Goal: Task Accomplishment & Management: Complete application form

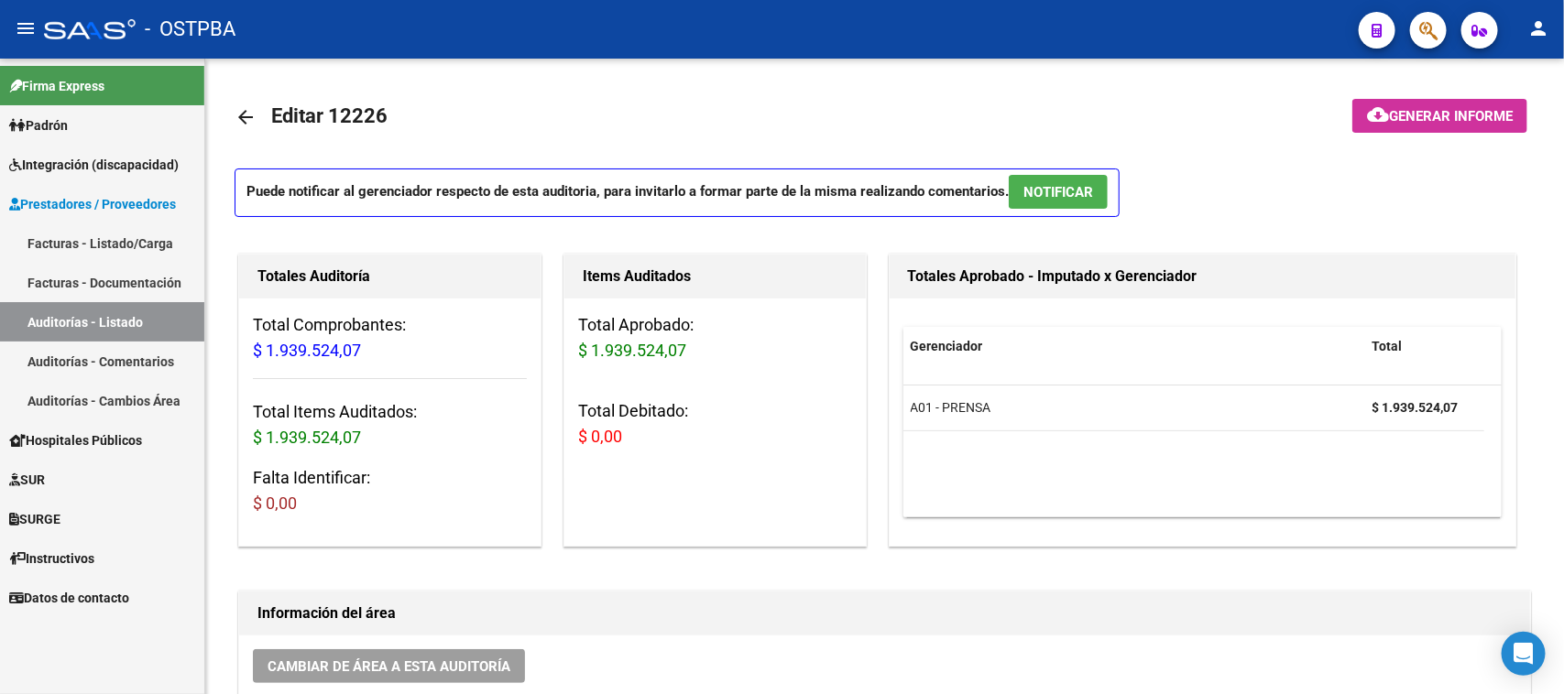
scroll to position [687, 0]
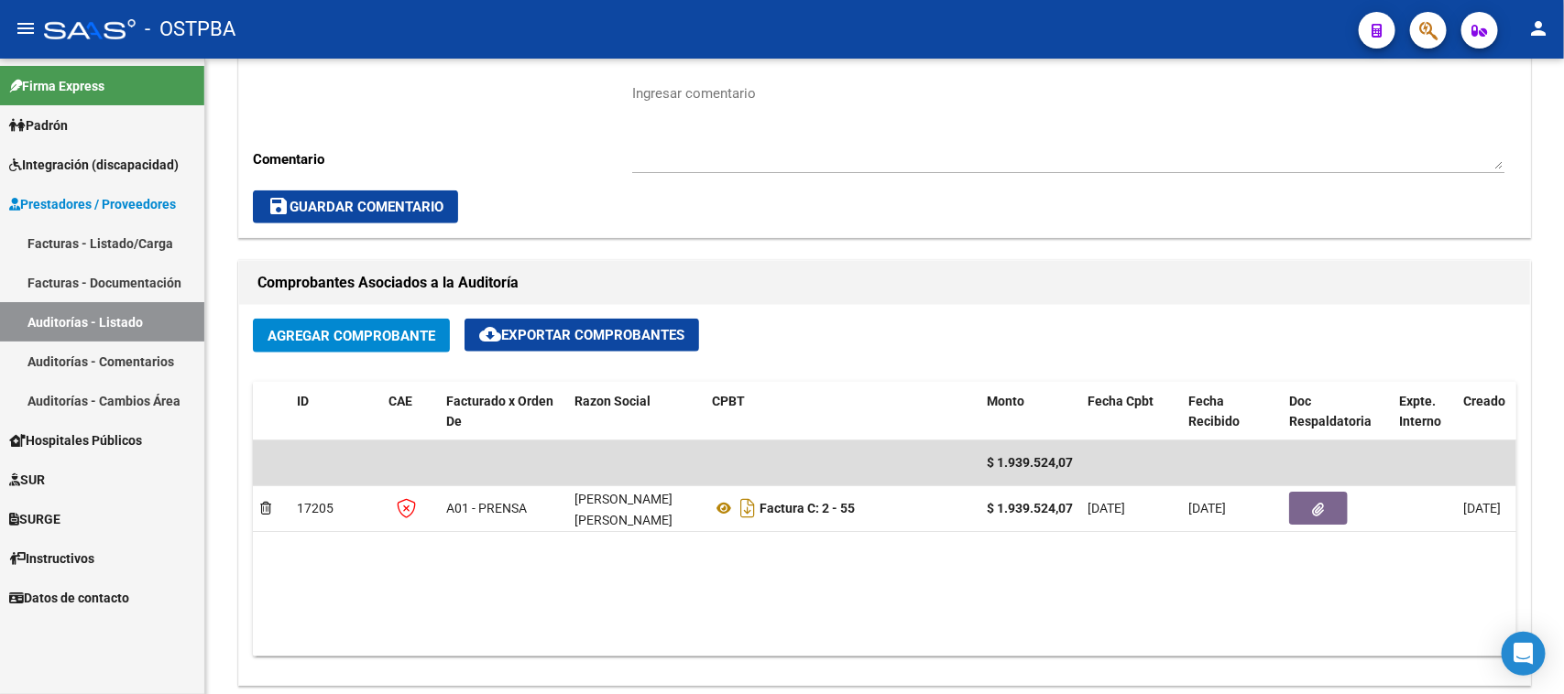
click at [52, 231] on link "Facturas - Listado/Carga" at bounding box center [102, 243] width 204 height 39
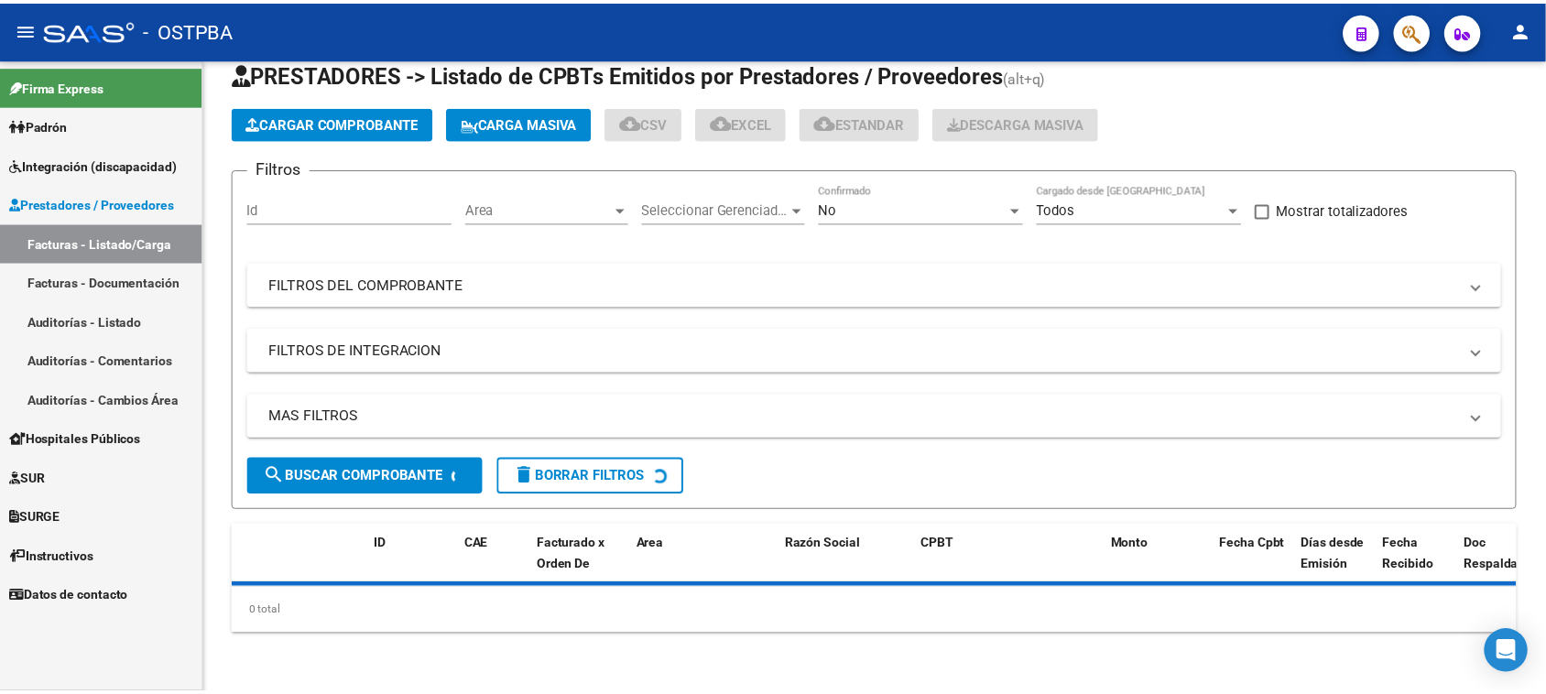
scroll to position [46, 0]
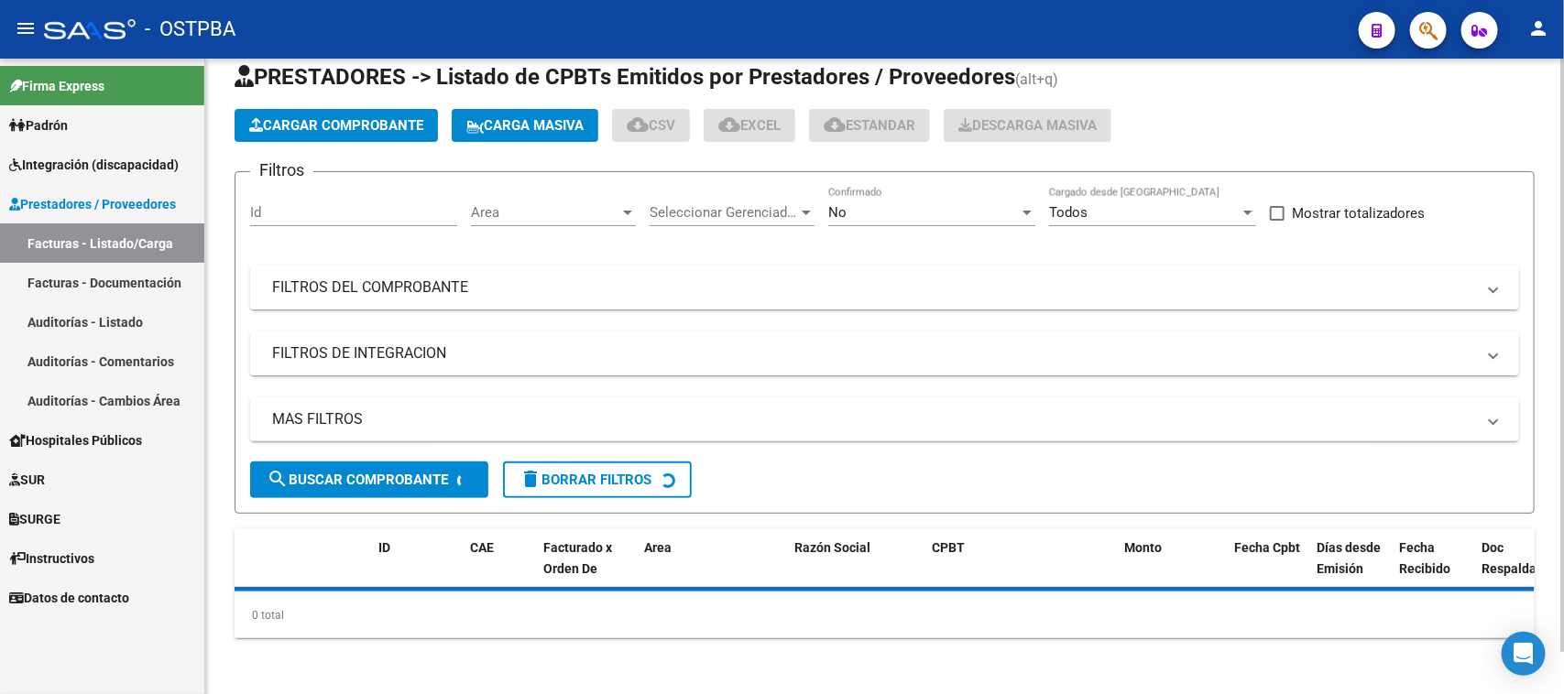
click at [308, 124] on span "Cargar Comprobante" at bounding box center [336, 125] width 174 height 16
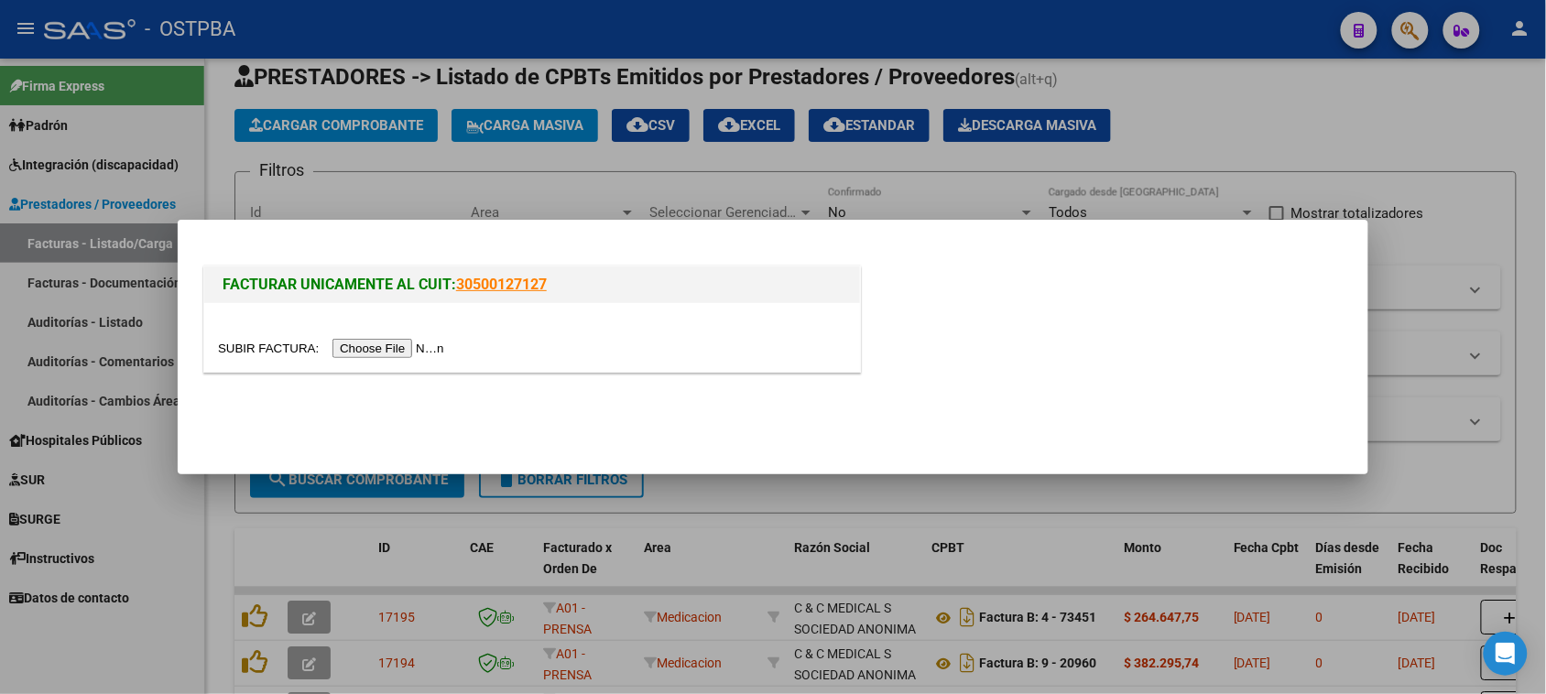
click at [399, 345] on input "file" at bounding box center [334, 348] width 232 height 19
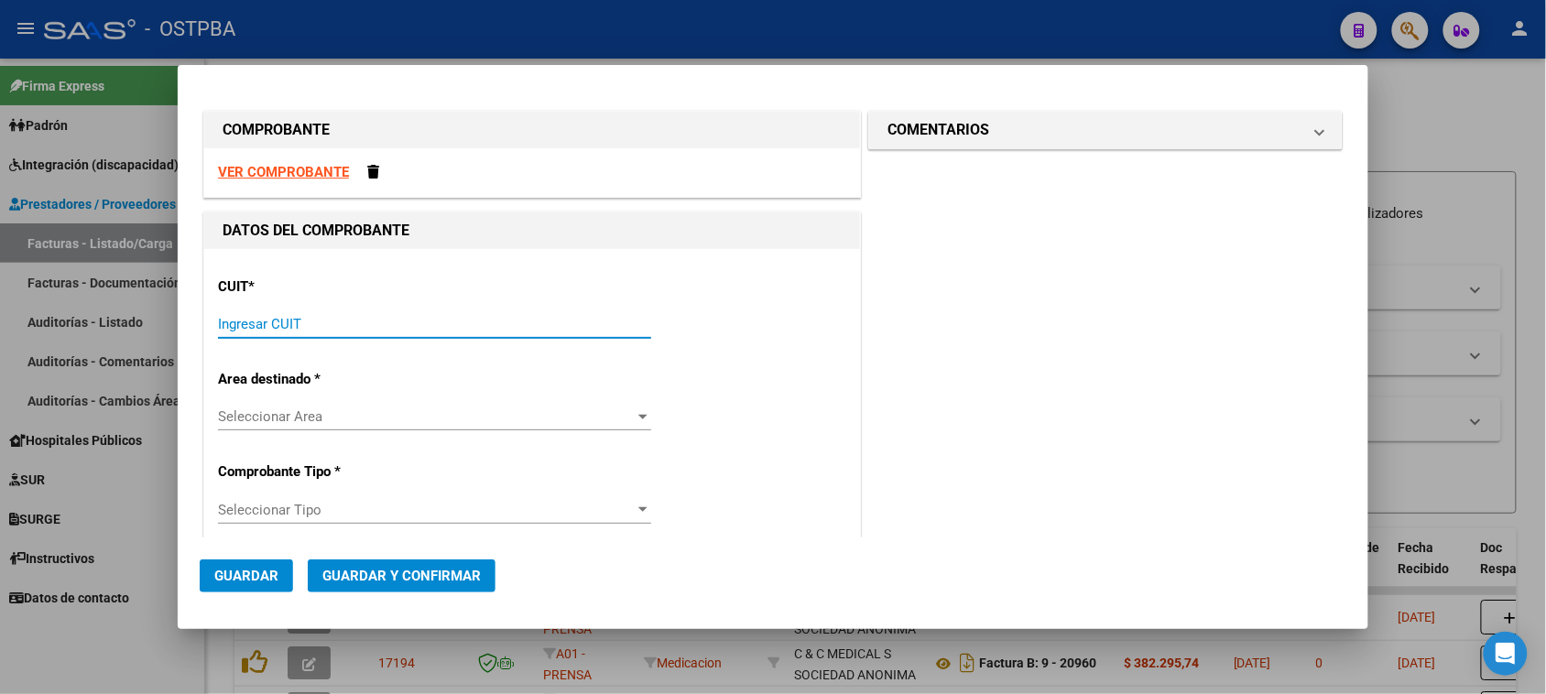
click at [268, 321] on input "Ingresar CUIT" at bounding box center [434, 324] width 433 height 16
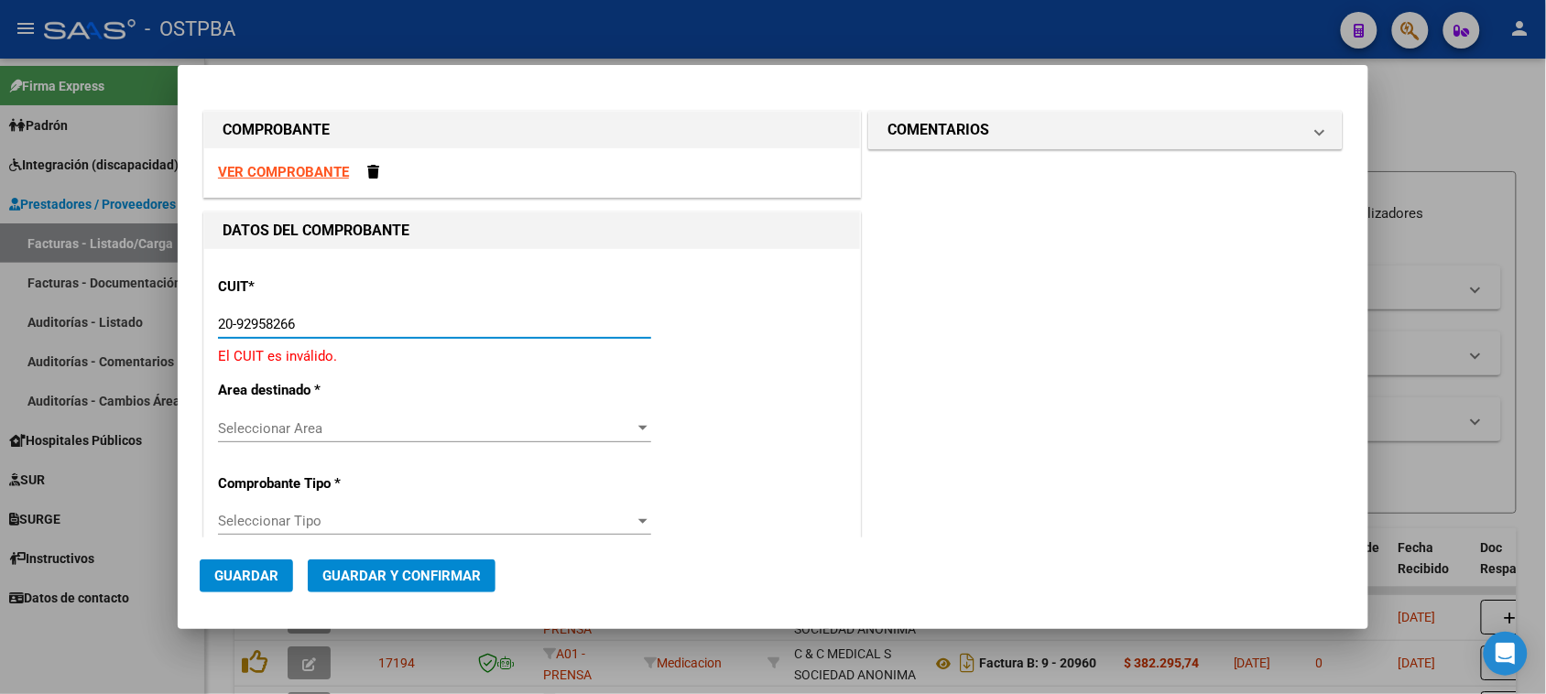
type input "20-92958266-8"
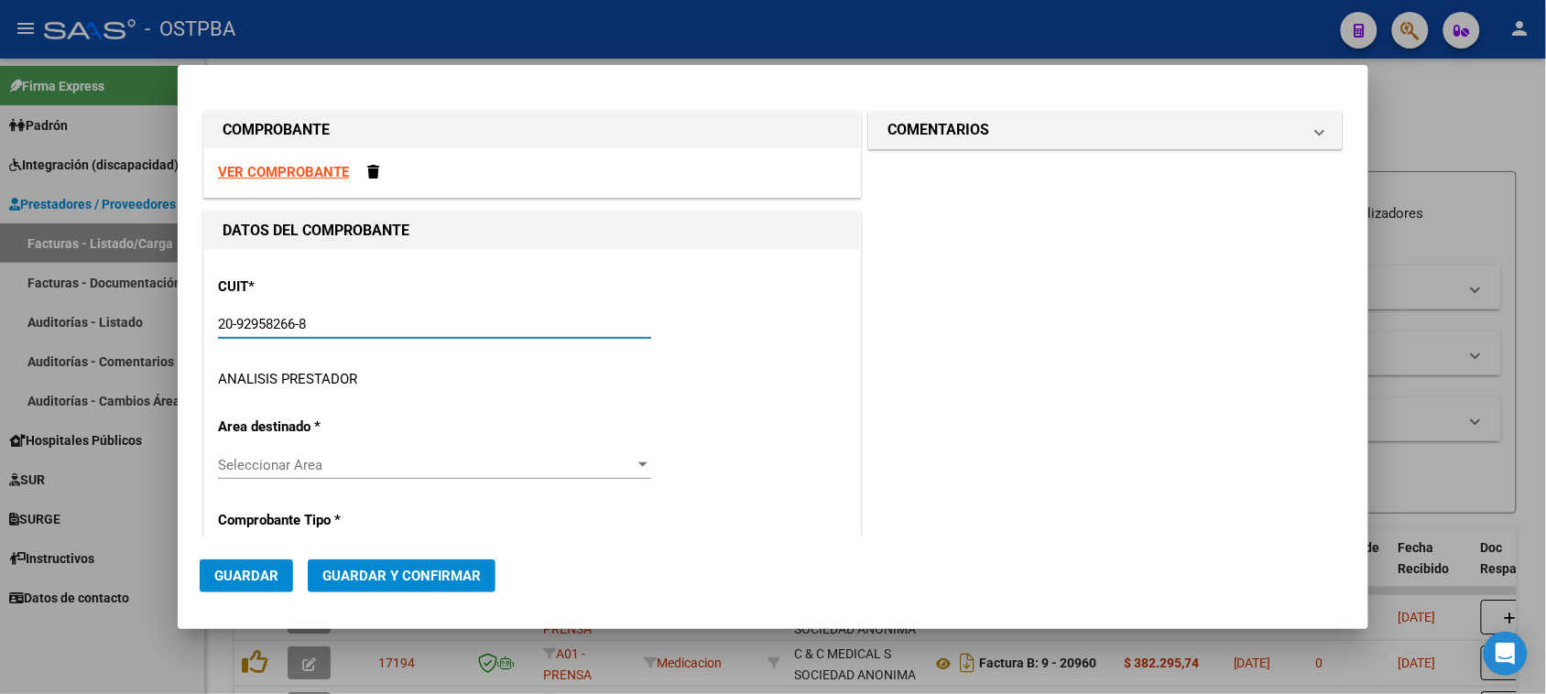
type input "1"
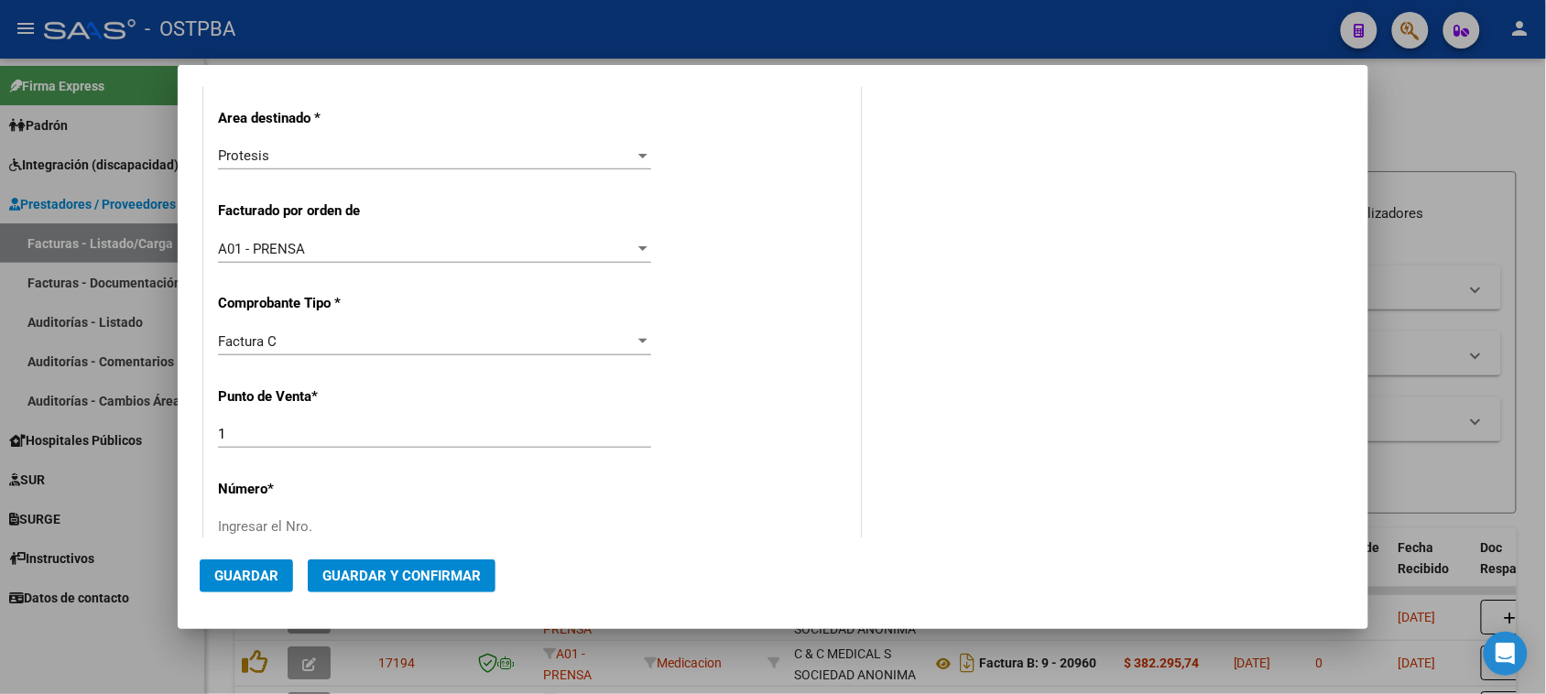
scroll to position [458, 0]
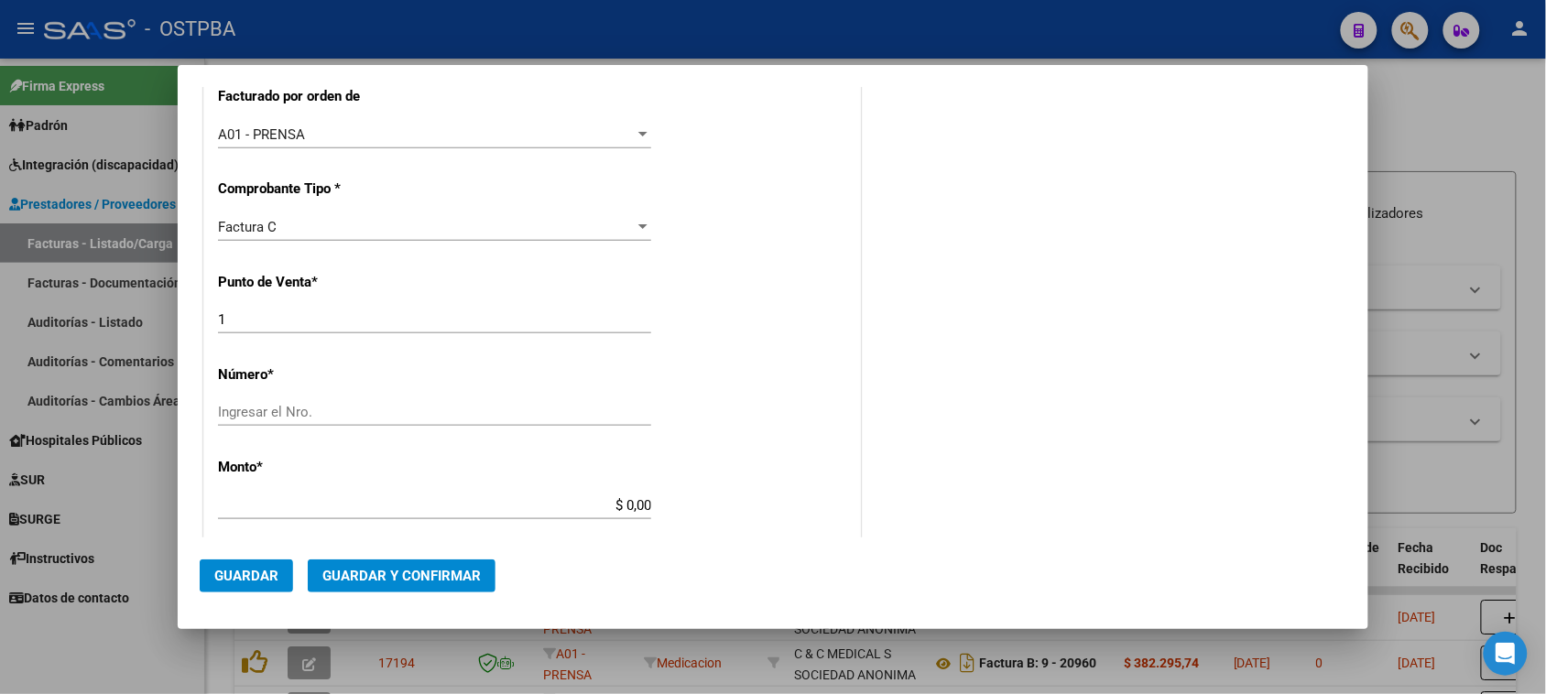
type input "20-92958266-8"
click at [312, 399] on div "Ingresar el Nro." at bounding box center [434, 412] width 433 height 27
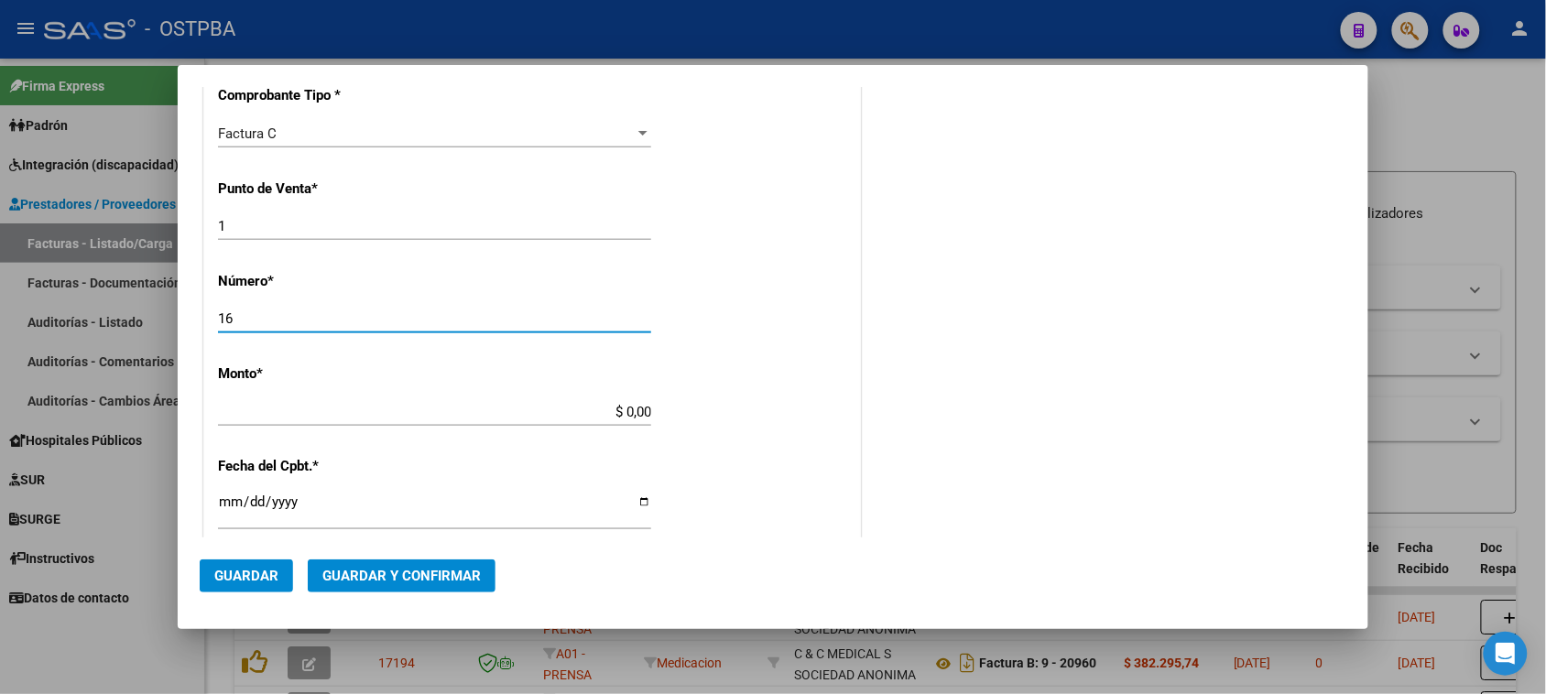
scroll to position [573, 0]
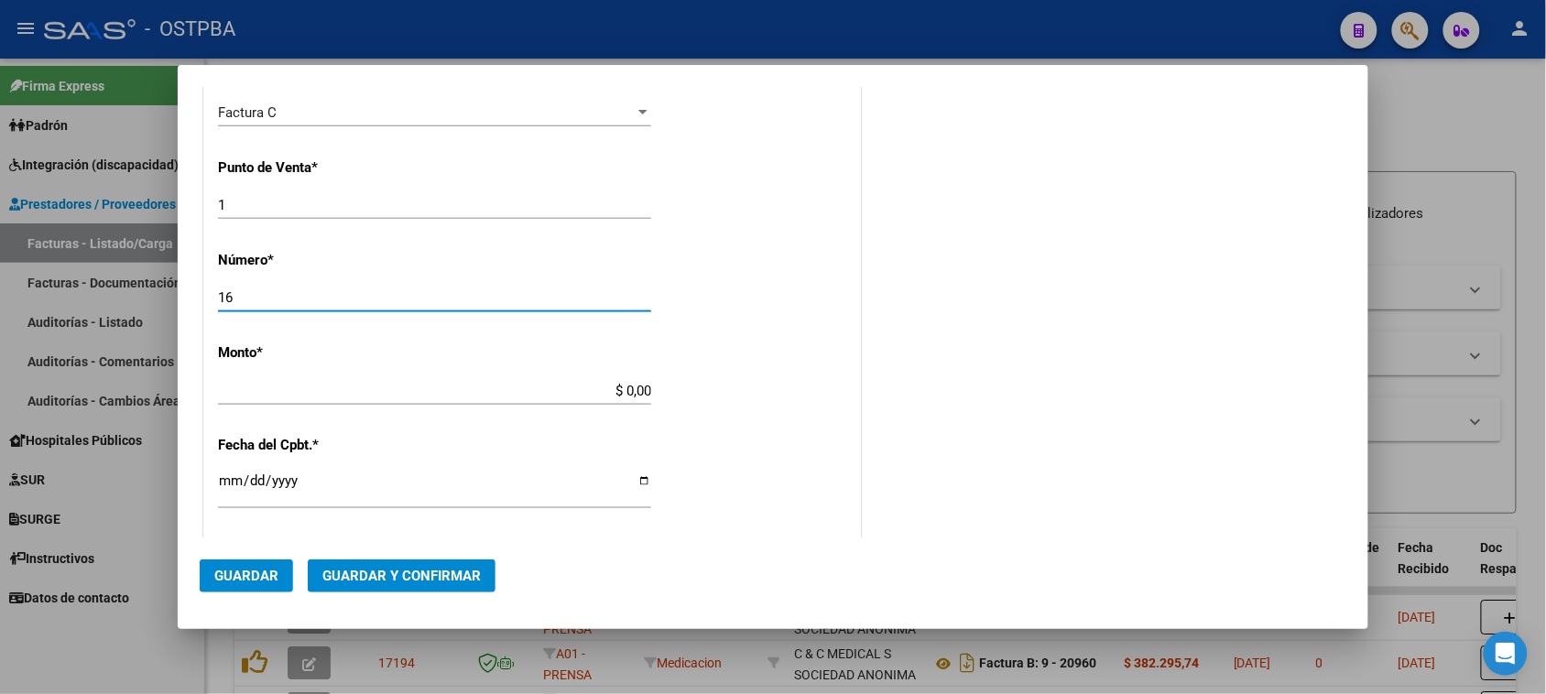
type input "16"
click at [644, 392] on input "$ 0,00" at bounding box center [434, 391] width 433 height 16
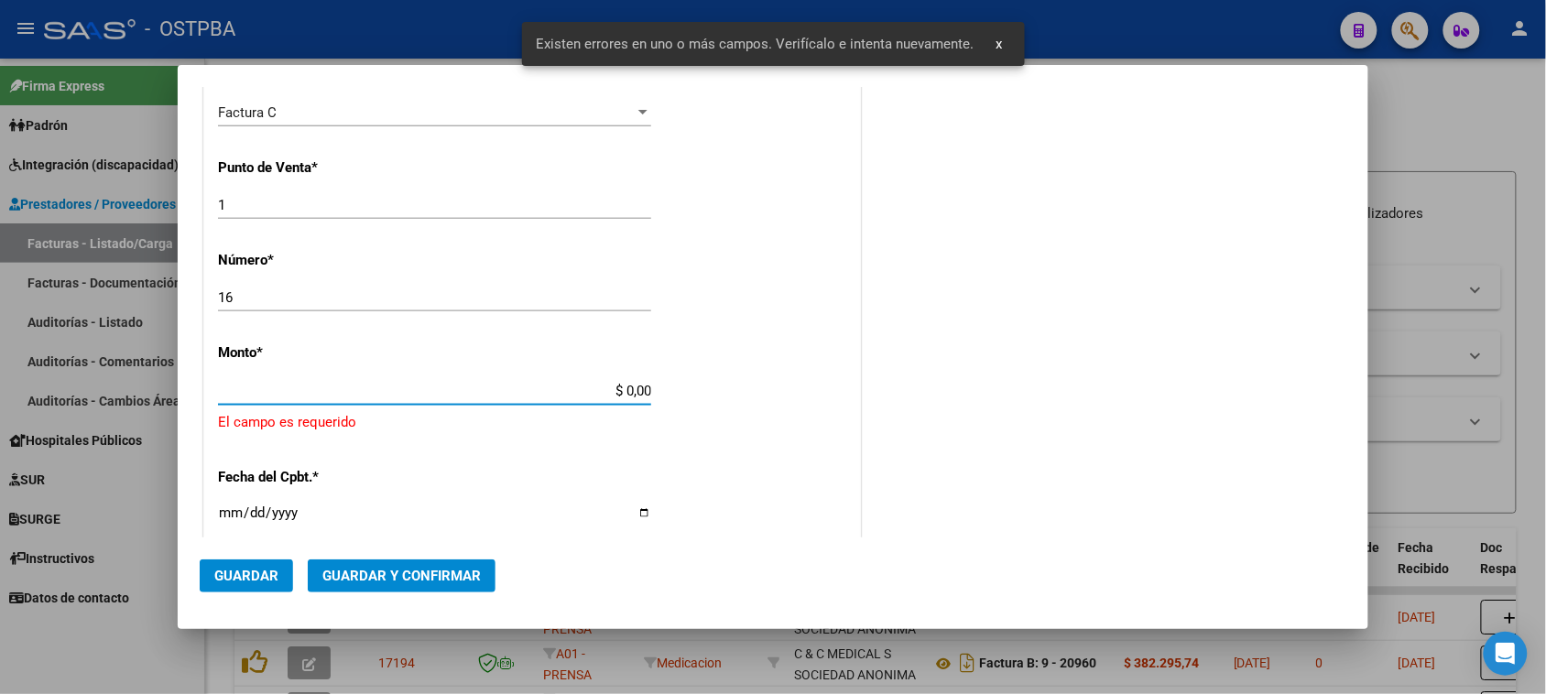
scroll to position [642, 0]
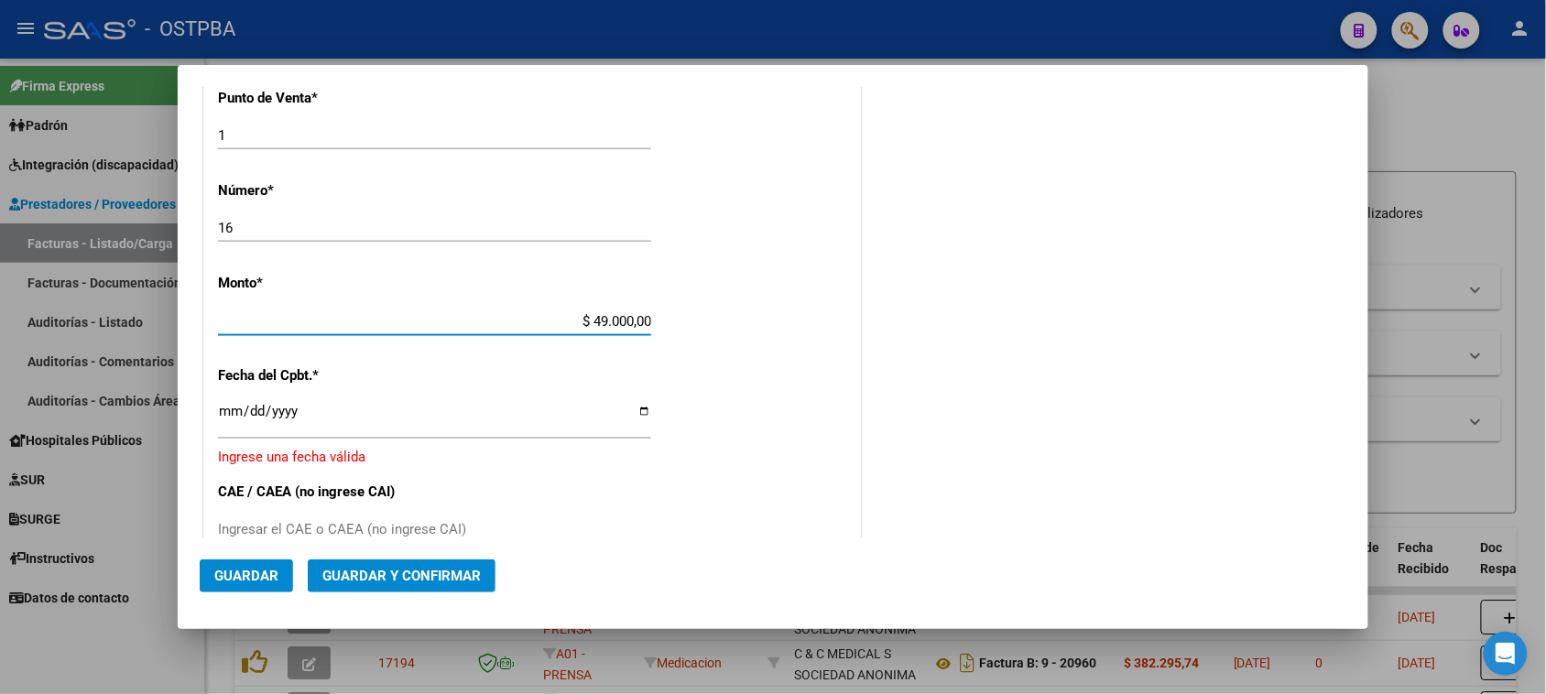
type input "$ 490.000,00"
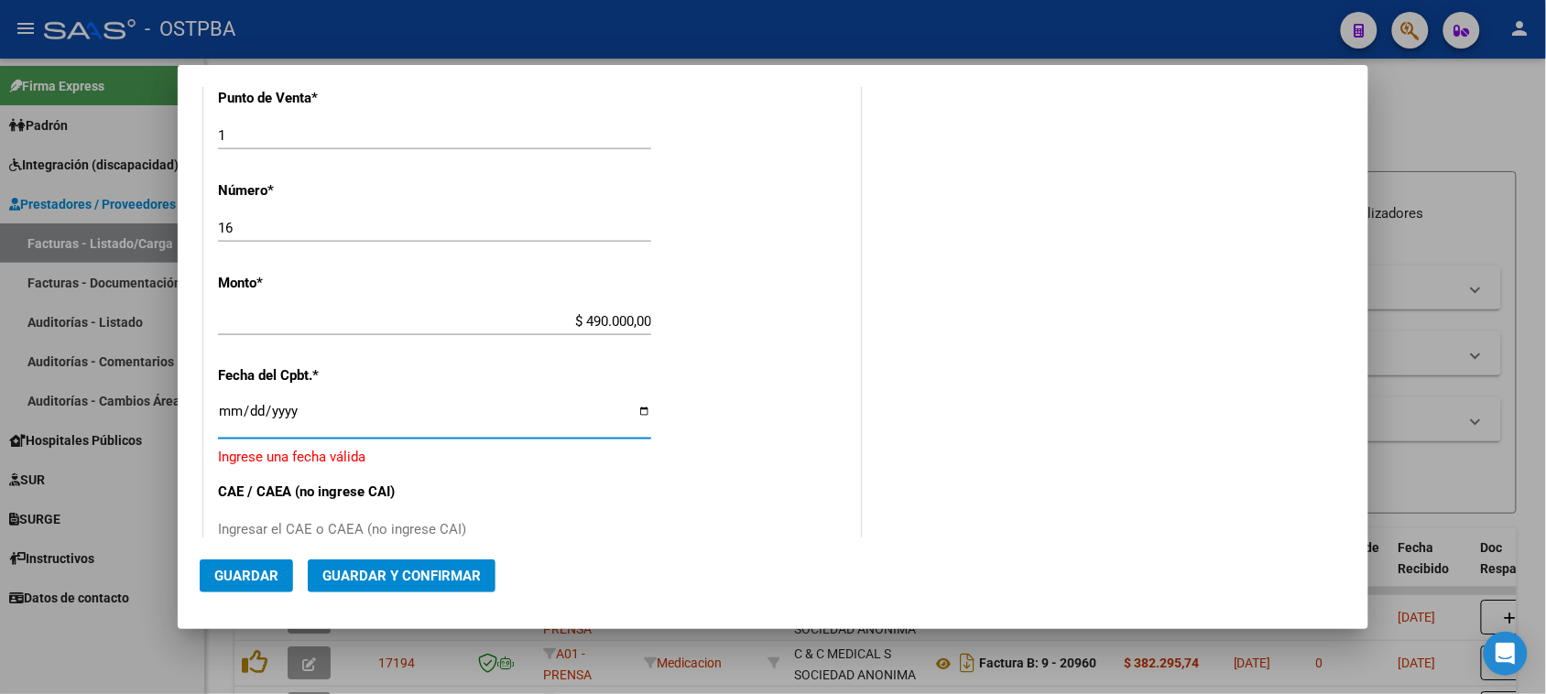
click at [223, 406] on input "Ingresar la fecha" at bounding box center [434, 418] width 433 height 29
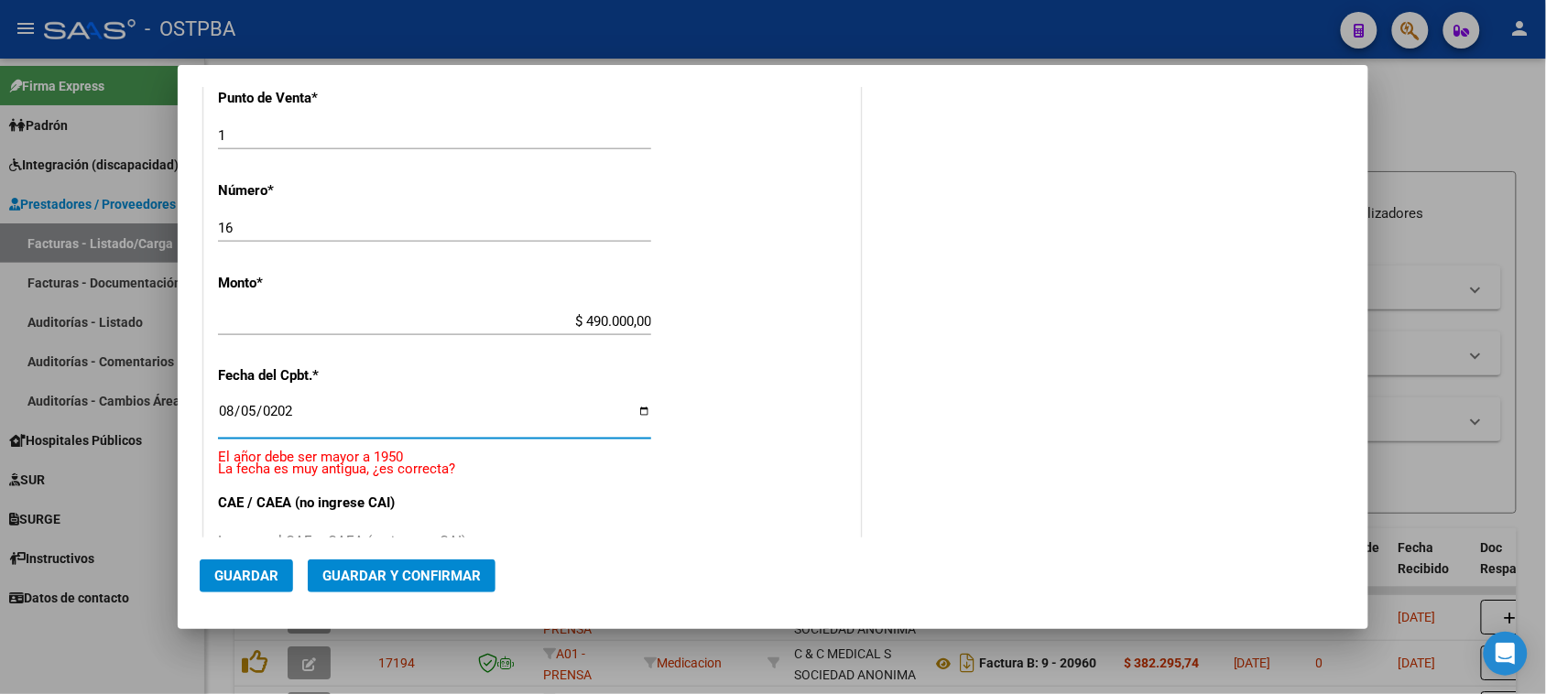
type input "[DATE]"
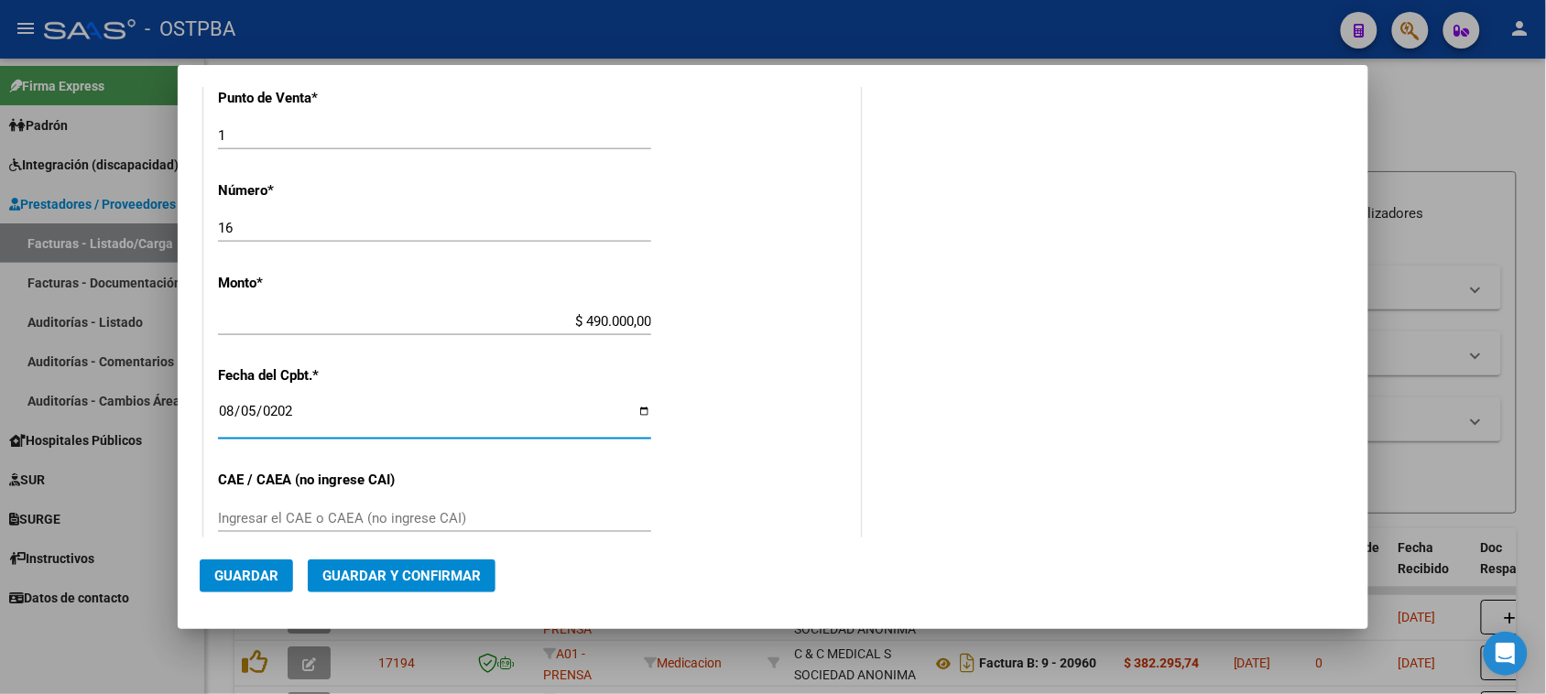
scroll to position [757, 0]
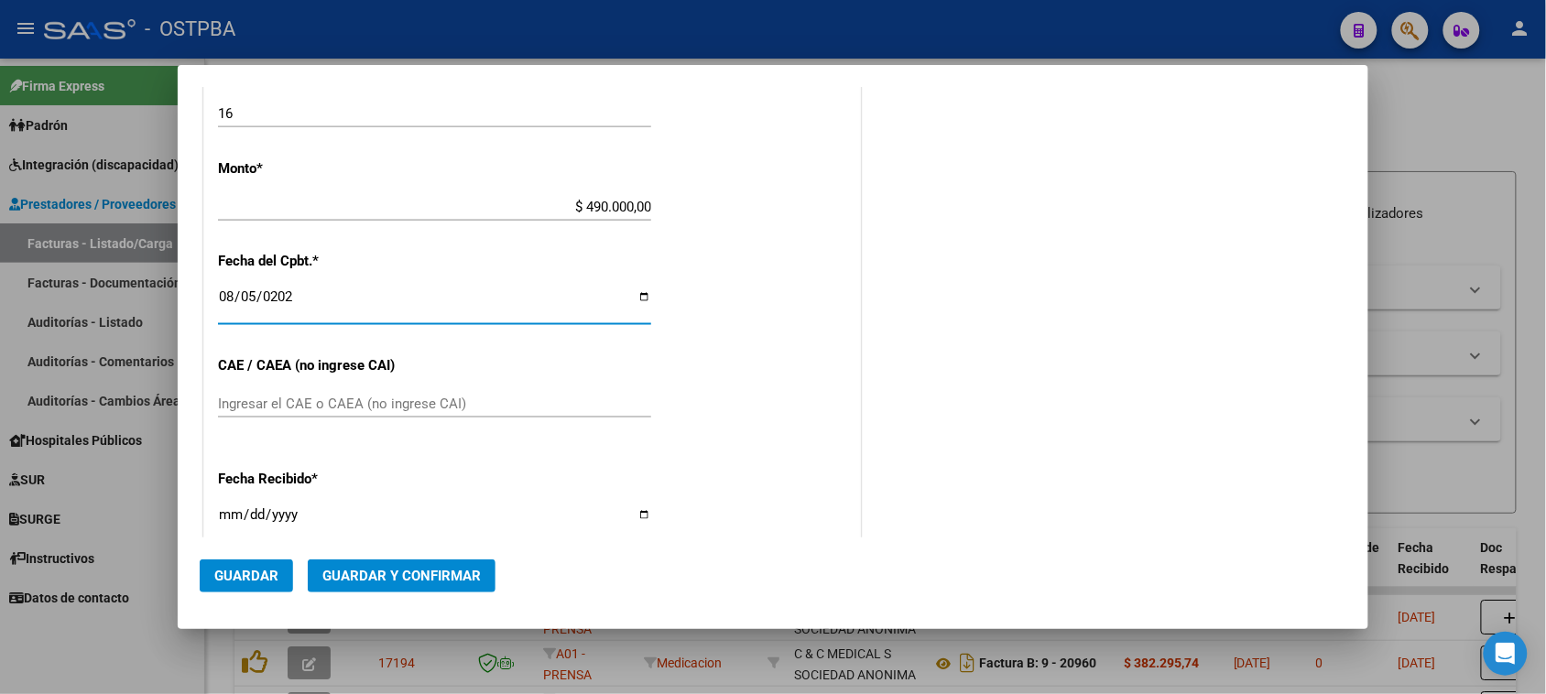
click at [253, 399] on input "Ingresar el CAE o CAEA (no ingrese CAI)" at bounding box center [434, 404] width 433 height 16
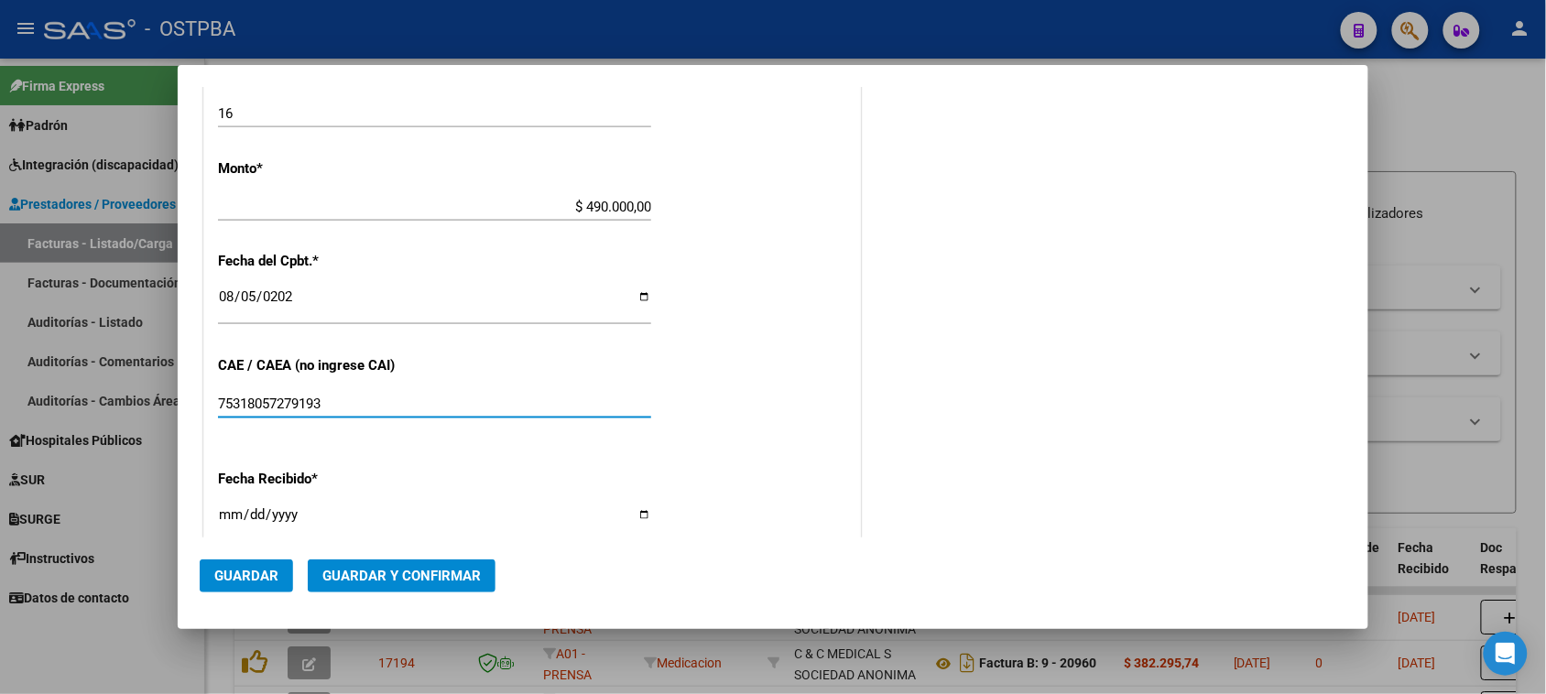
scroll to position [871, 0]
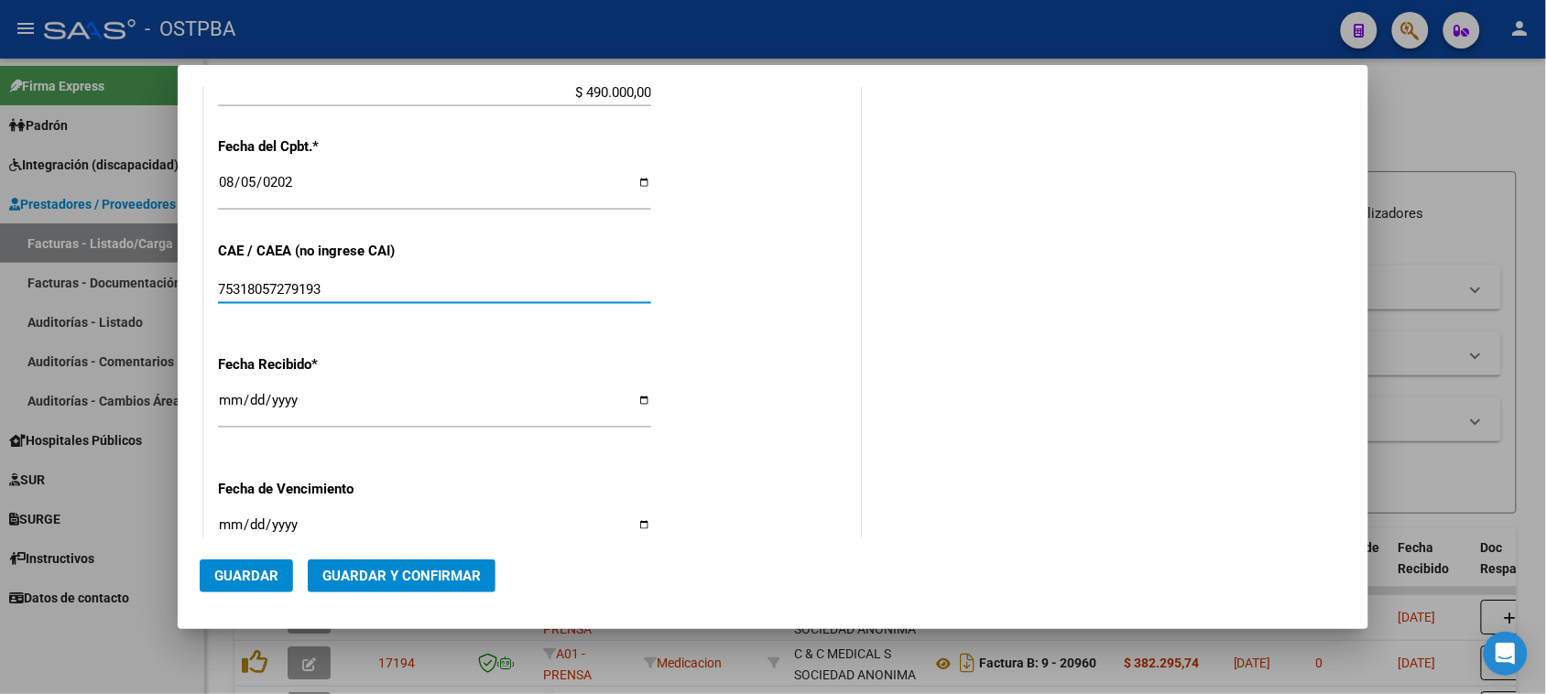
type input "75318057279193"
click at [226, 399] on input "[DATE]" at bounding box center [434, 407] width 433 height 29
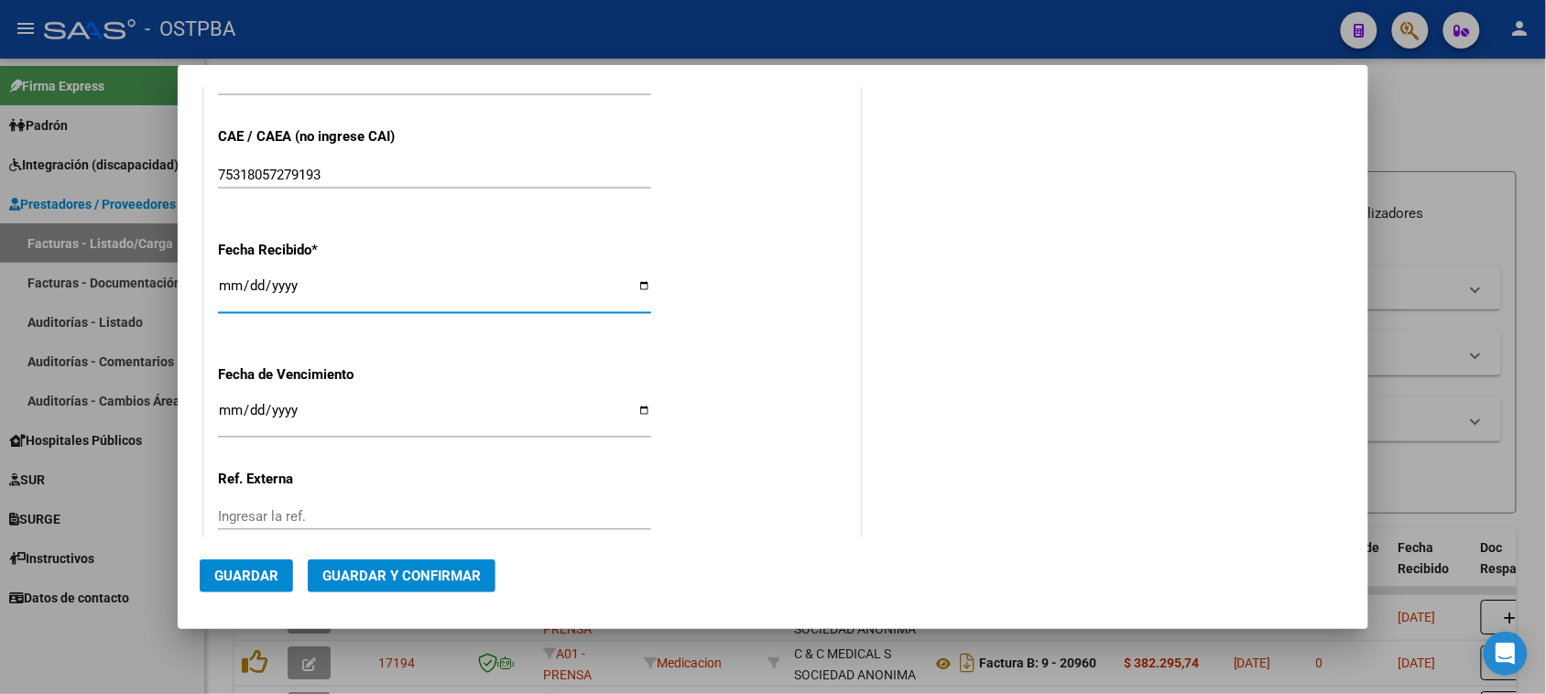
click at [231, 418] on input "Ingresar la fecha" at bounding box center [434, 417] width 433 height 29
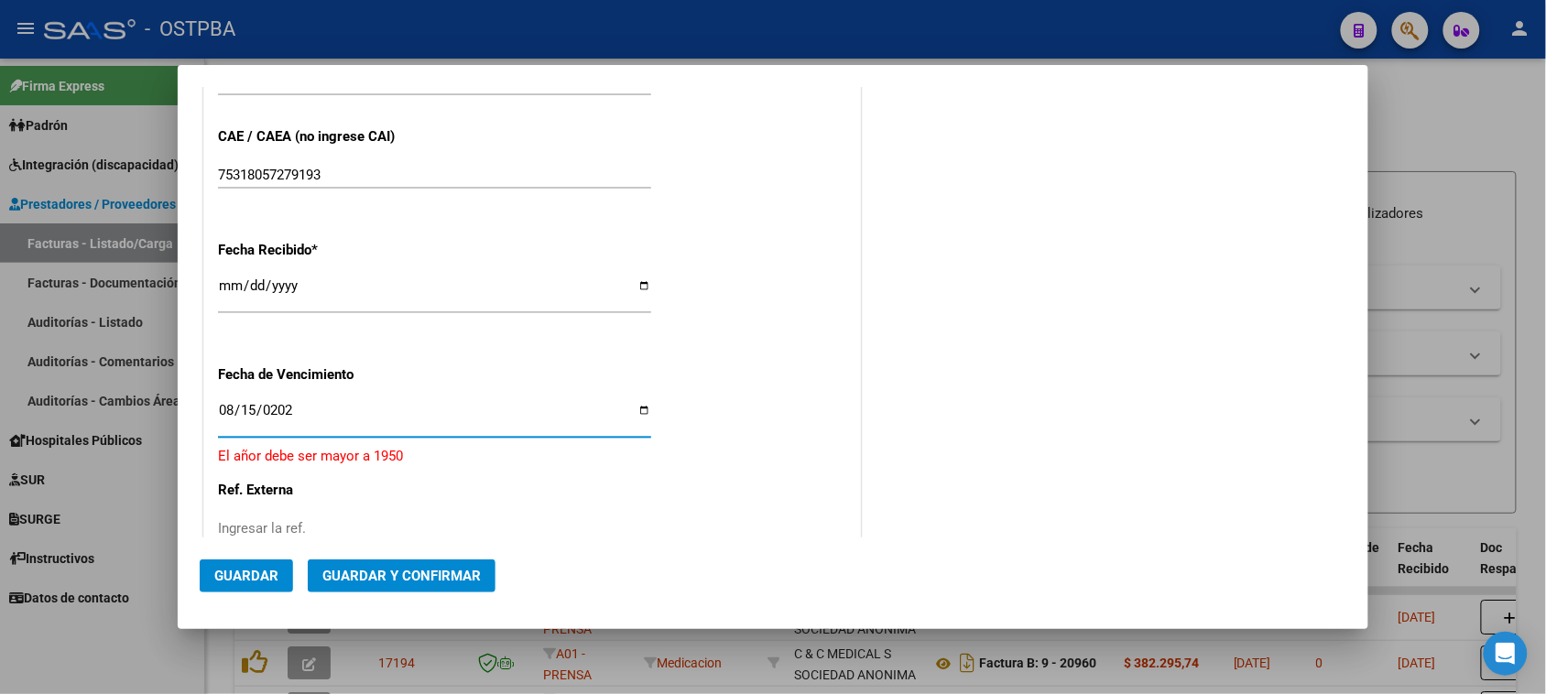
type input "[DATE]"
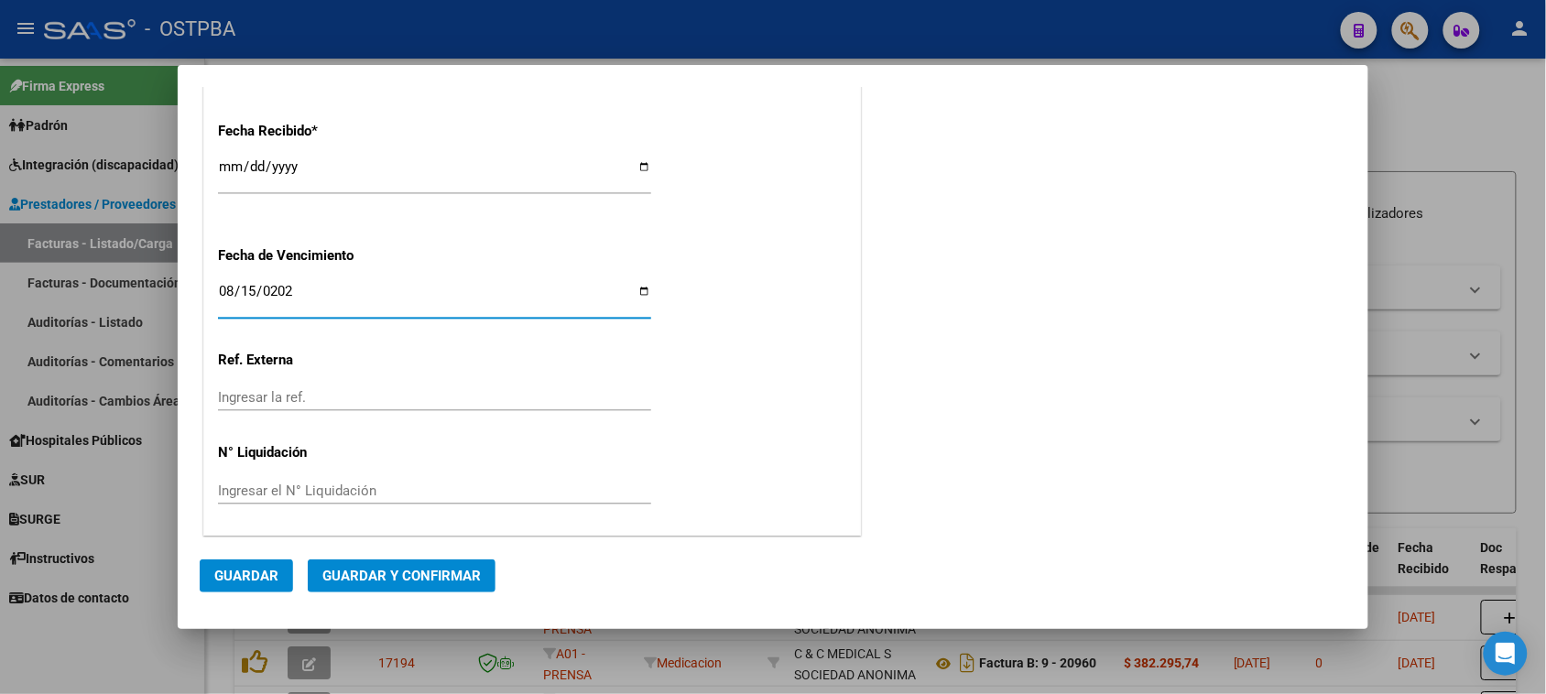
scroll to position [1106, 0]
click at [369, 573] on span "Guardar y Confirmar" at bounding box center [401, 576] width 158 height 16
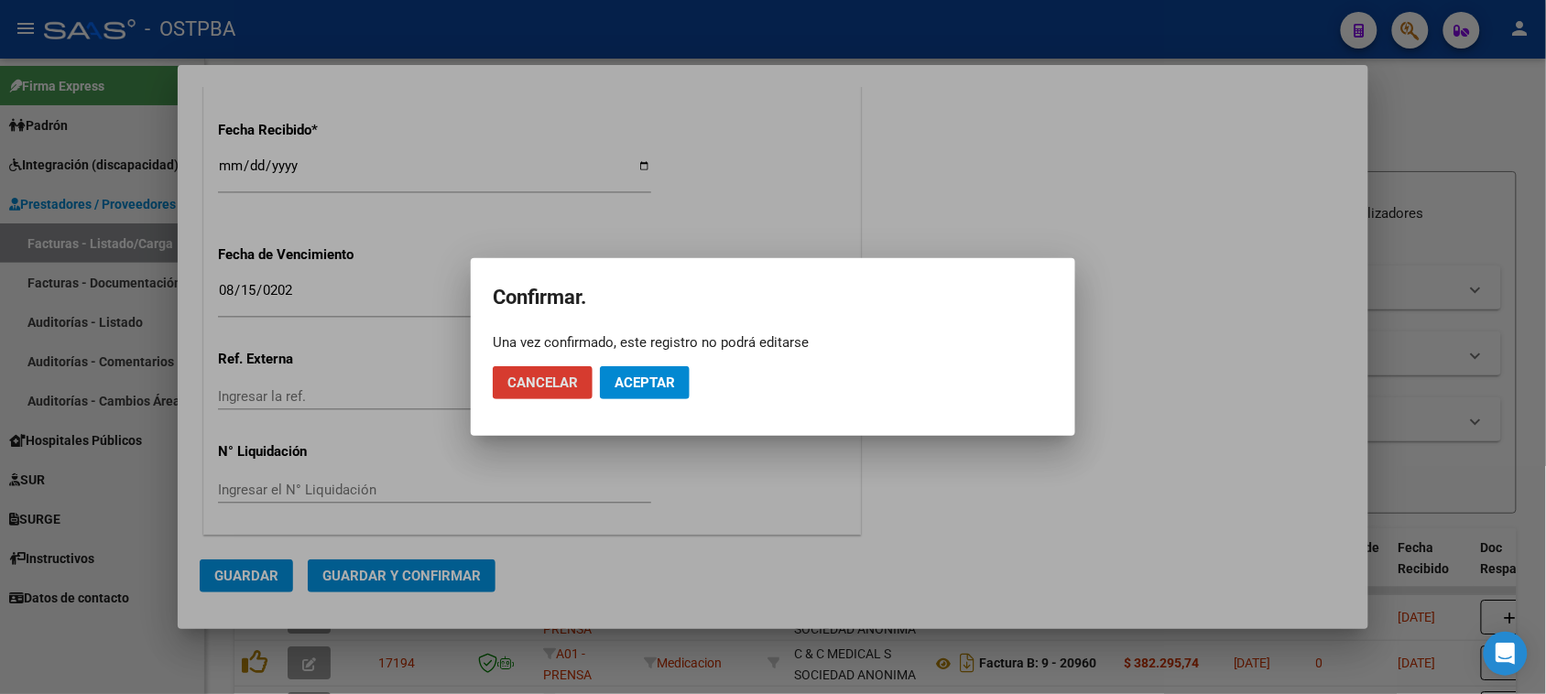
click at [628, 382] on span "Aceptar" at bounding box center [645, 383] width 60 height 16
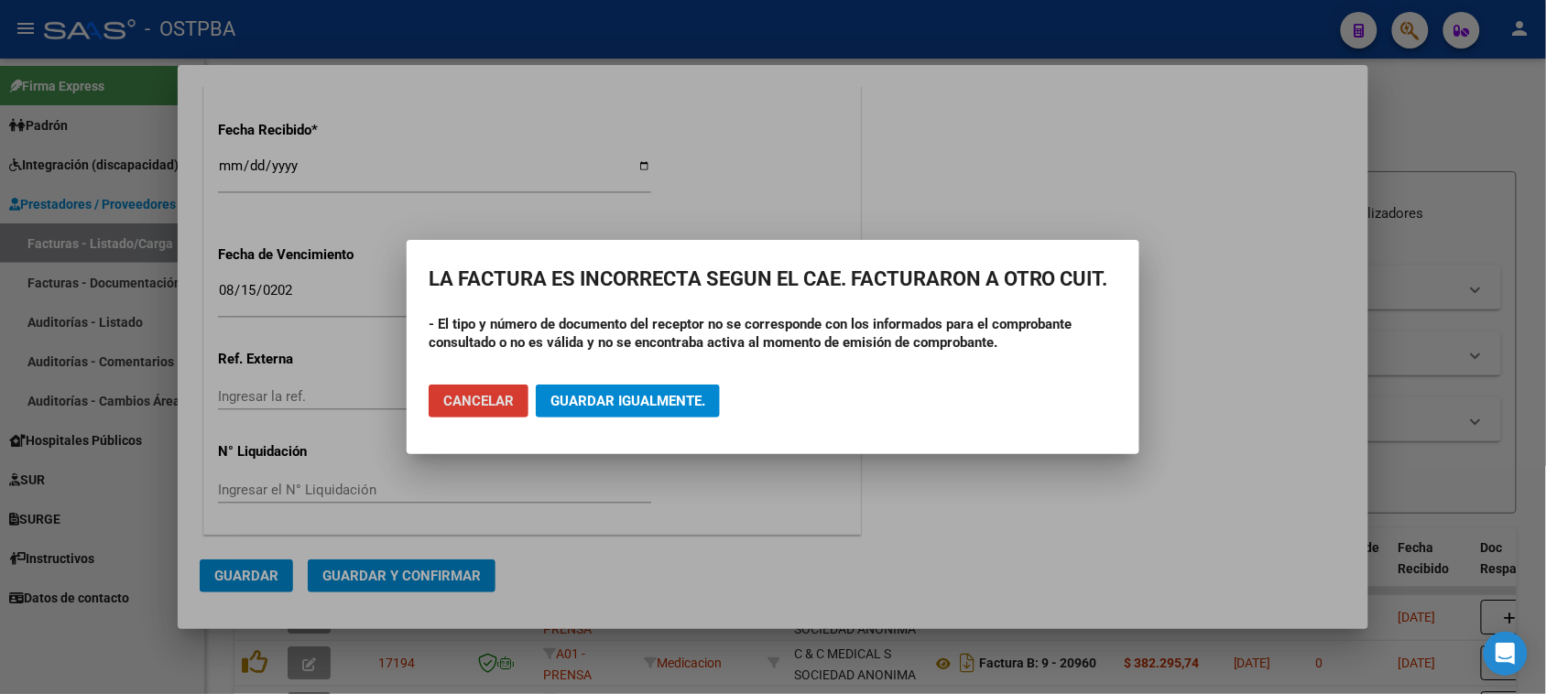
click at [617, 395] on span "Guardar igualmente." at bounding box center [628, 401] width 155 height 16
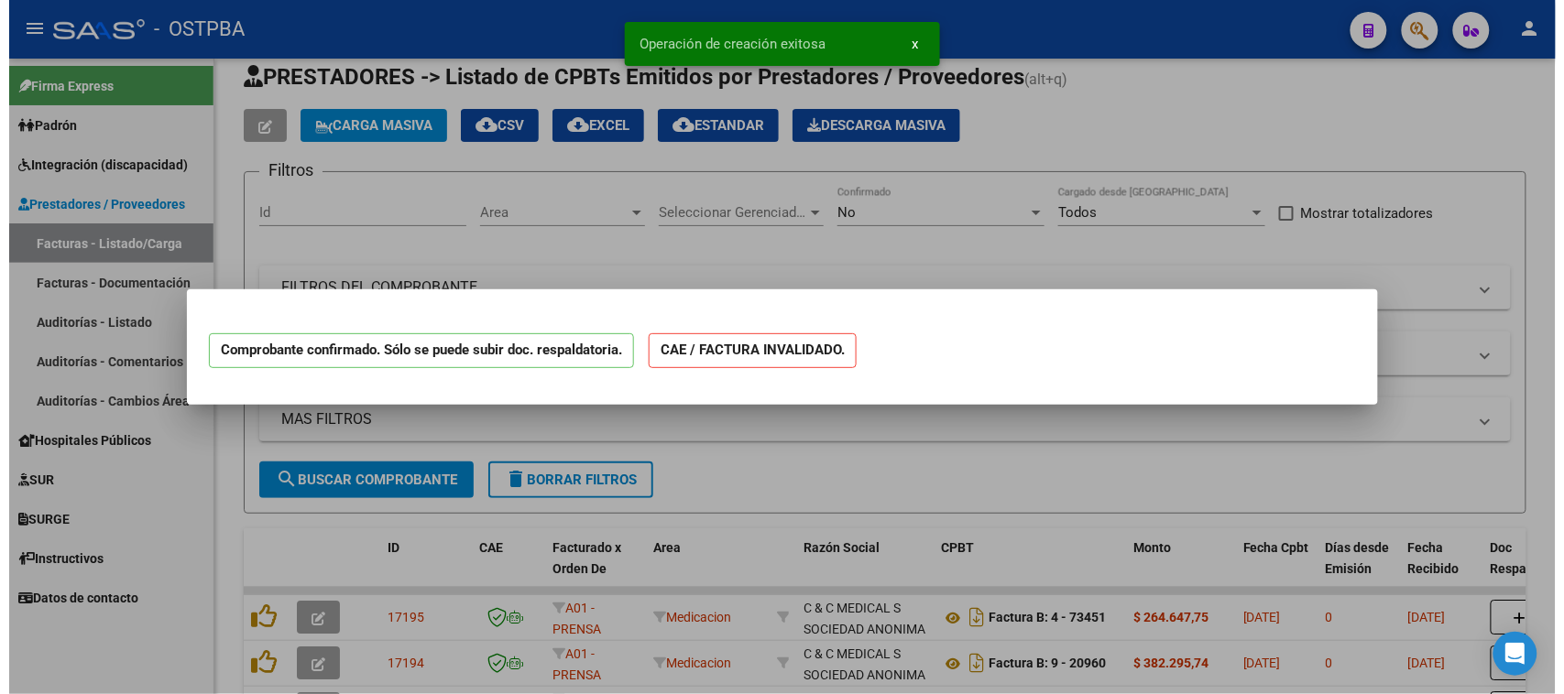
scroll to position [0, 0]
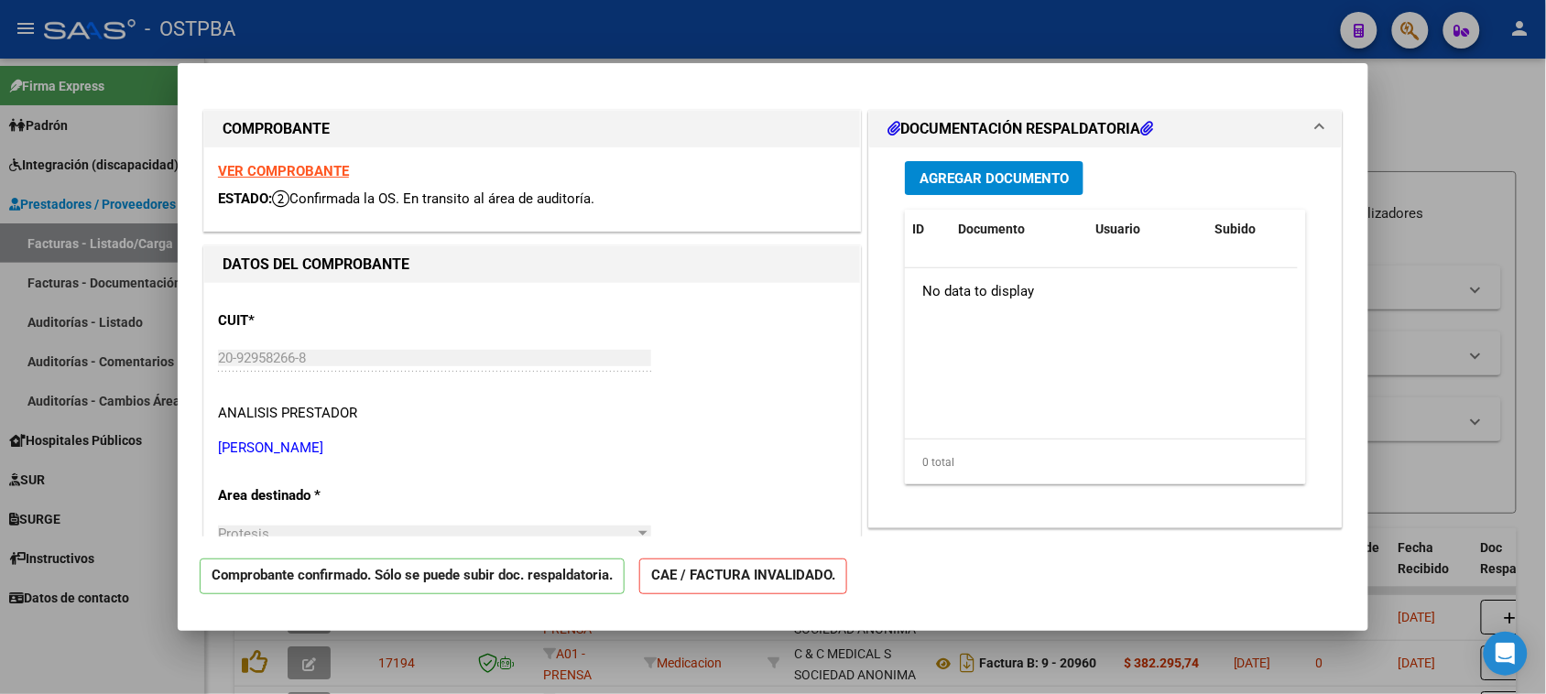
click at [1023, 177] on span "Agregar Documento" at bounding box center [994, 178] width 149 height 16
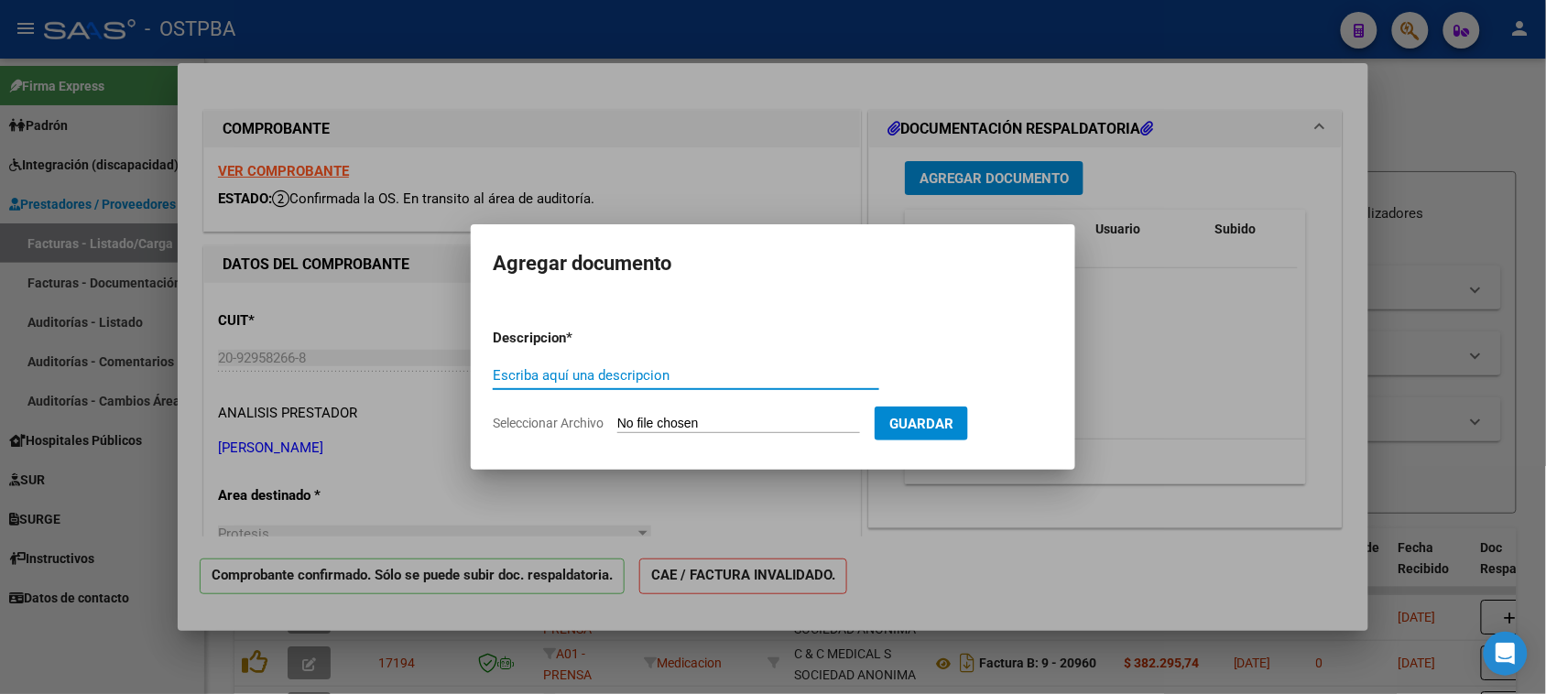
click at [638, 420] on input "Seleccionar Archivo" at bounding box center [738, 424] width 243 height 17
type input "C:\fakepath\FACTURA 1-16 [PERSON_NAME].pdf"
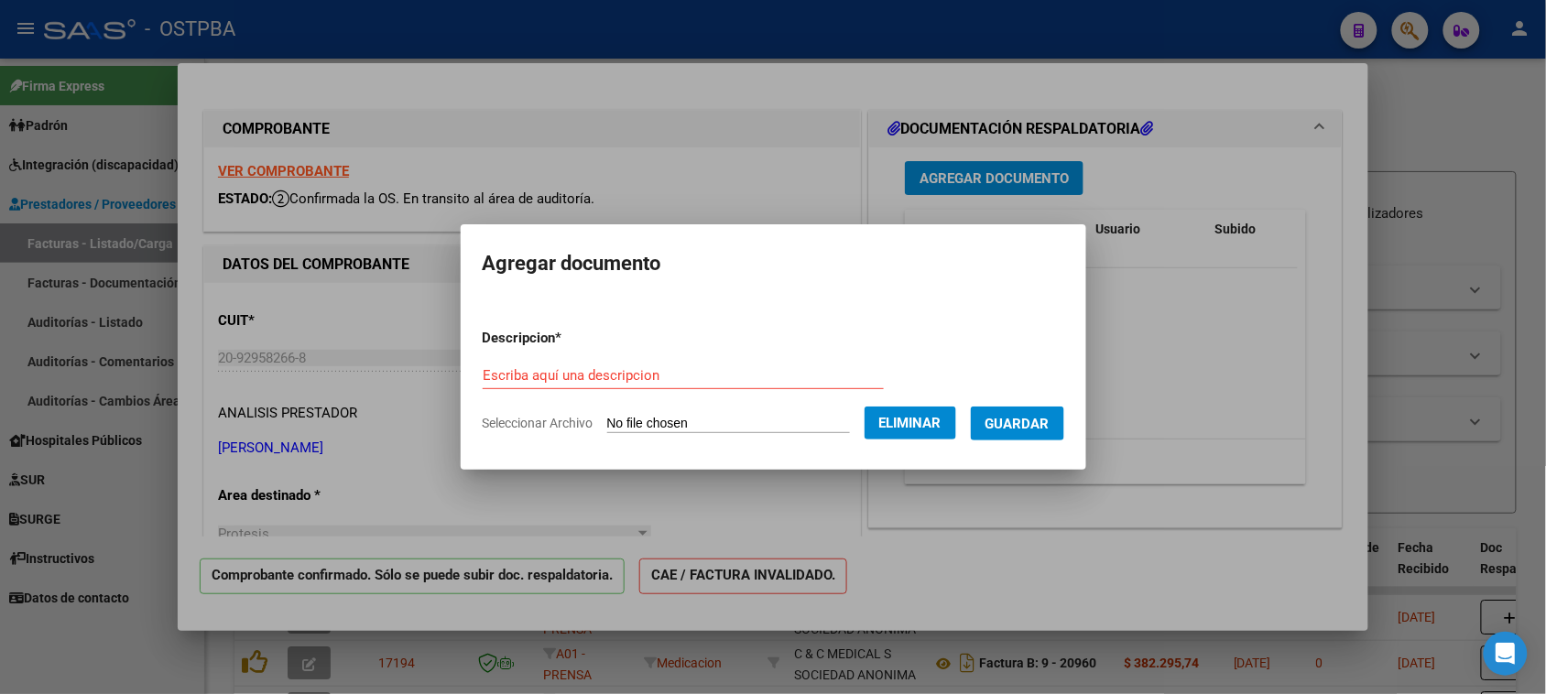
click at [508, 377] on input "Escriba aquí una descripcion" at bounding box center [683, 375] width 401 height 16
type input "FACTURA 1-16 [PERSON_NAME]"
click at [1058, 413] on button "Guardar" at bounding box center [1017, 424] width 93 height 34
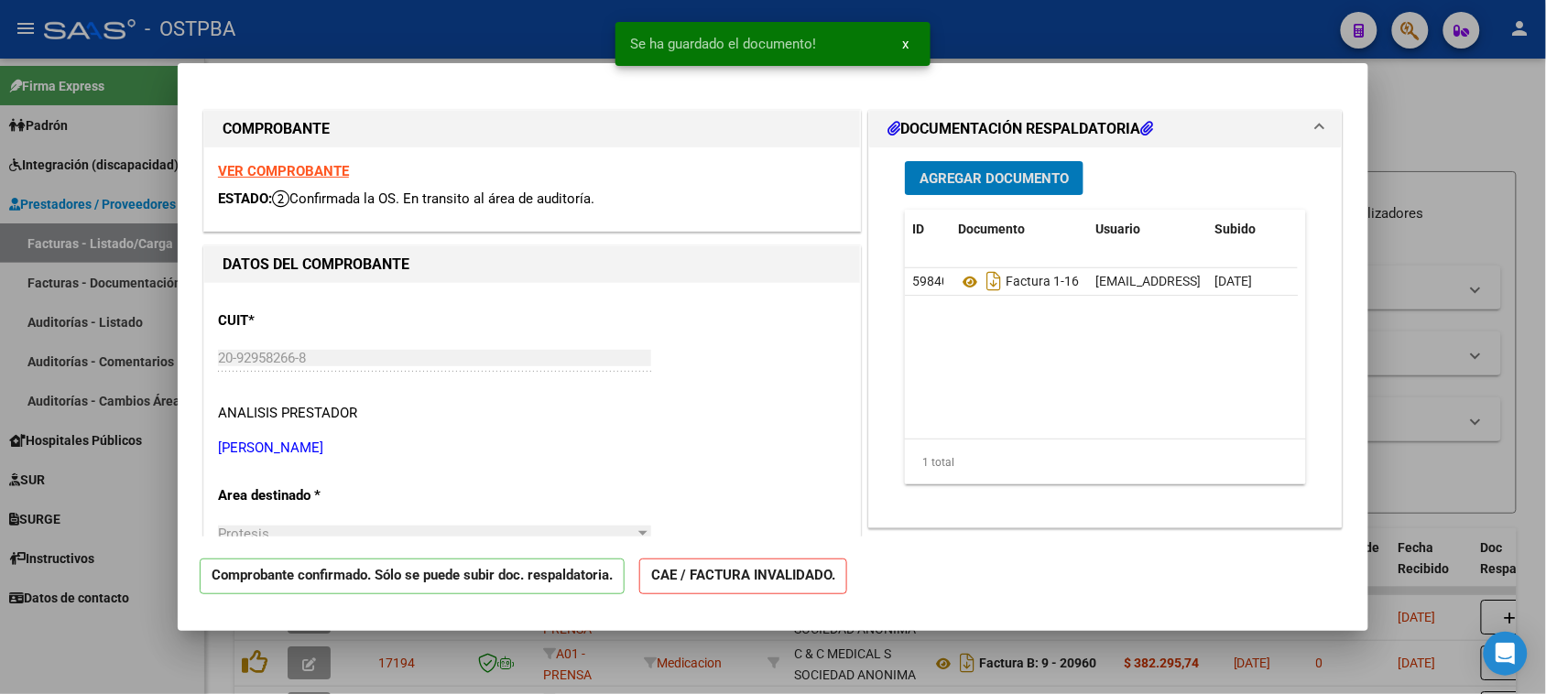
click at [963, 170] on span "Agregar Documento" at bounding box center [994, 178] width 149 height 16
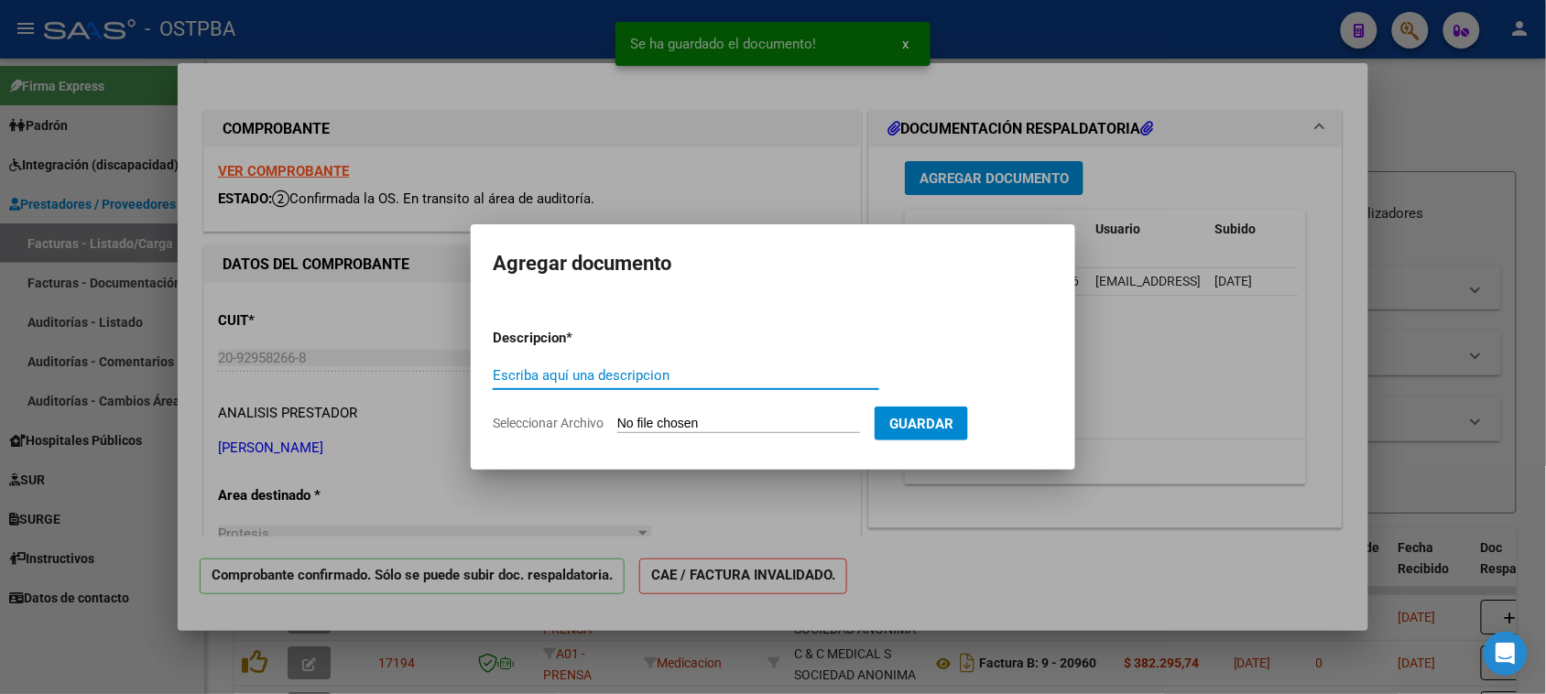
click at [687, 419] on input "Seleccionar Archivo" at bounding box center [738, 424] width 243 height 17
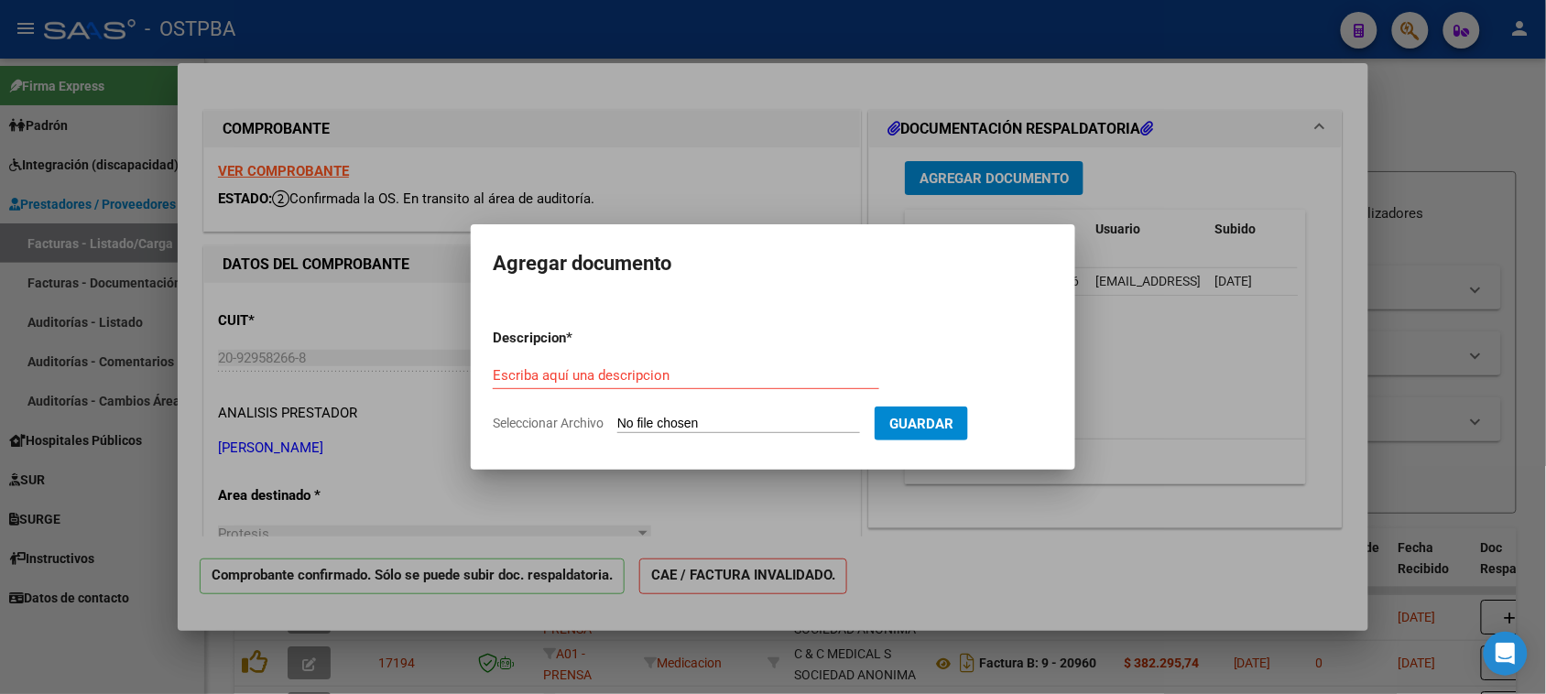
type input "C:\fakepath\CUIDADORA [PERSON_NAME] firmada.pdf"
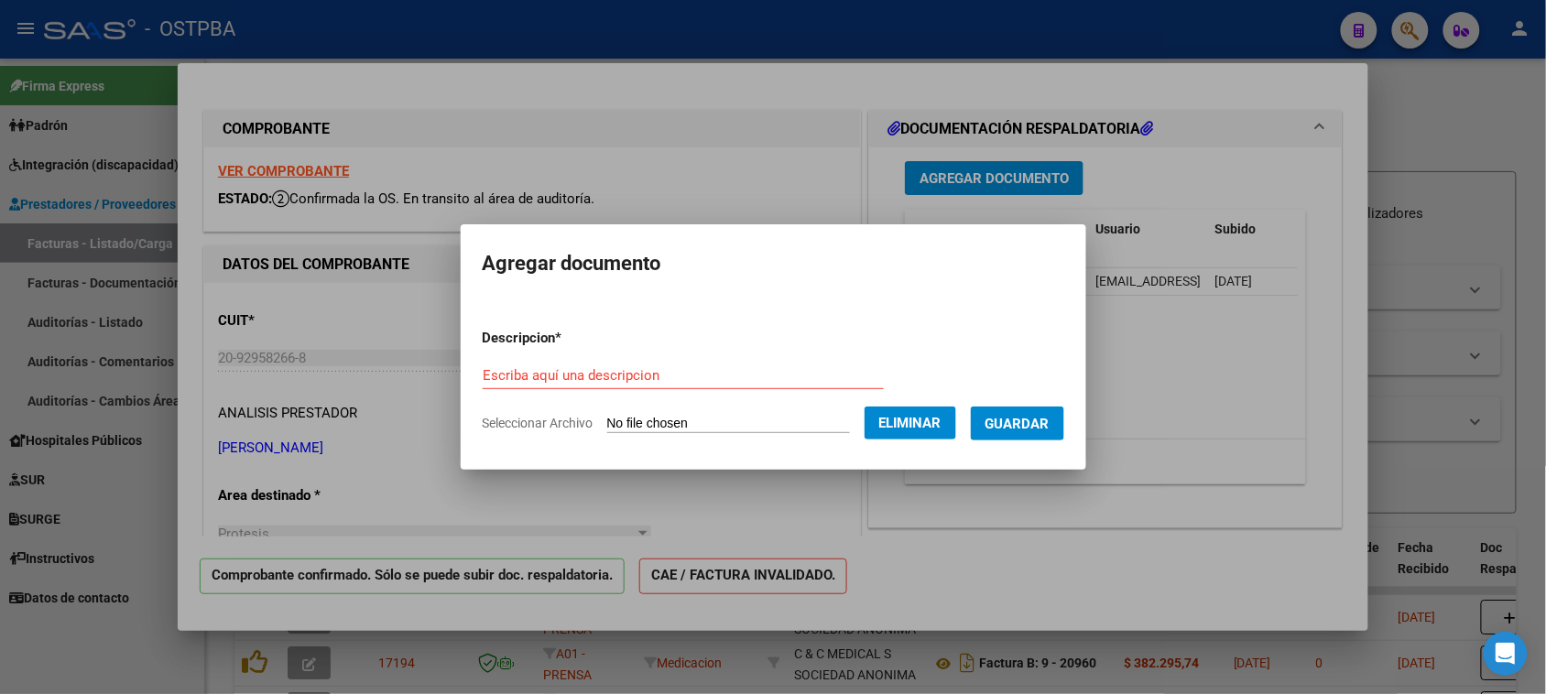
click at [484, 377] on input "Escriba aquí una descripcion" at bounding box center [683, 375] width 401 height 16
type input "CUIDADORA [PERSON_NAME]"
click at [1032, 421] on span "Guardar" at bounding box center [1018, 424] width 64 height 16
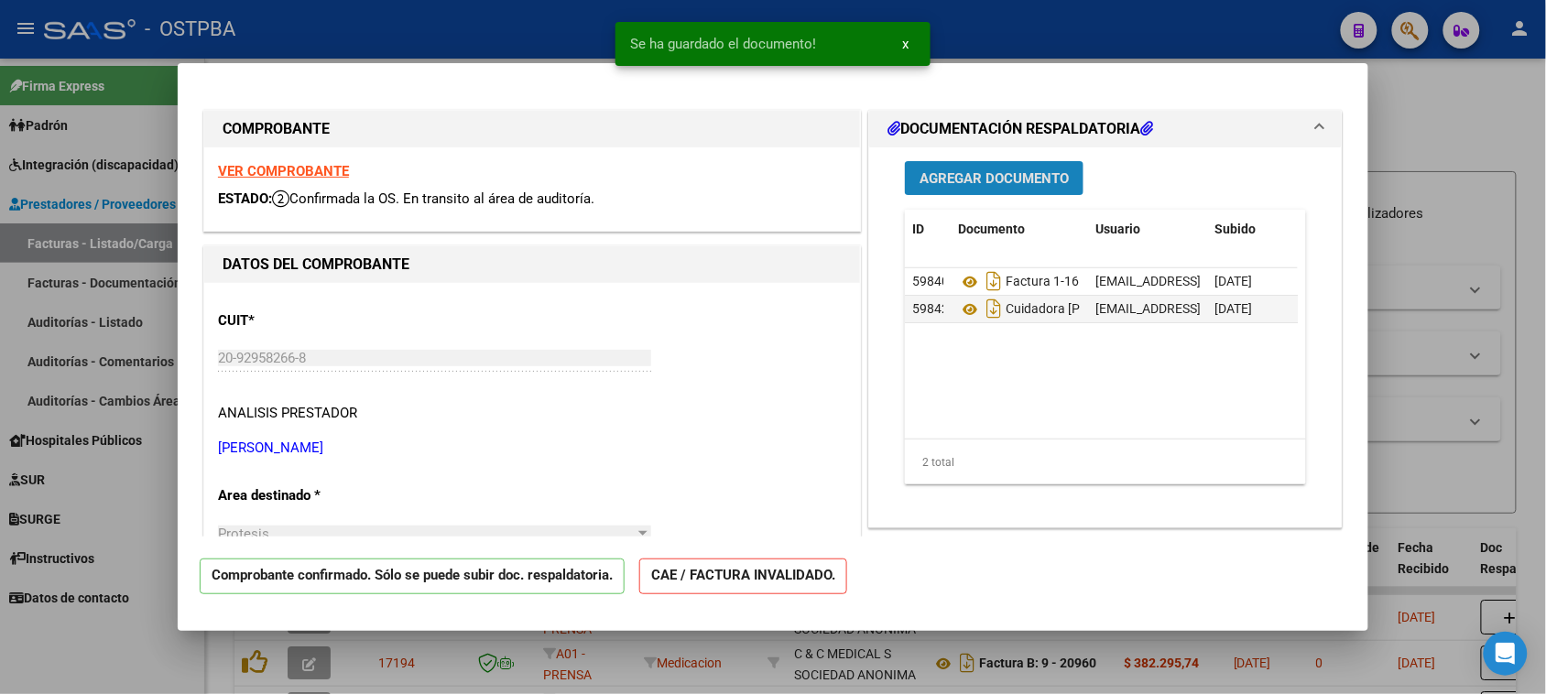
click at [991, 175] on span "Agregar Documento" at bounding box center [994, 178] width 149 height 16
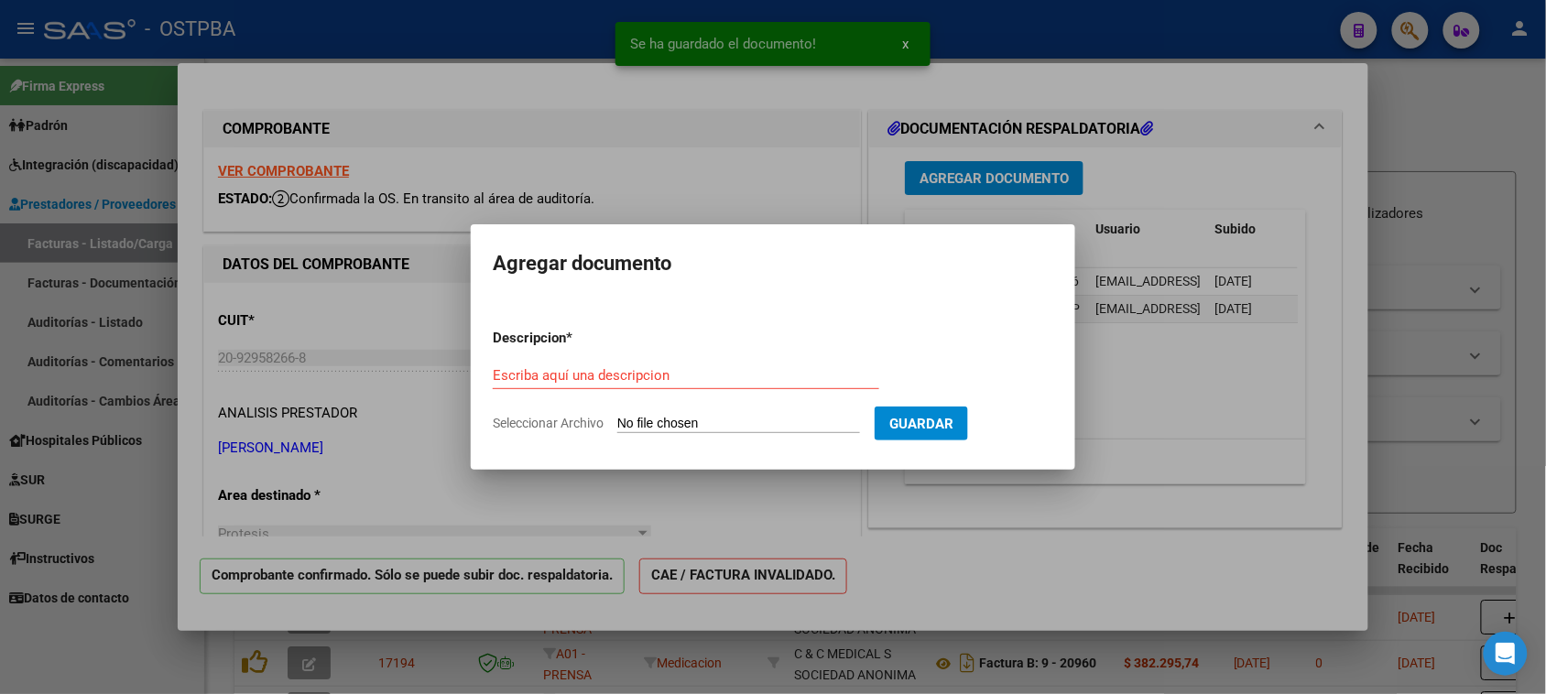
click at [726, 417] on input "Seleccionar Archivo" at bounding box center [738, 424] width 243 height 17
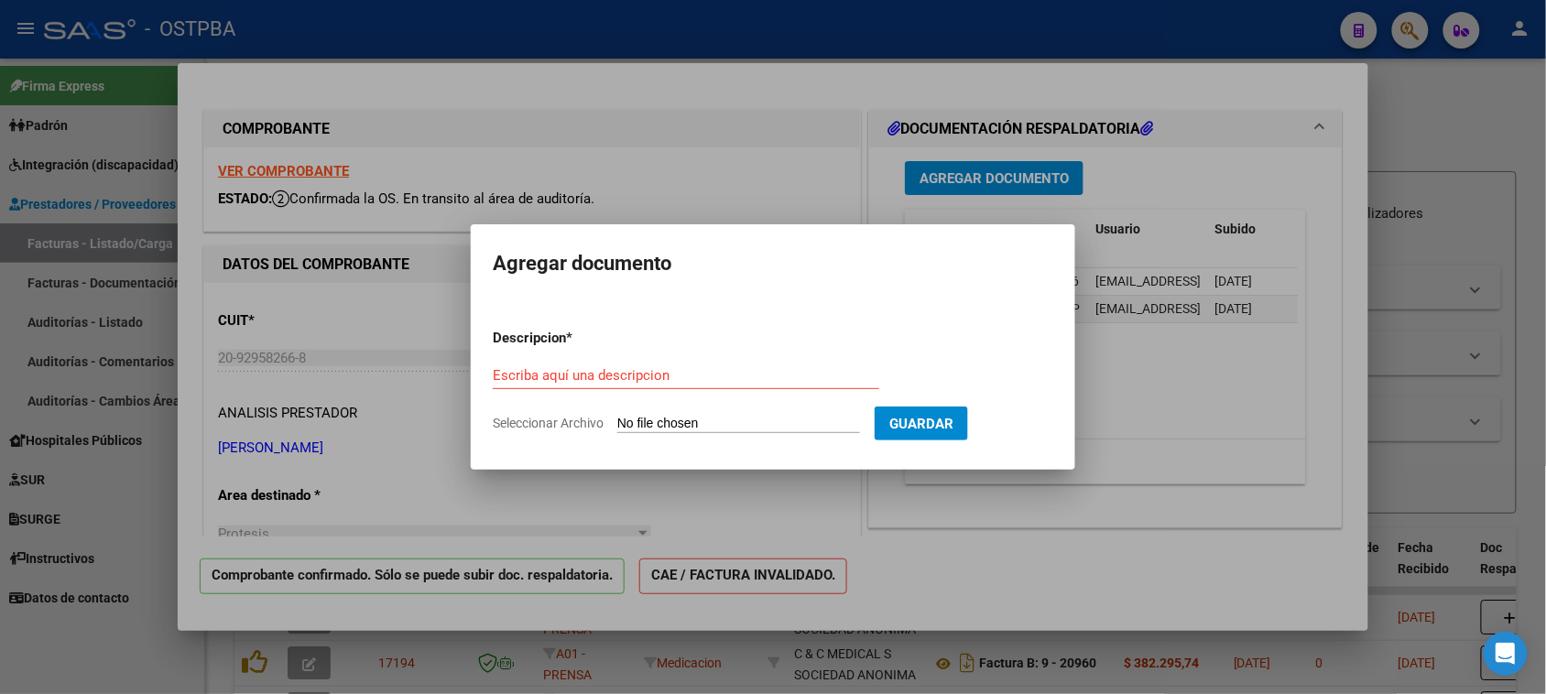
type input "C:\fakepath\PLANILLA - [PERSON_NAME].pdf"
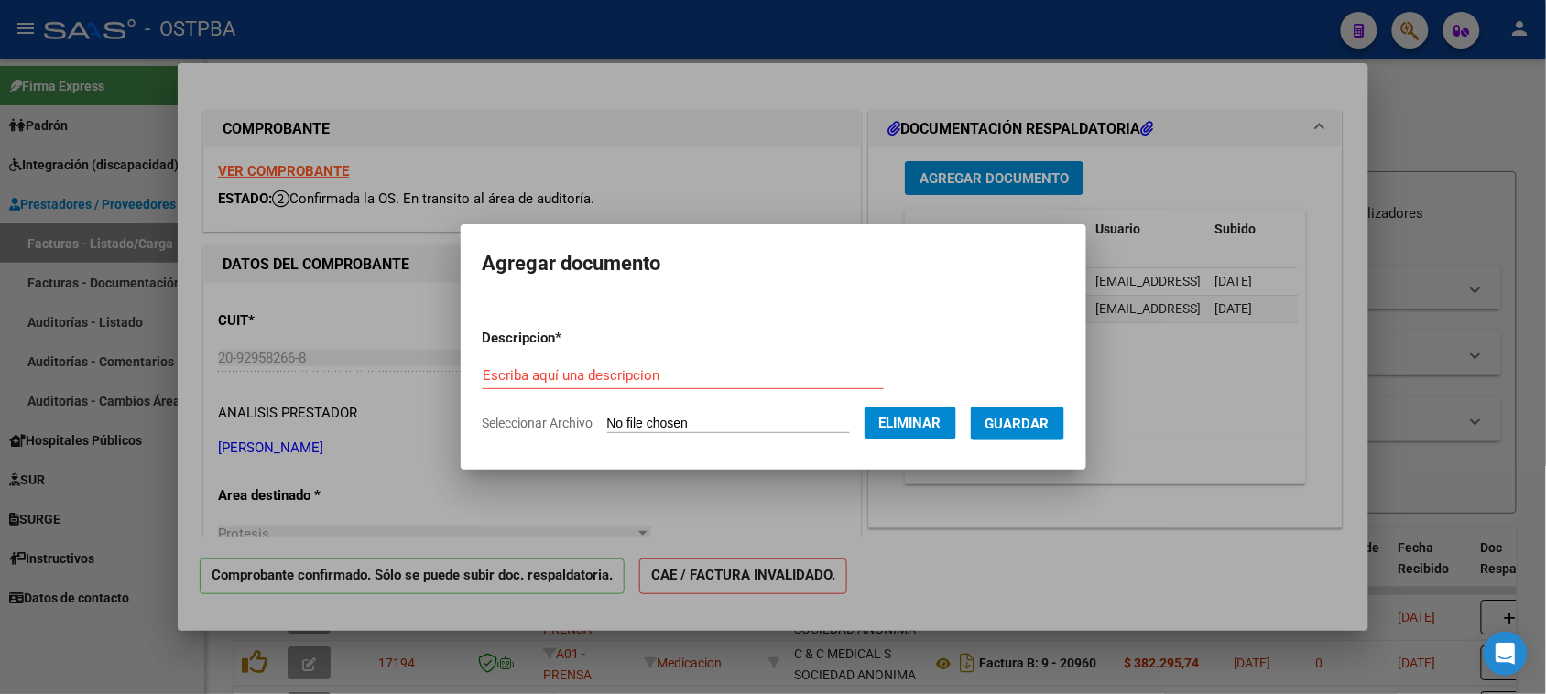
click at [519, 359] on form "Descripcion * Escriba aquí una descripcion Seleccionar Archivo Eliminar Guardar" at bounding box center [774, 381] width 582 height 134
click at [486, 374] on input "Escriba aquí una descripcion" at bounding box center [683, 375] width 401 height 16
click at [528, 373] on input "PLANILLA [PERSON_NAME]" at bounding box center [683, 375] width 401 height 16
click at [586, 374] on input "PLANILLA -[PERSON_NAME]" at bounding box center [683, 375] width 401 height 16
type input "PLANILLA -[PERSON_NAME]"
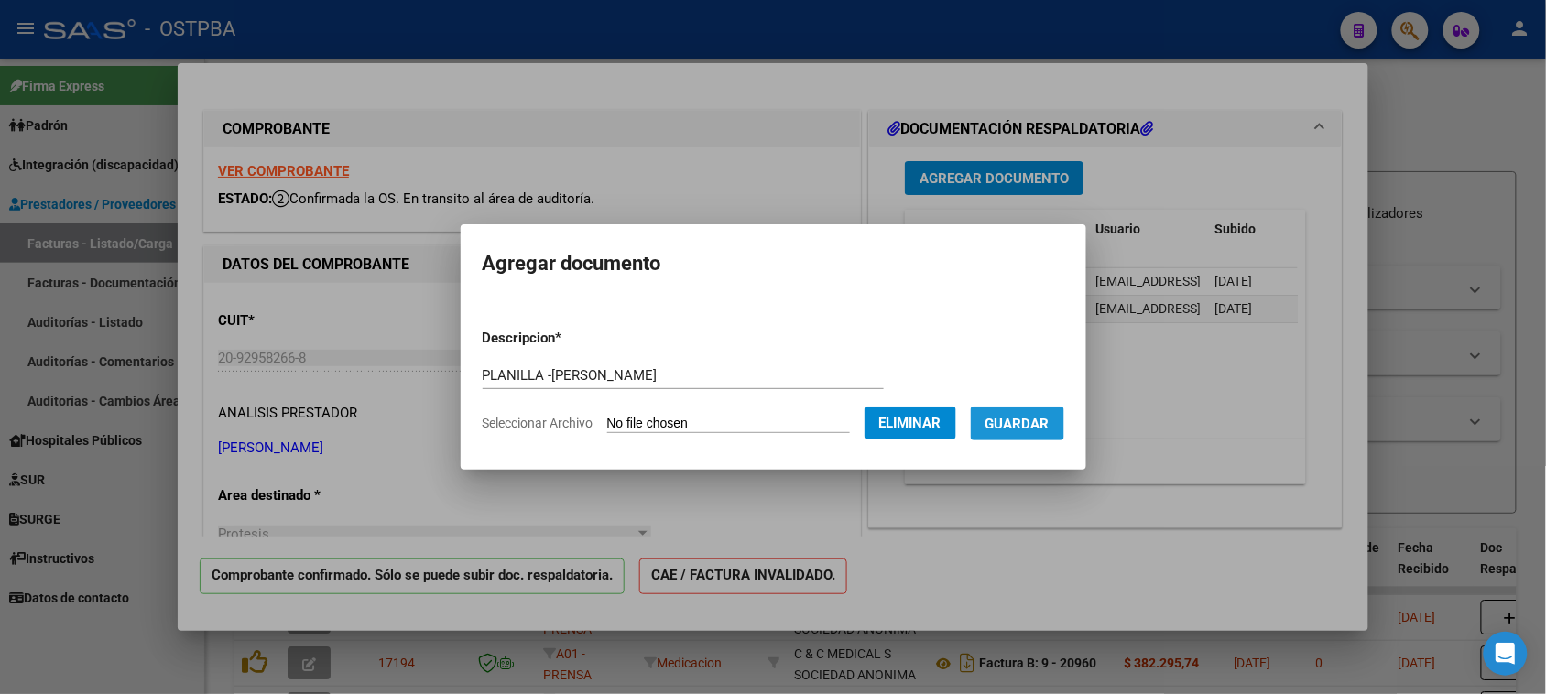
click at [1035, 419] on span "Guardar" at bounding box center [1018, 424] width 64 height 16
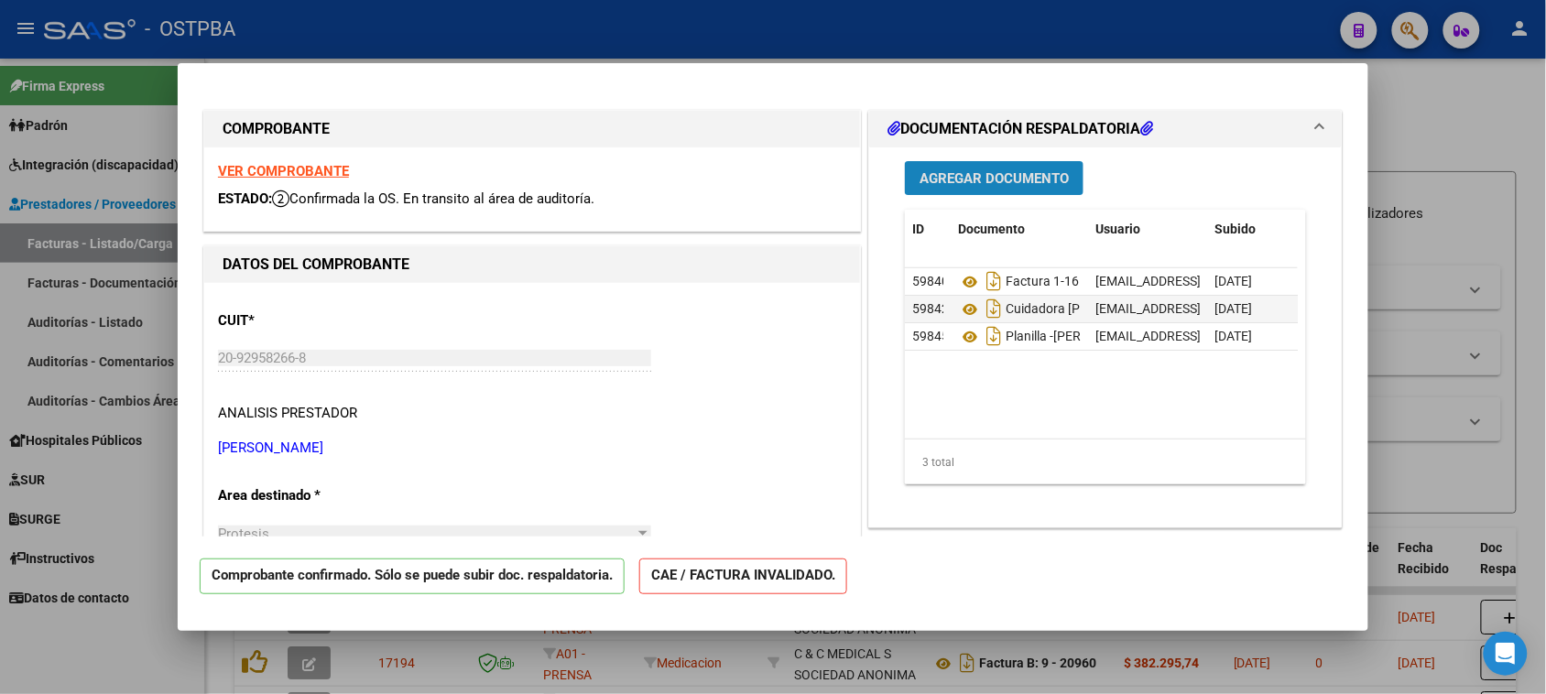
click at [982, 167] on button "Agregar Documento" at bounding box center [994, 178] width 179 height 34
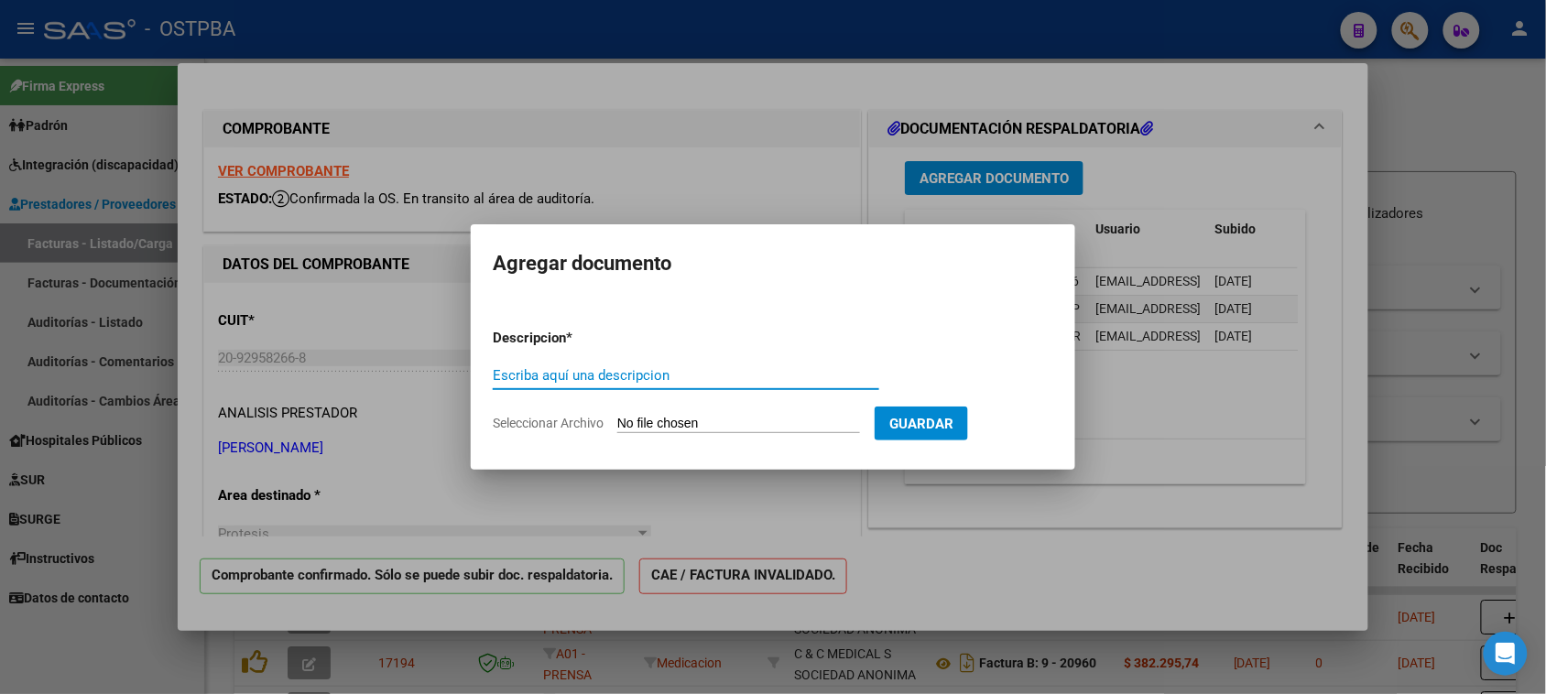
click at [968, 433] on button "Guardar" at bounding box center [921, 424] width 93 height 34
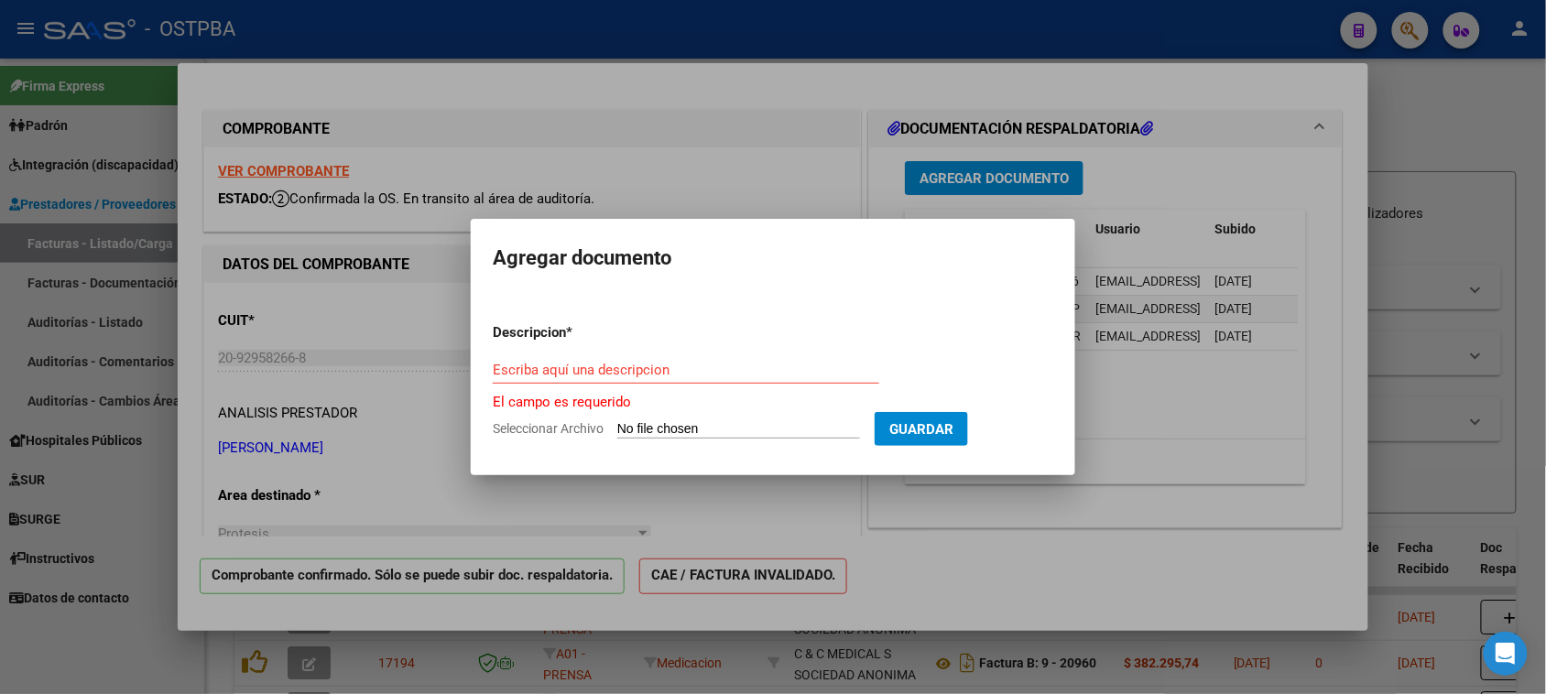
click at [740, 435] on input "Seleccionar Archivo" at bounding box center [738, 429] width 243 height 17
click at [1087, 524] on div at bounding box center [773, 347] width 1546 height 694
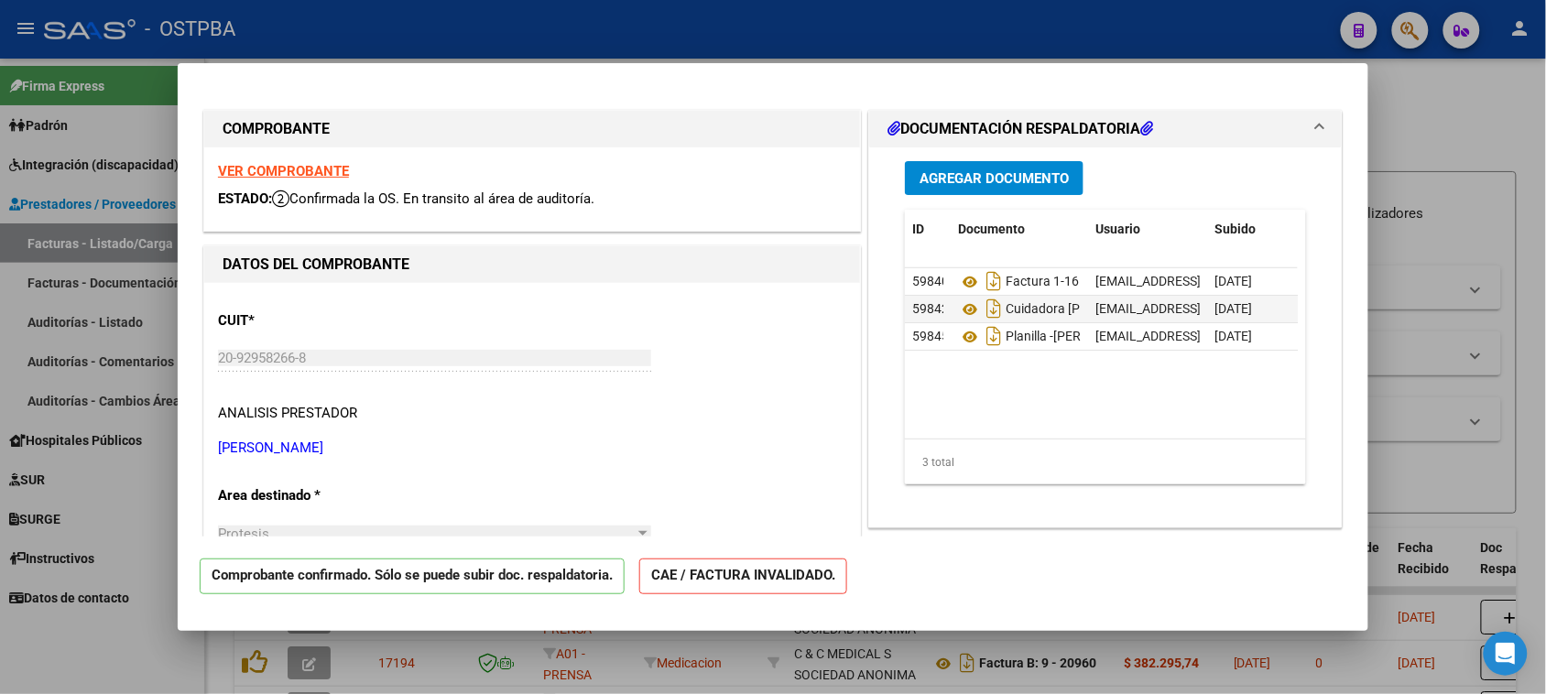
click at [1469, 131] on div at bounding box center [773, 347] width 1546 height 694
type input "$ 0,00"
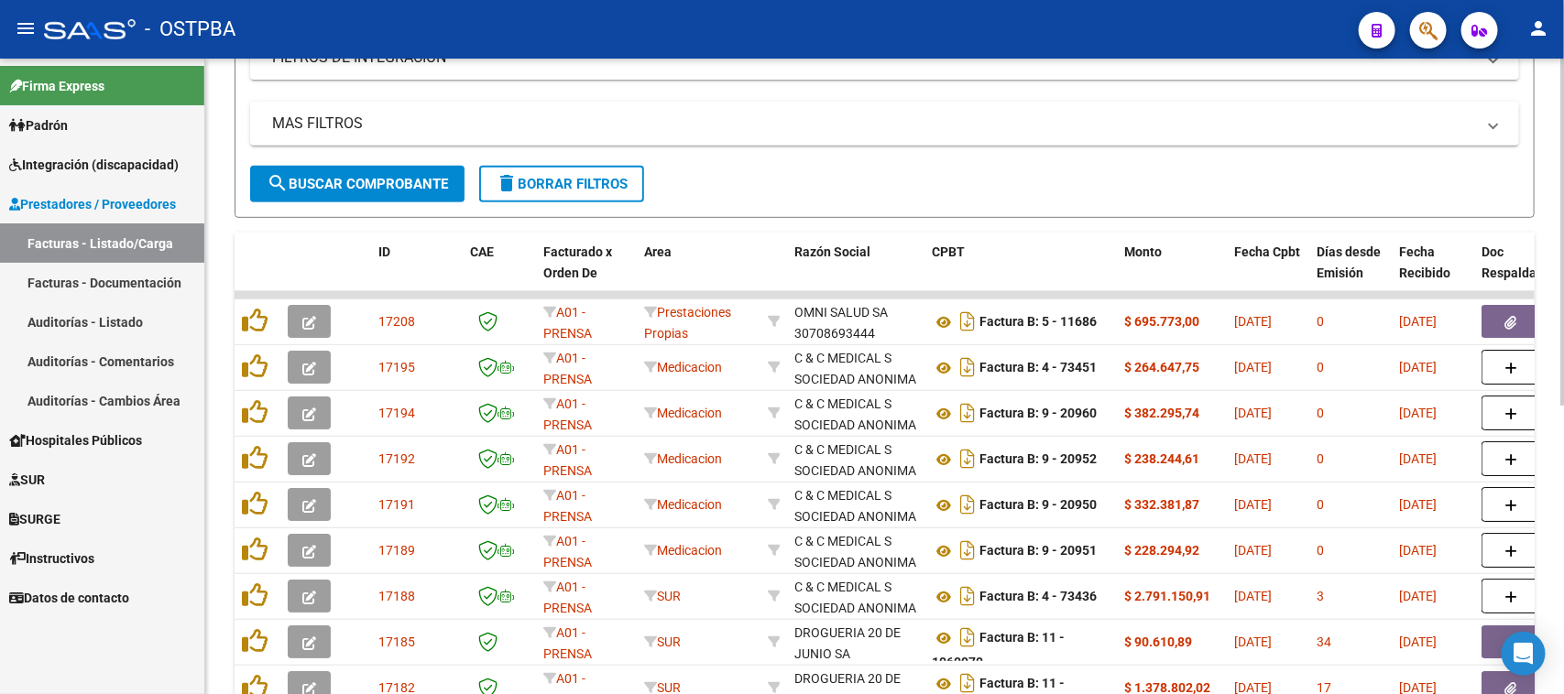
scroll to position [344, 0]
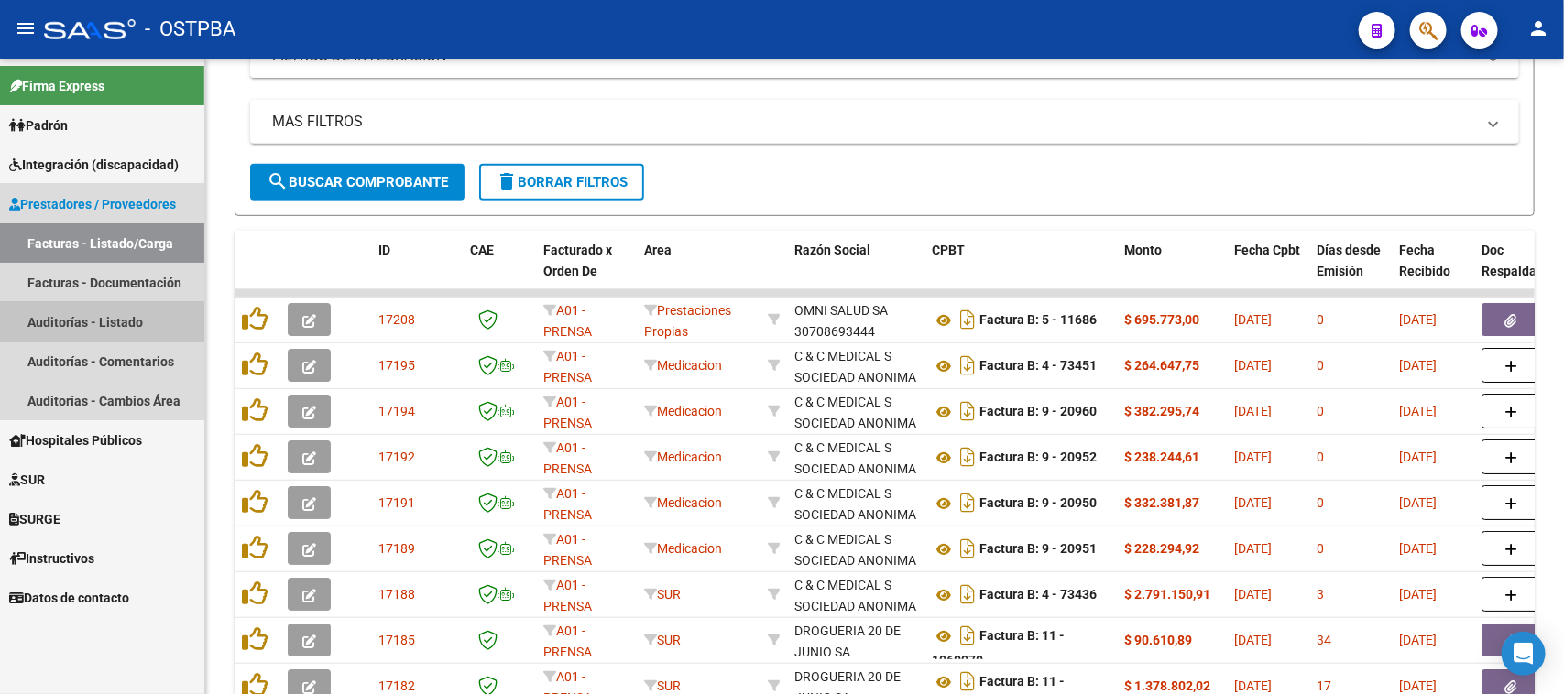
click at [96, 318] on link "Auditorías - Listado" at bounding box center [102, 321] width 204 height 39
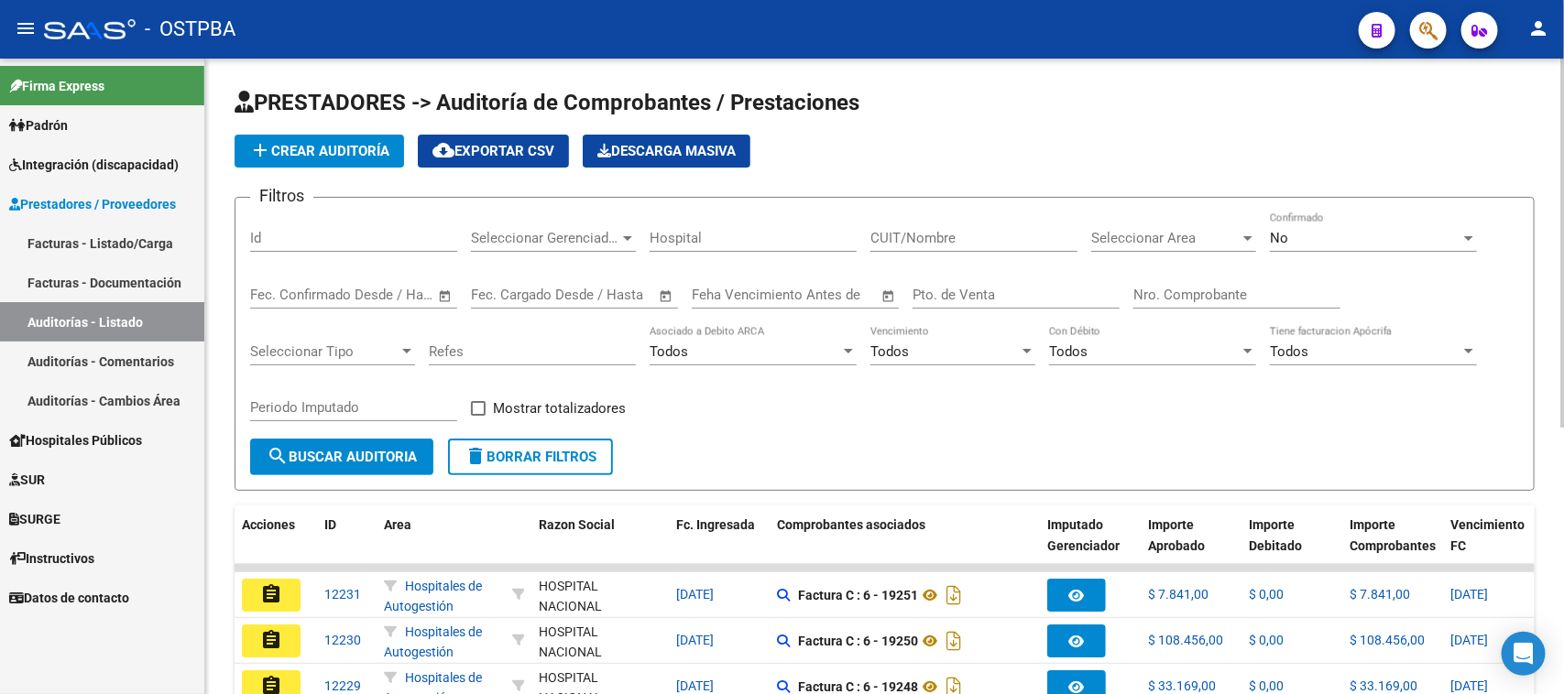
click at [304, 152] on span "add Crear Auditoría" at bounding box center [319, 151] width 140 height 16
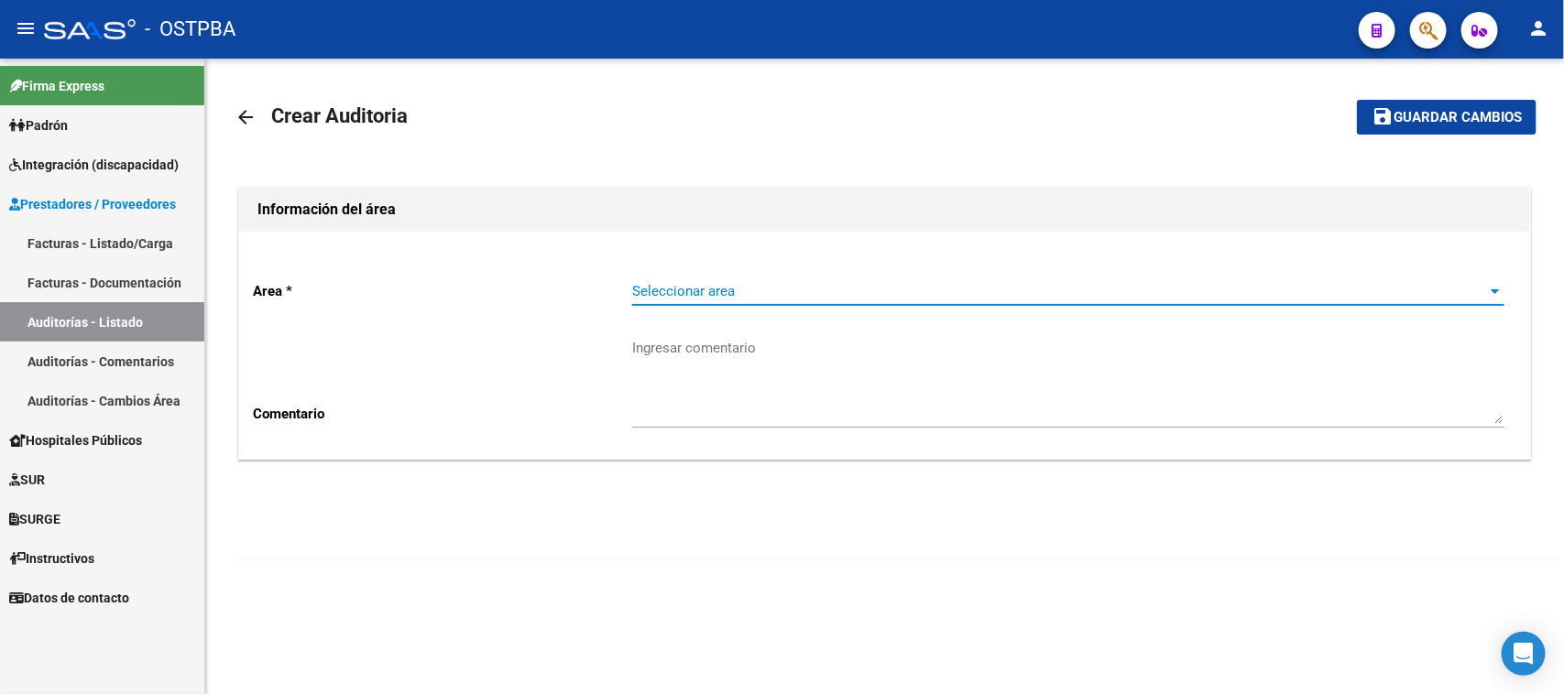
click at [650, 283] on span "Seleccionar area" at bounding box center [1060, 291] width 856 height 16
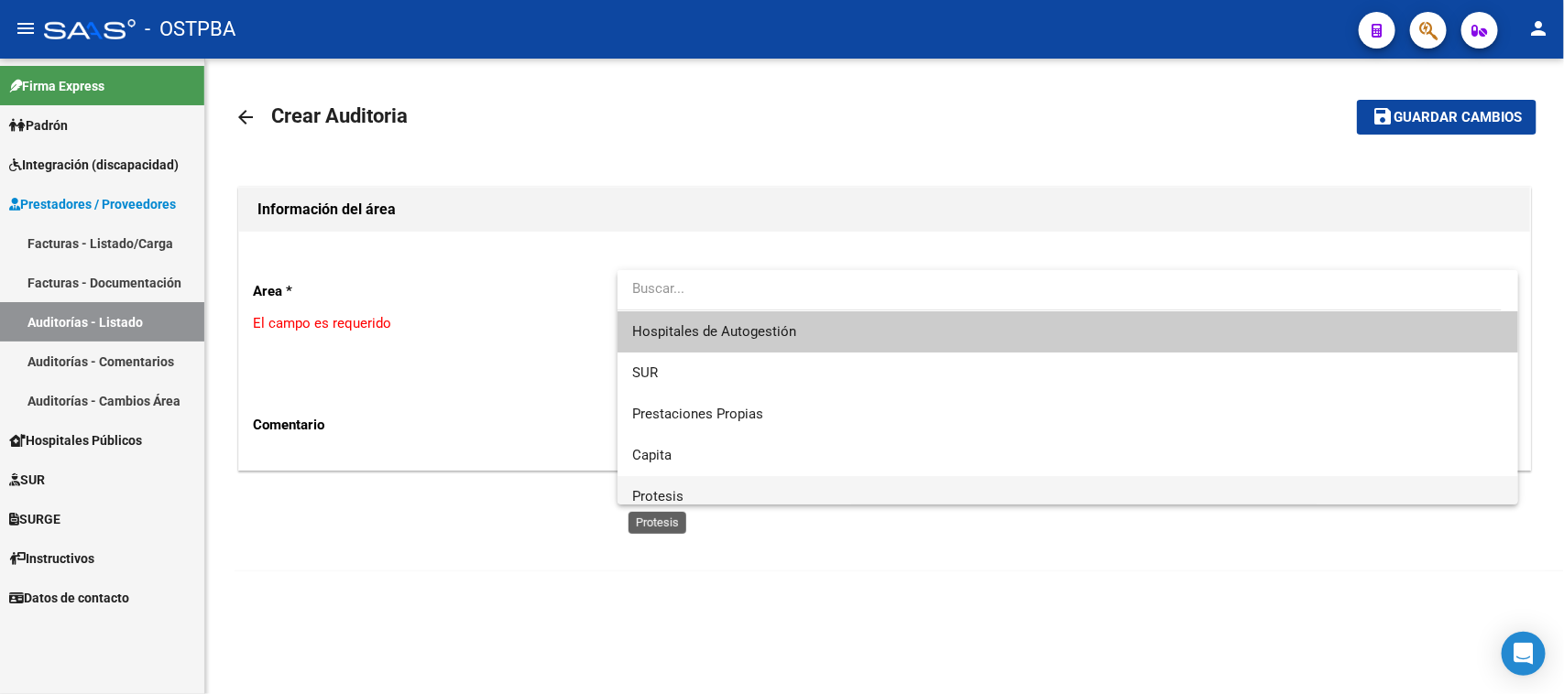
click at [653, 496] on span "Protesis" at bounding box center [657, 496] width 51 height 16
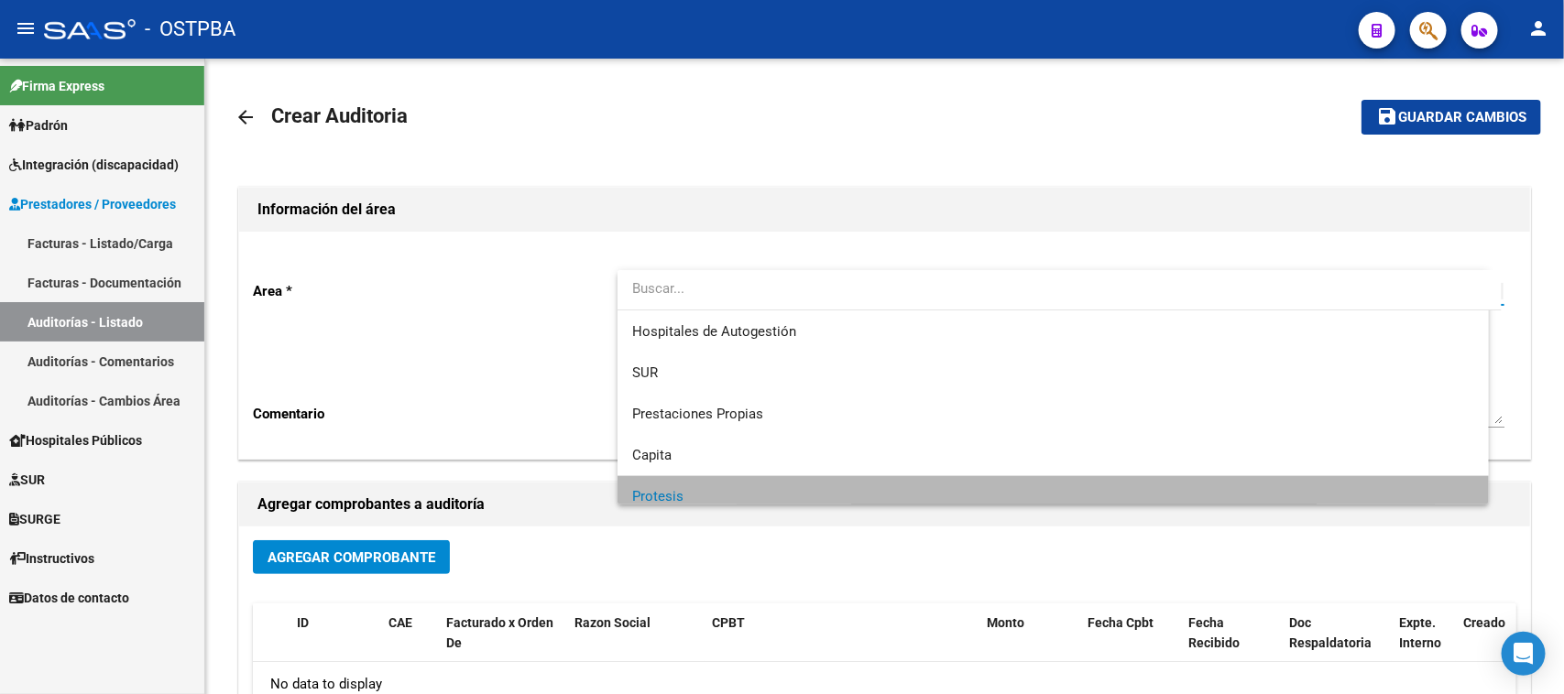
scroll to position [12, 0]
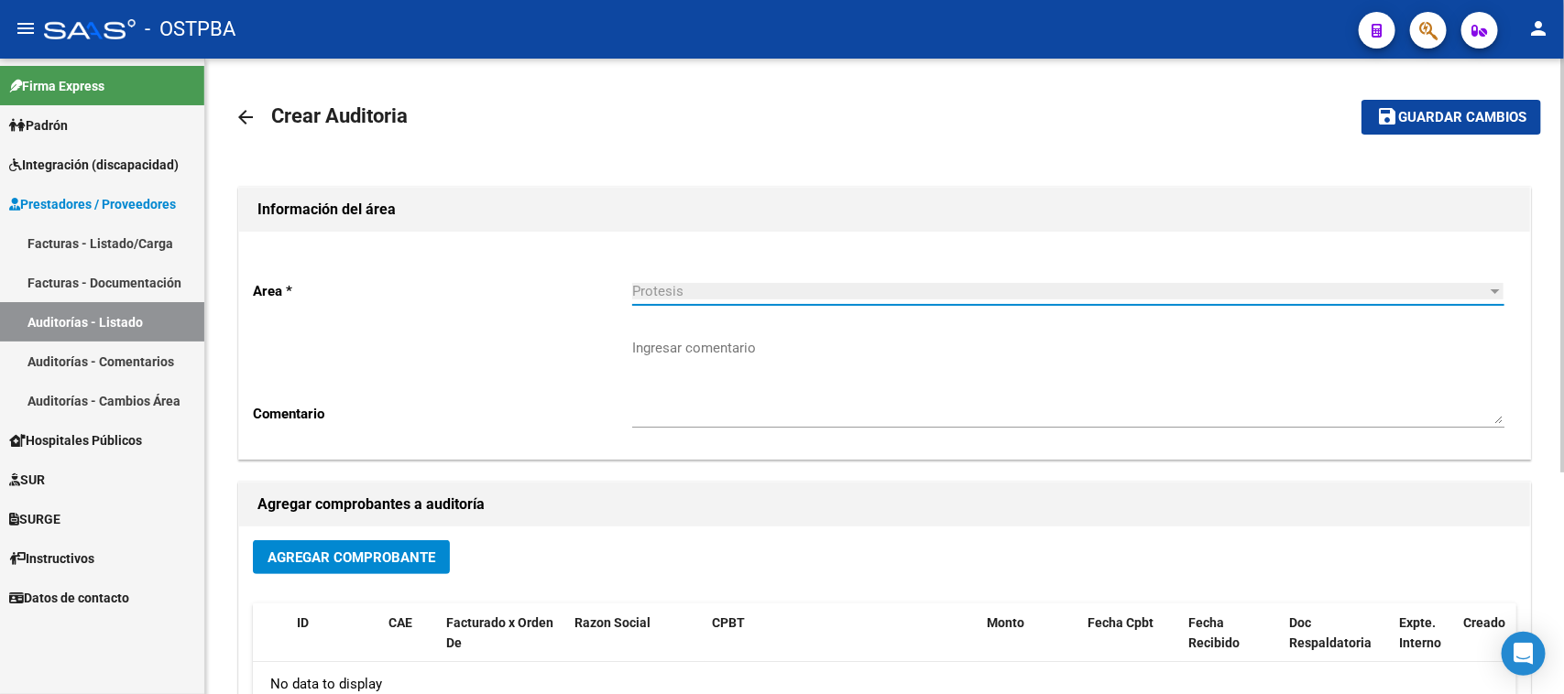
click at [366, 552] on span "Agregar Comprobante" at bounding box center [352, 558] width 168 height 16
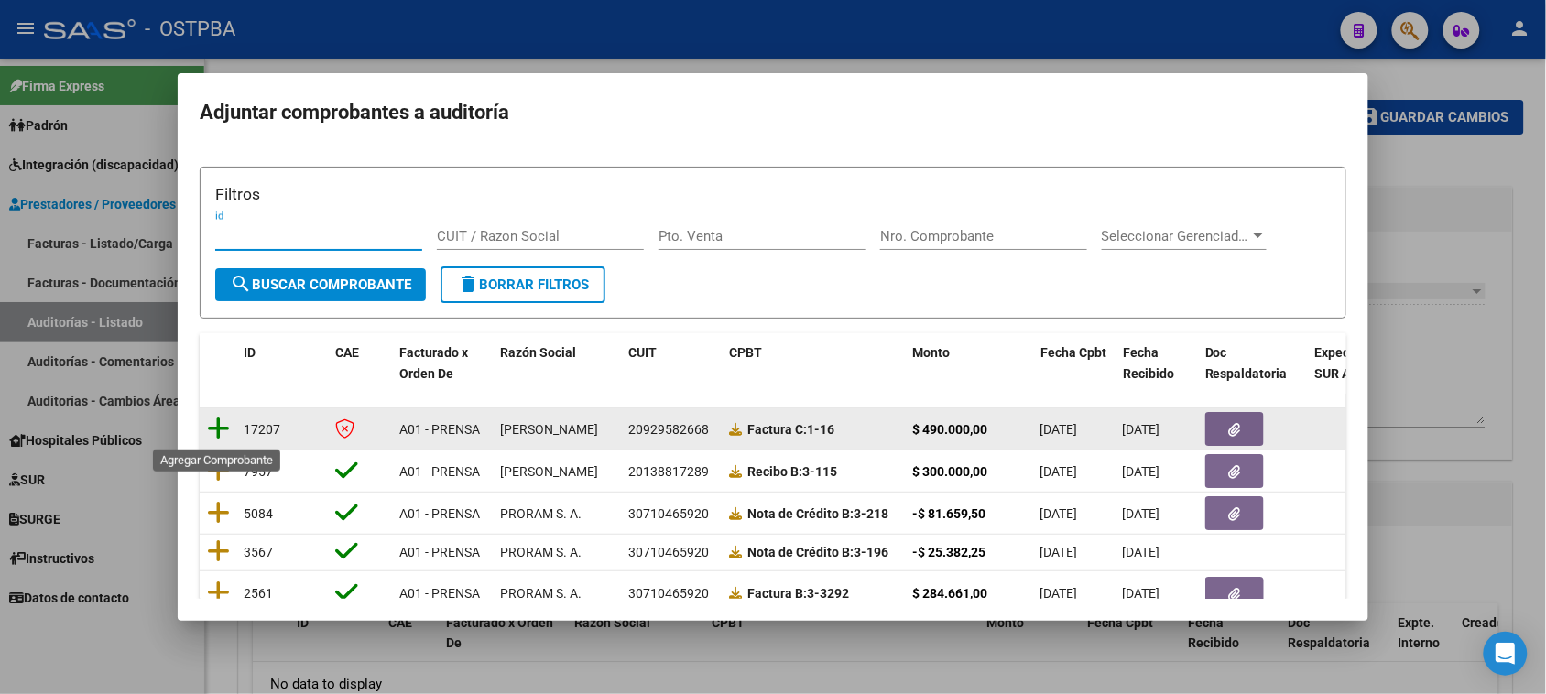
click at [216, 427] on icon at bounding box center [218, 429] width 23 height 26
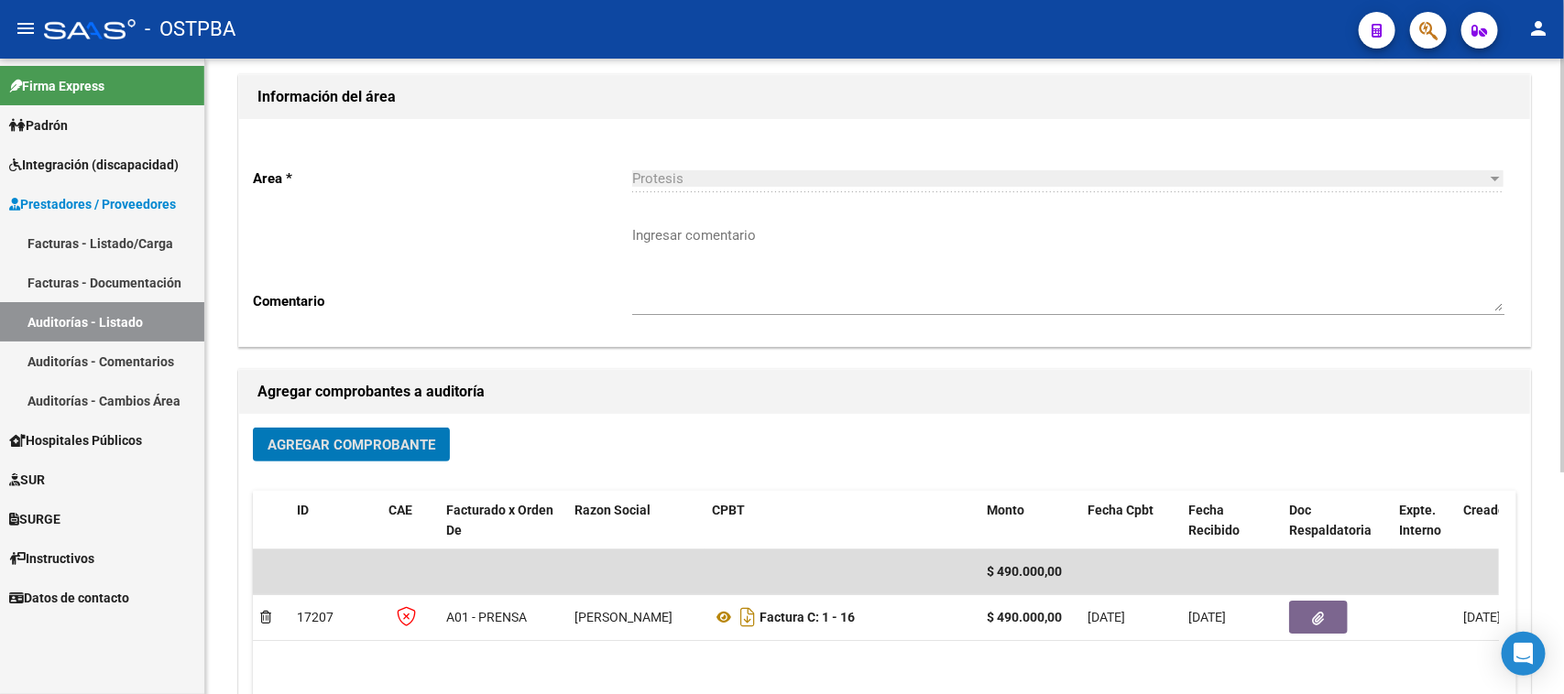
scroll to position [341, 0]
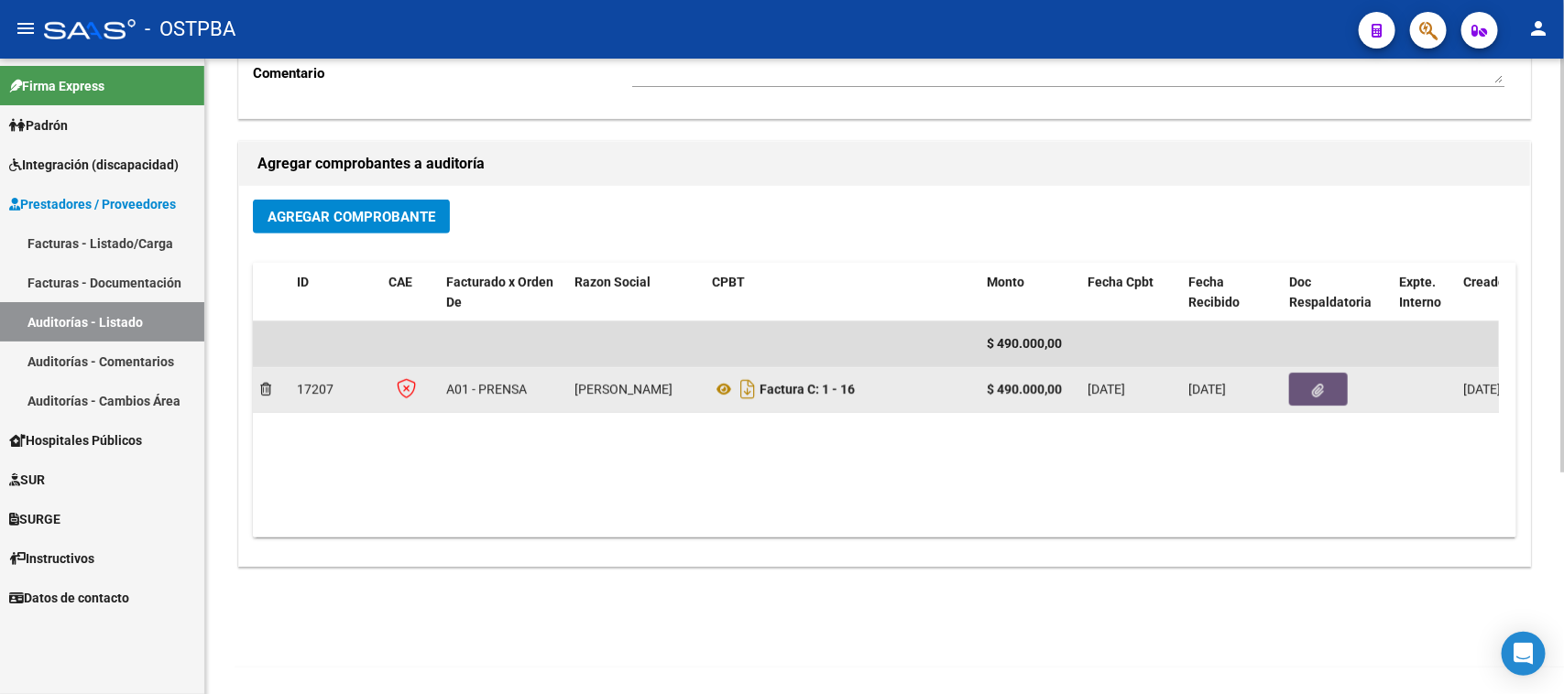
click at [1324, 384] on icon "button" at bounding box center [1319, 391] width 12 height 14
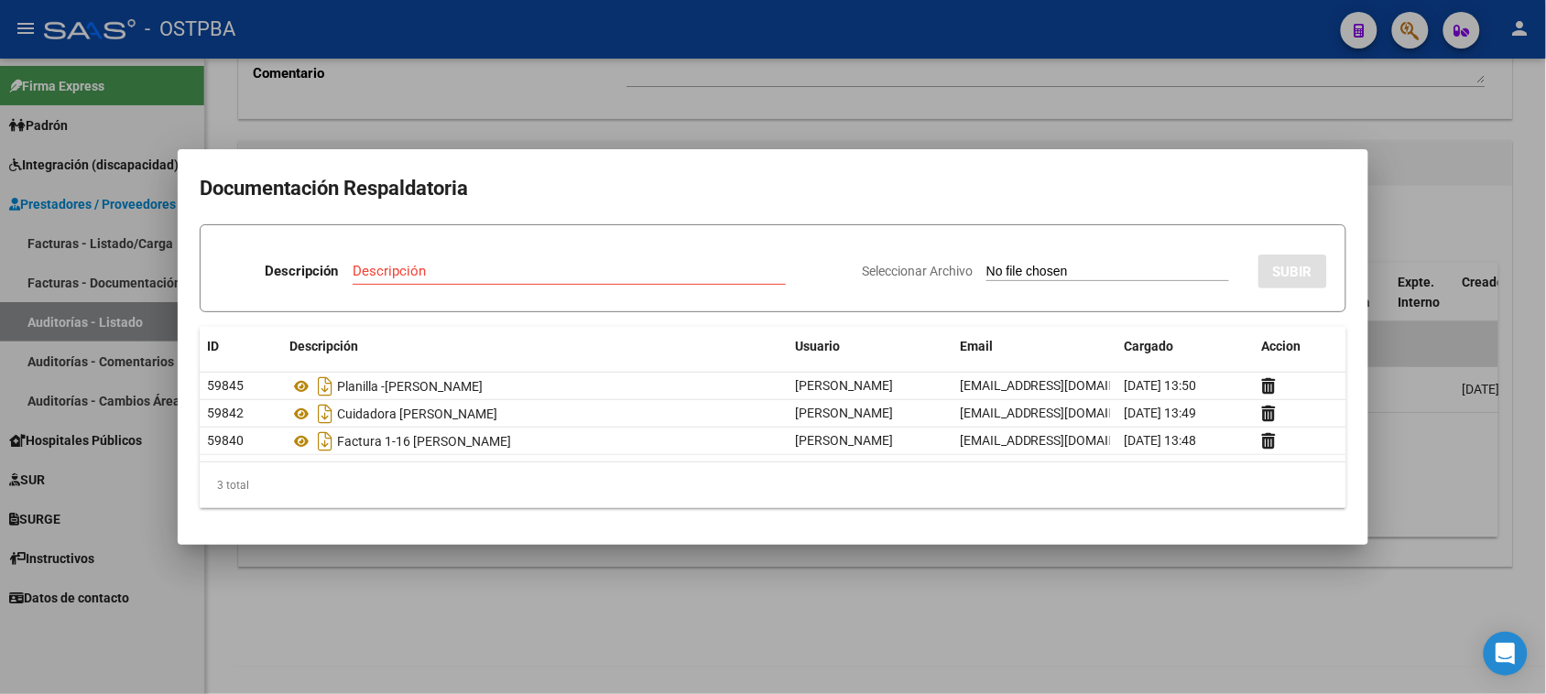
click at [839, 607] on div at bounding box center [773, 347] width 1546 height 694
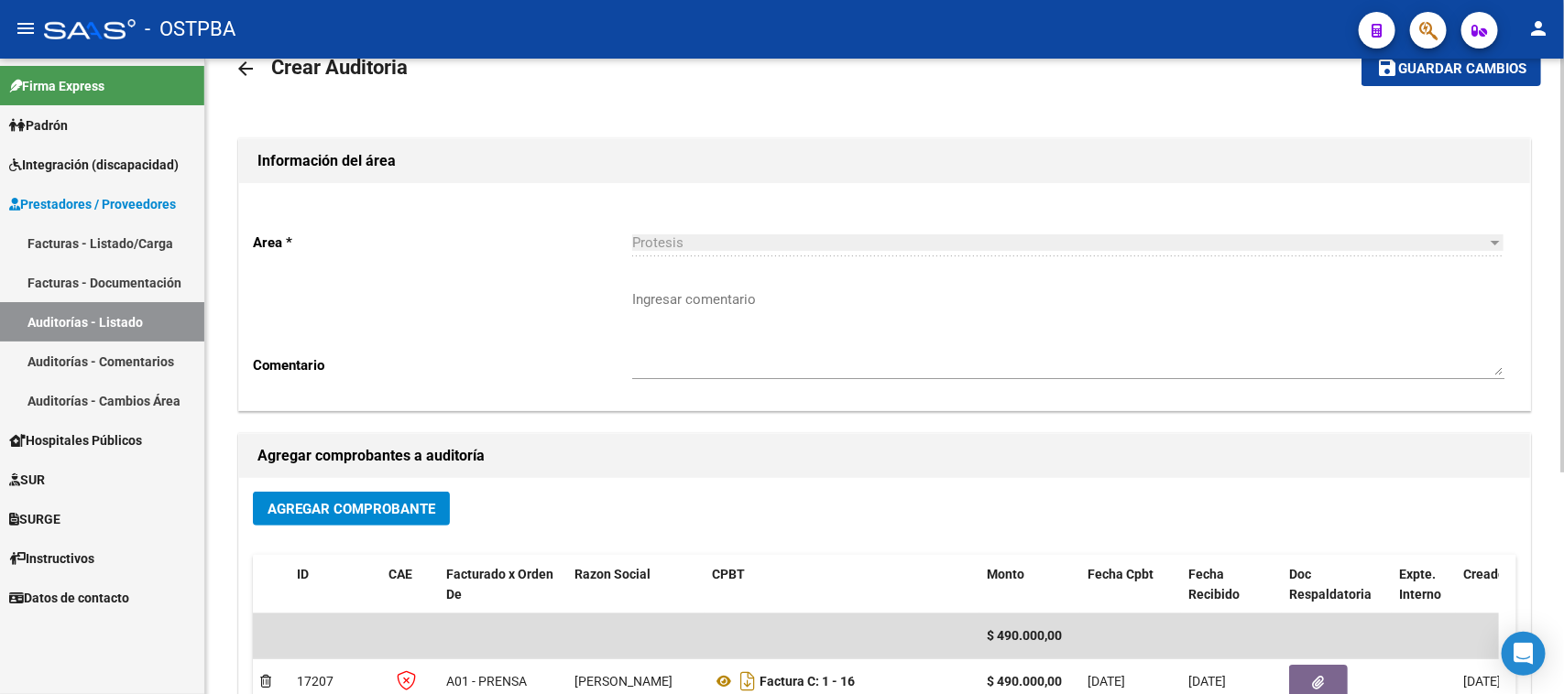
scroll to position [0, 0]
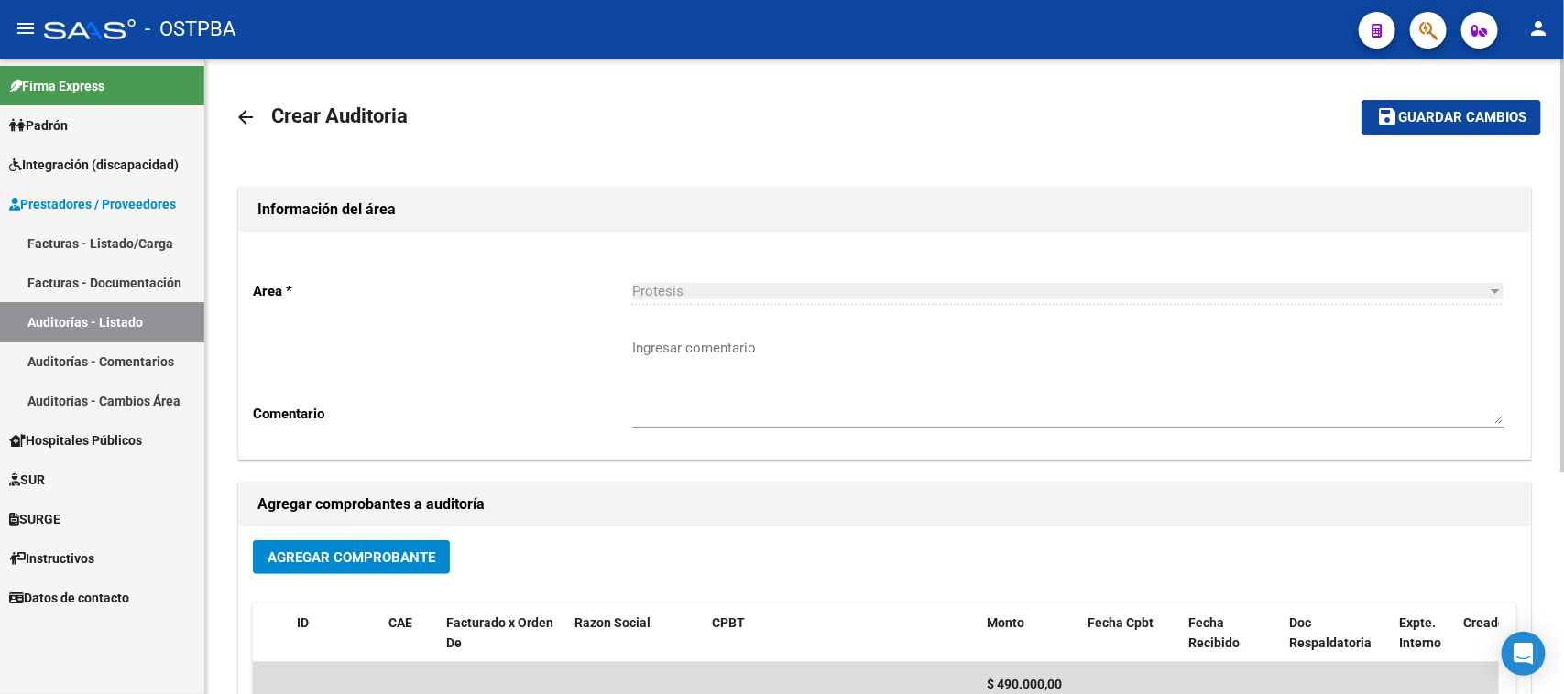
click at [1430, 117] on span "Guardar cambios" at bounding box center [1462, 118] width 128 height 16
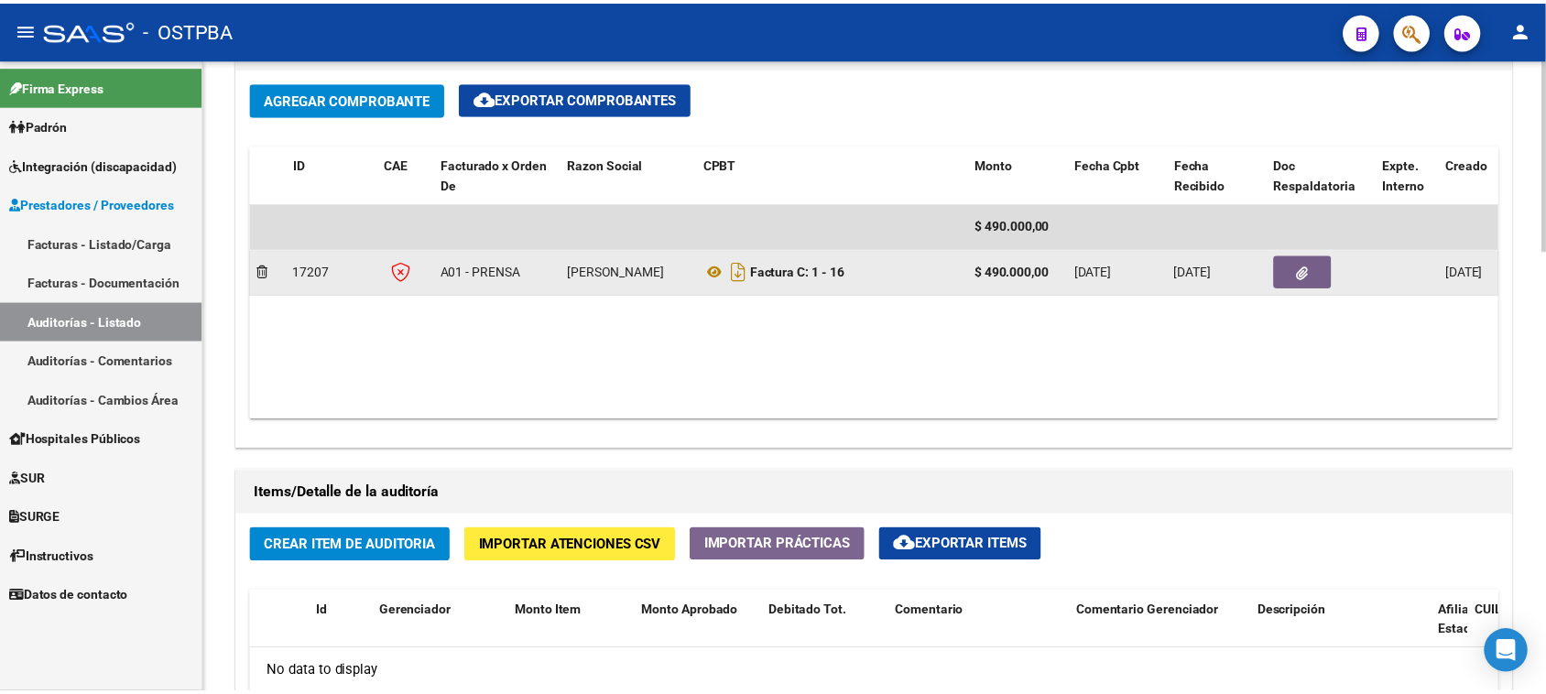
scroll to position [1031, 0]
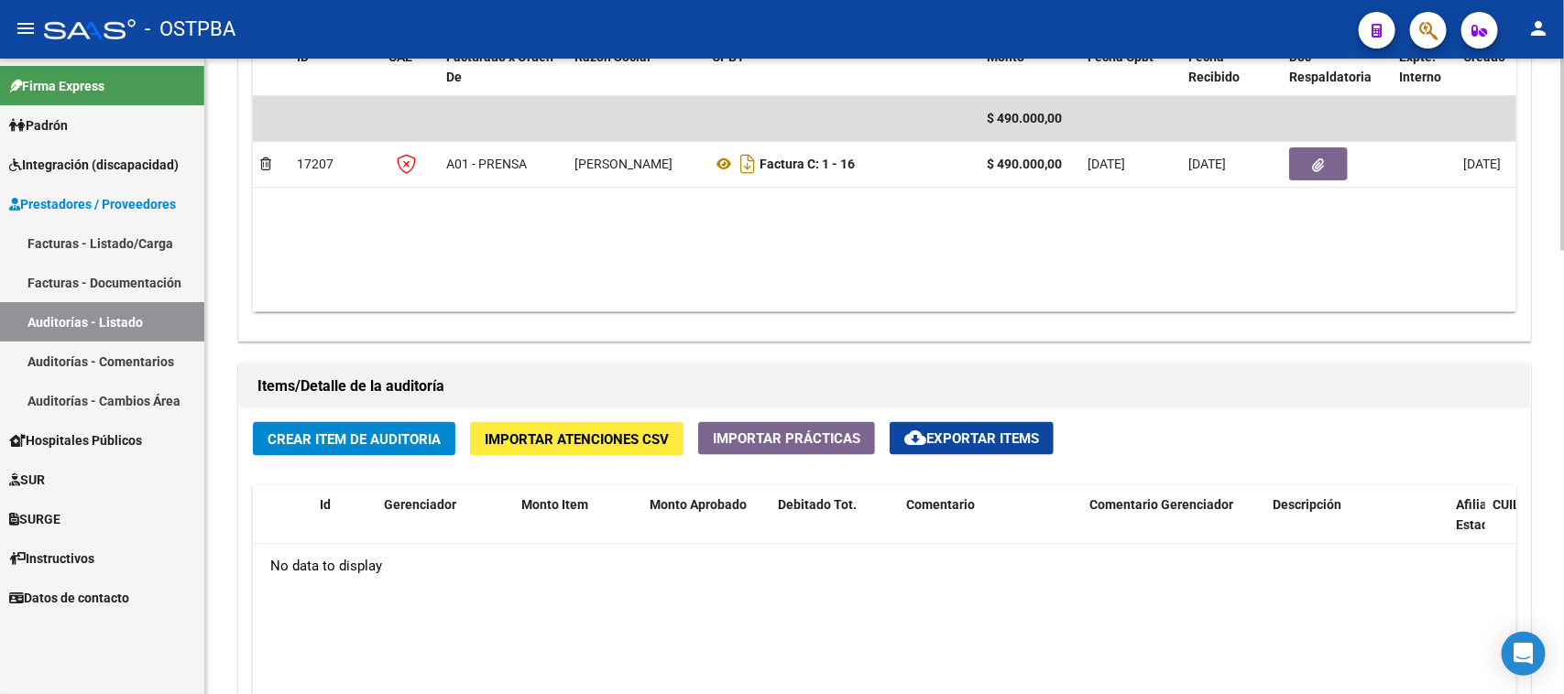
click at [335, 431] on span "Crear Item de Auditoria" at bounding box center [354, 439] width 173 height 16
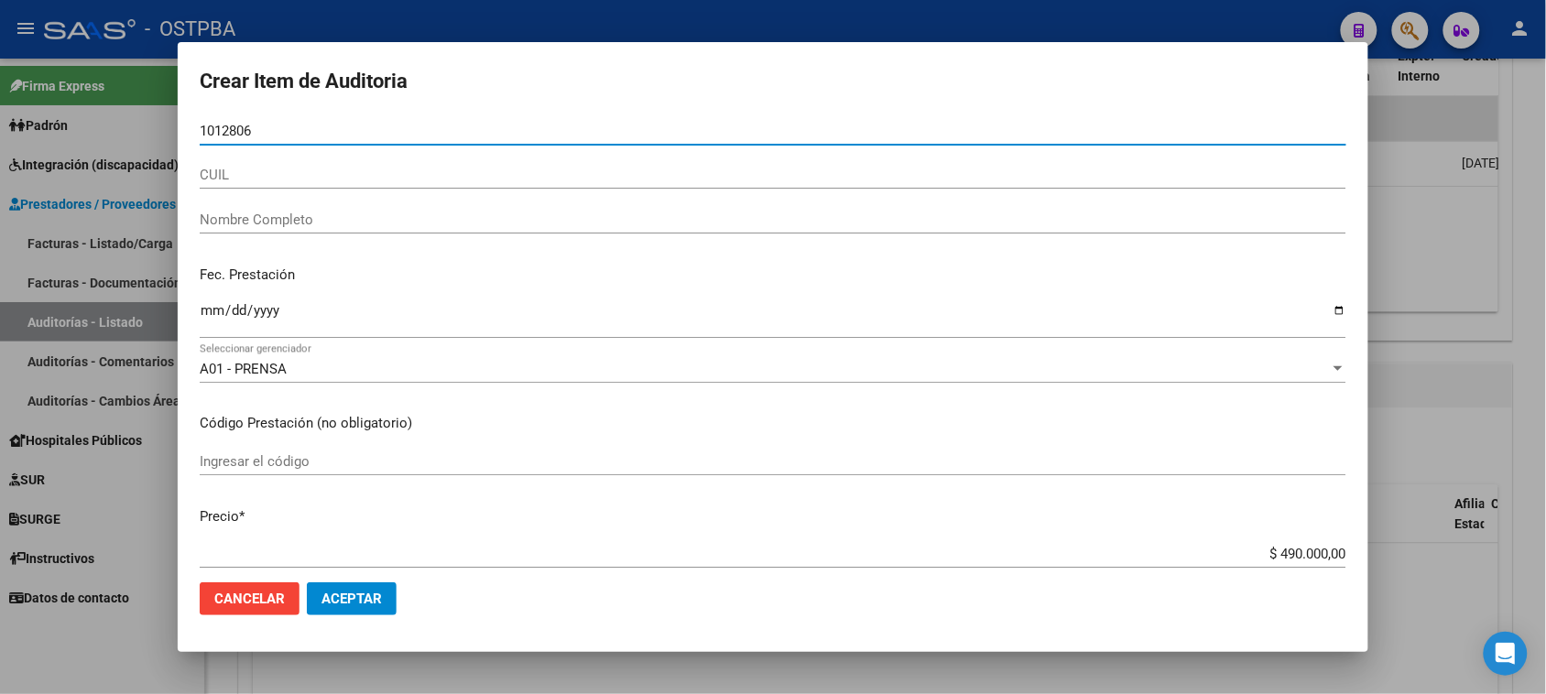
type input "10128069"
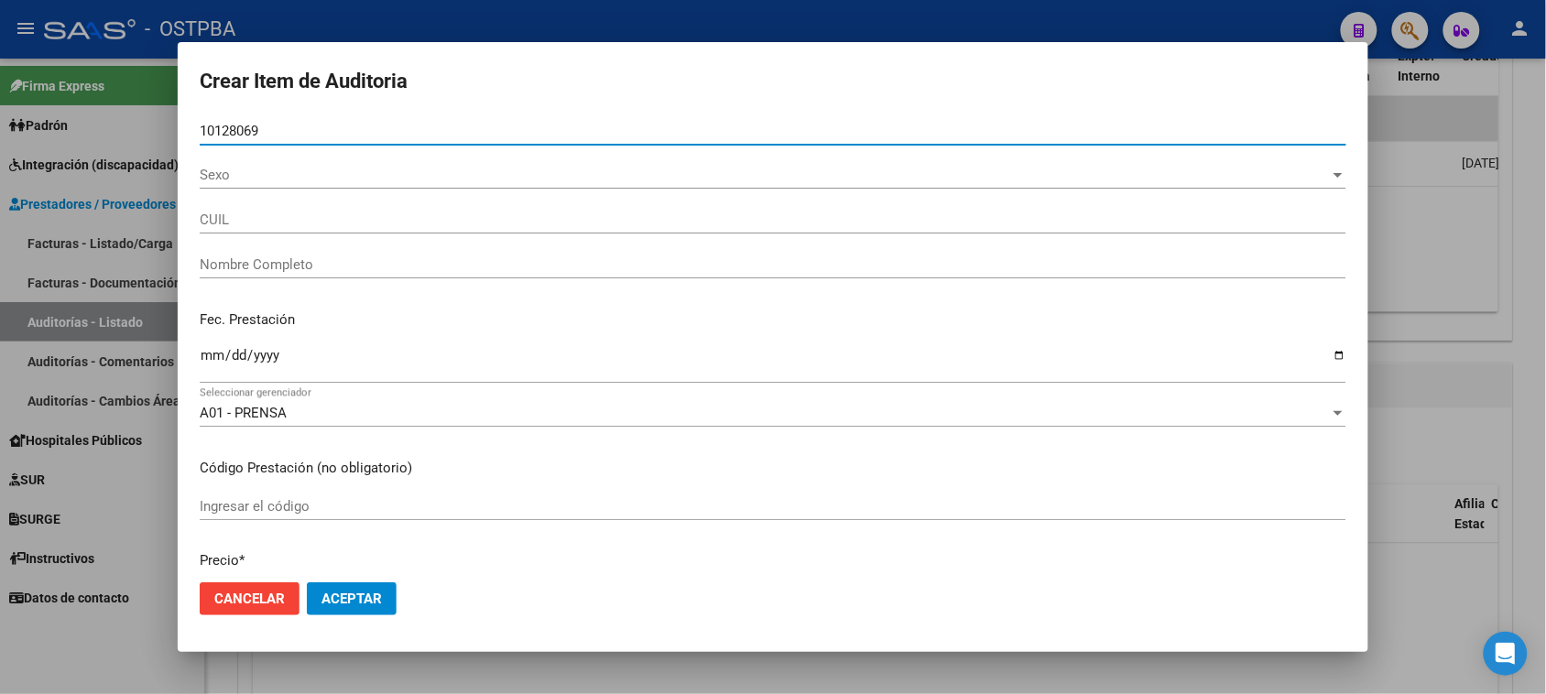
type input "27101280697"
type input "[PERSON_NAME]"
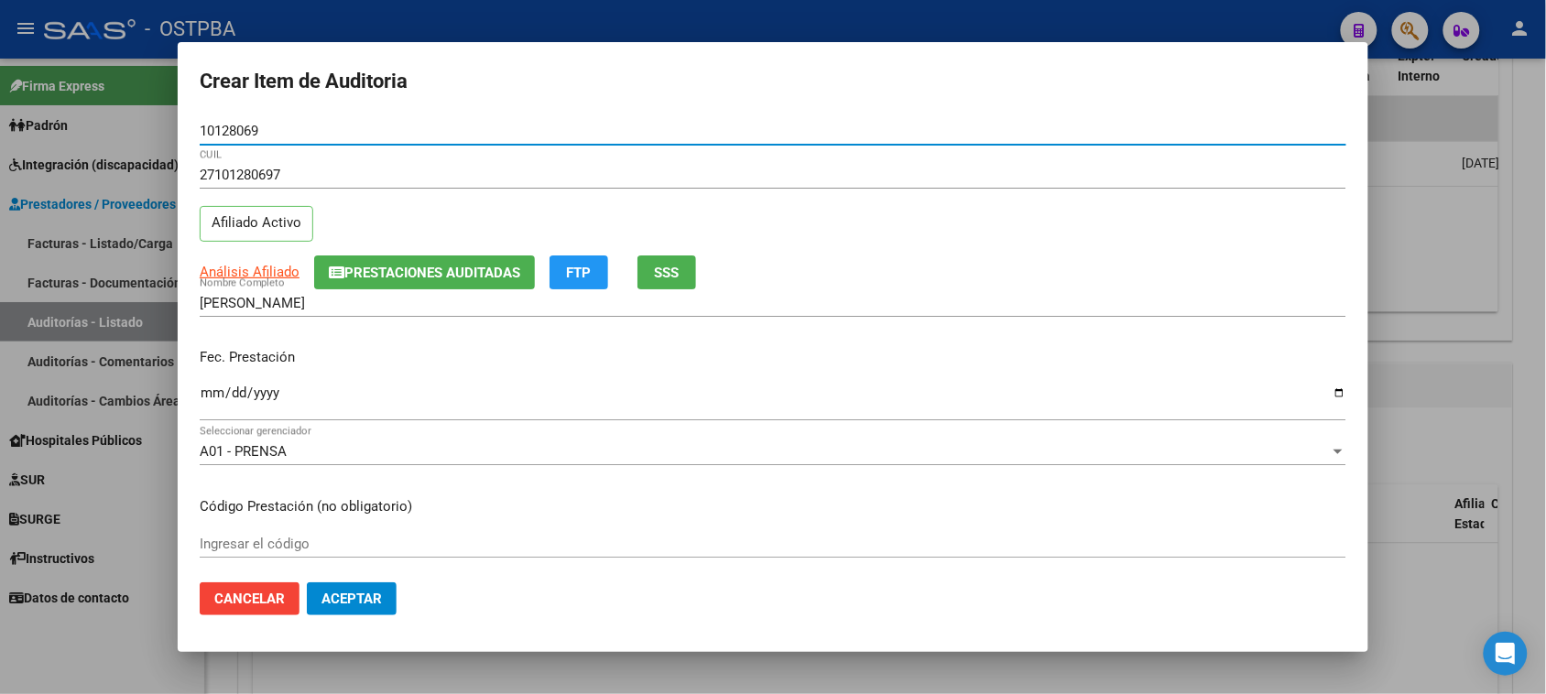
type input "10128069"
click at [206, 390] on input "Ingresar la fecha" at bounding box center [773, 400] width 1147 height 29
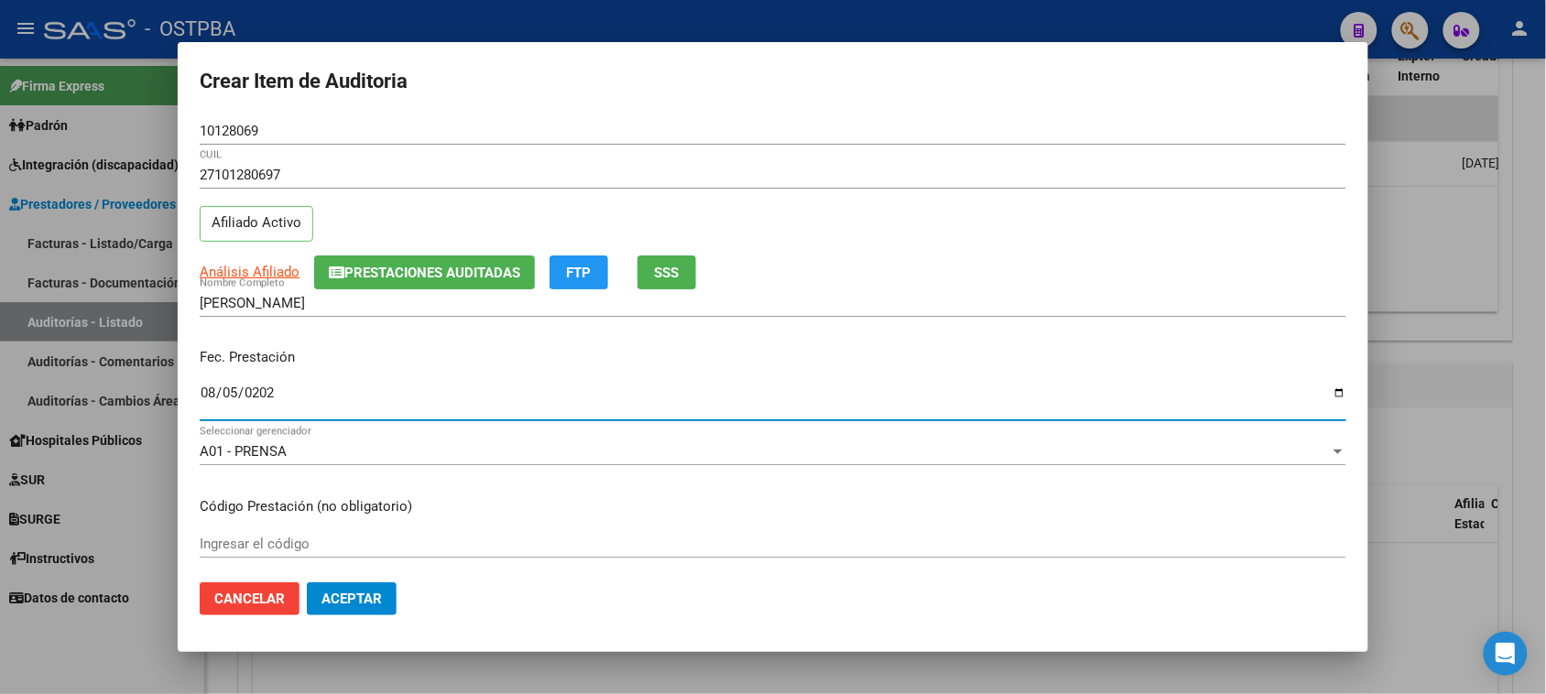
type input "[DATE]"
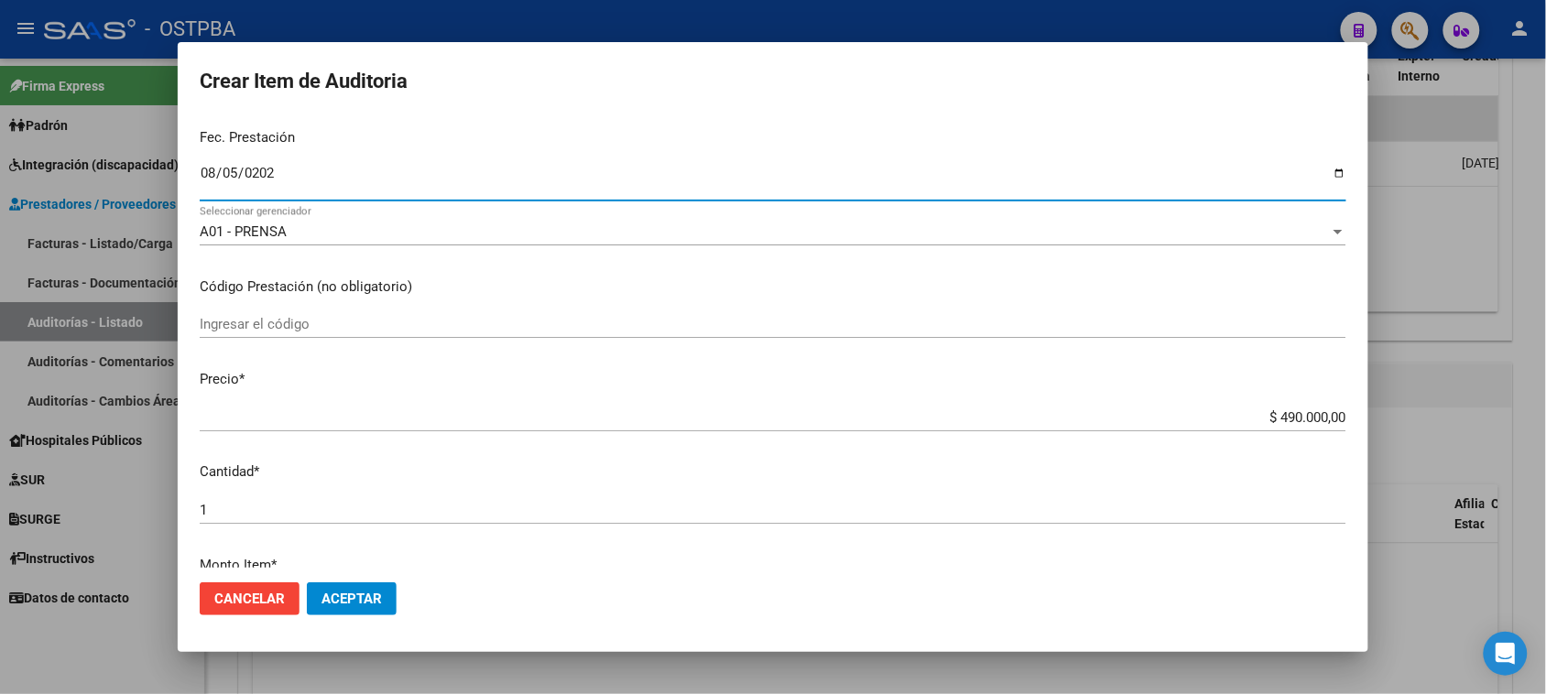
scroll to position [229, 0]
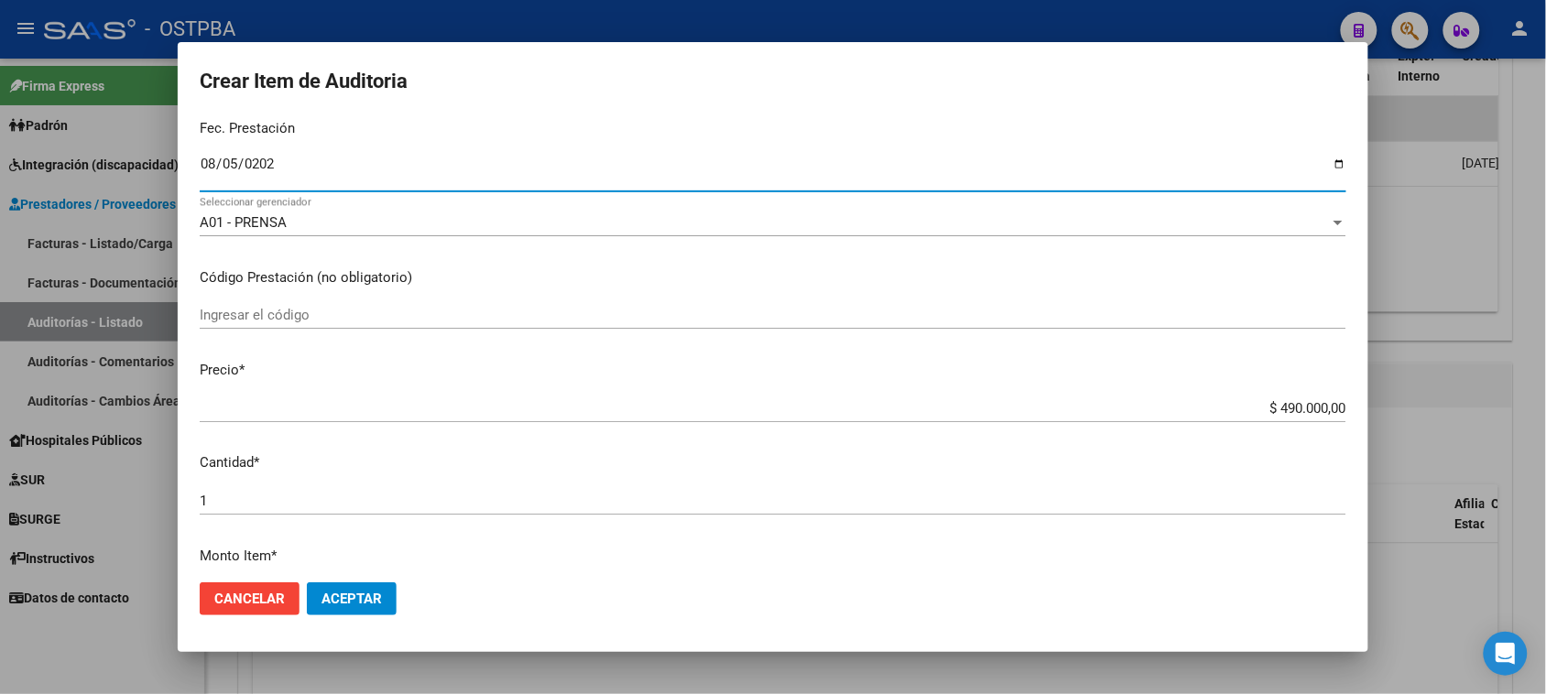
click at [308, 319] on input "Ingresar el código" at bounding box center [773, 315] width 1147 height 16
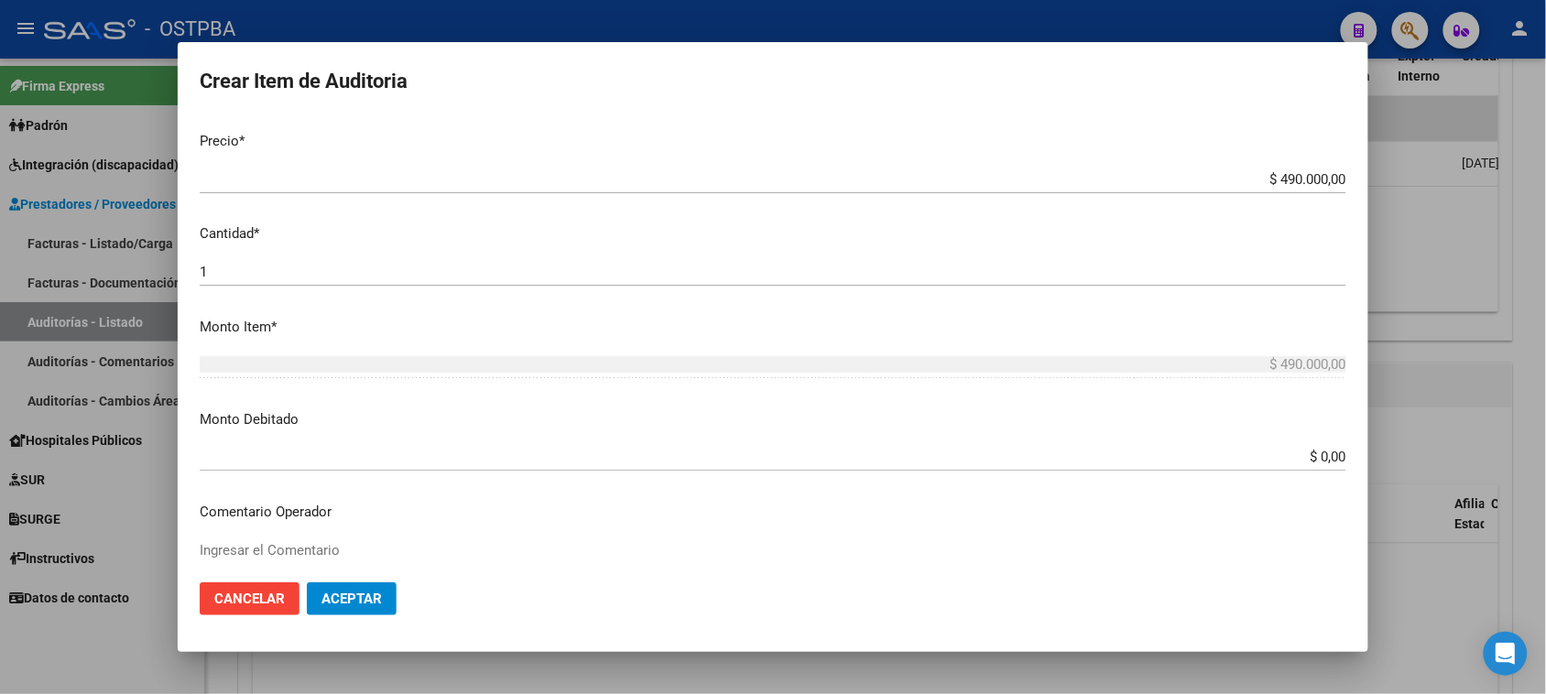
scroll to position [573, 0]
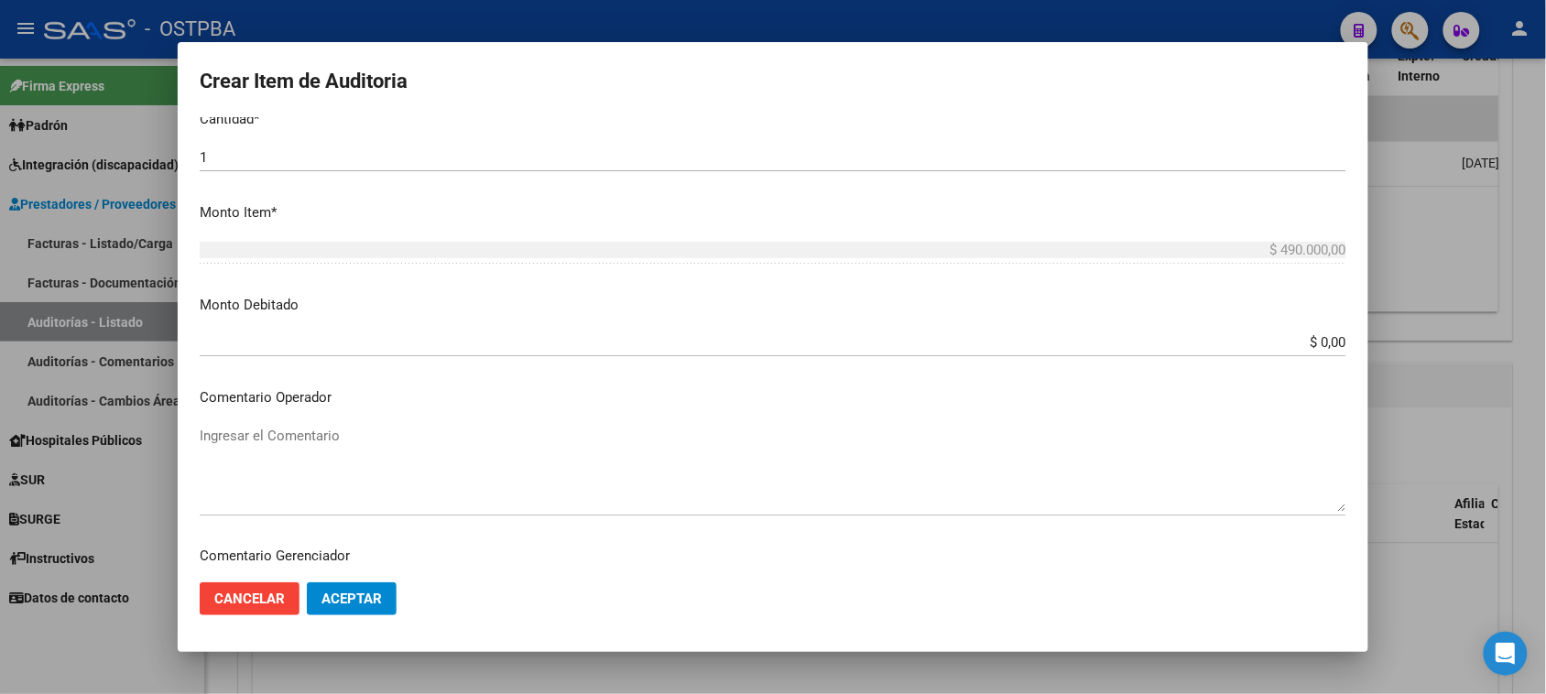
click at [322, 397] on p "Comentario Operador" at bounding box center [773, 398] width 1147 height 21
click at [216, 417] on mat-dialog-content "10128069 Nro Documento 27101280697 CUIL Afiliado Activo Análisis Afiliado Prest…" at bounding box center [773, 343] width 1191 height 452
click at [213, 422] on div "Ingresar el Comentario" at bounding box center [773, 468] width 1147 height 93
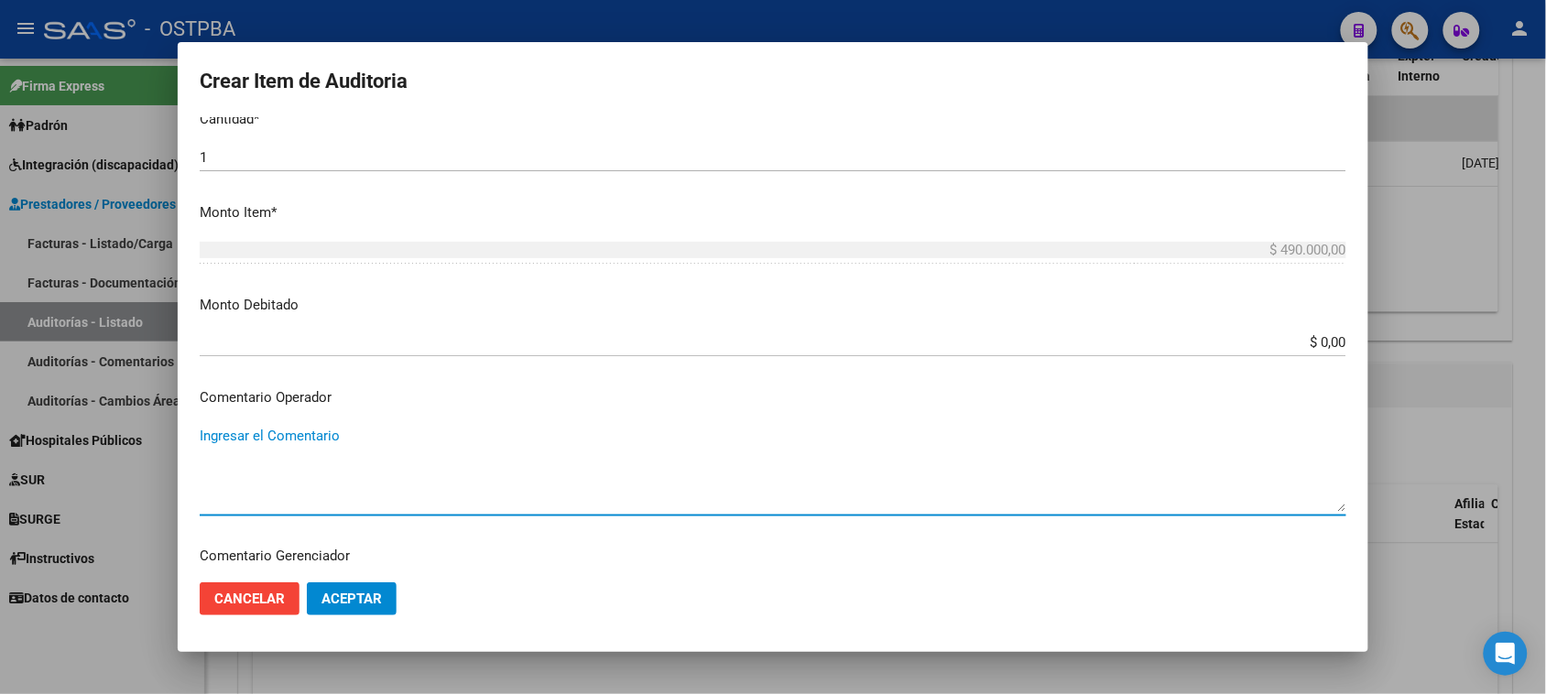
paste textarea "• FABRIZZI [PERSON_NAME]: • Datos para depósito del reintegro: [PERSON_NAME] BA…"
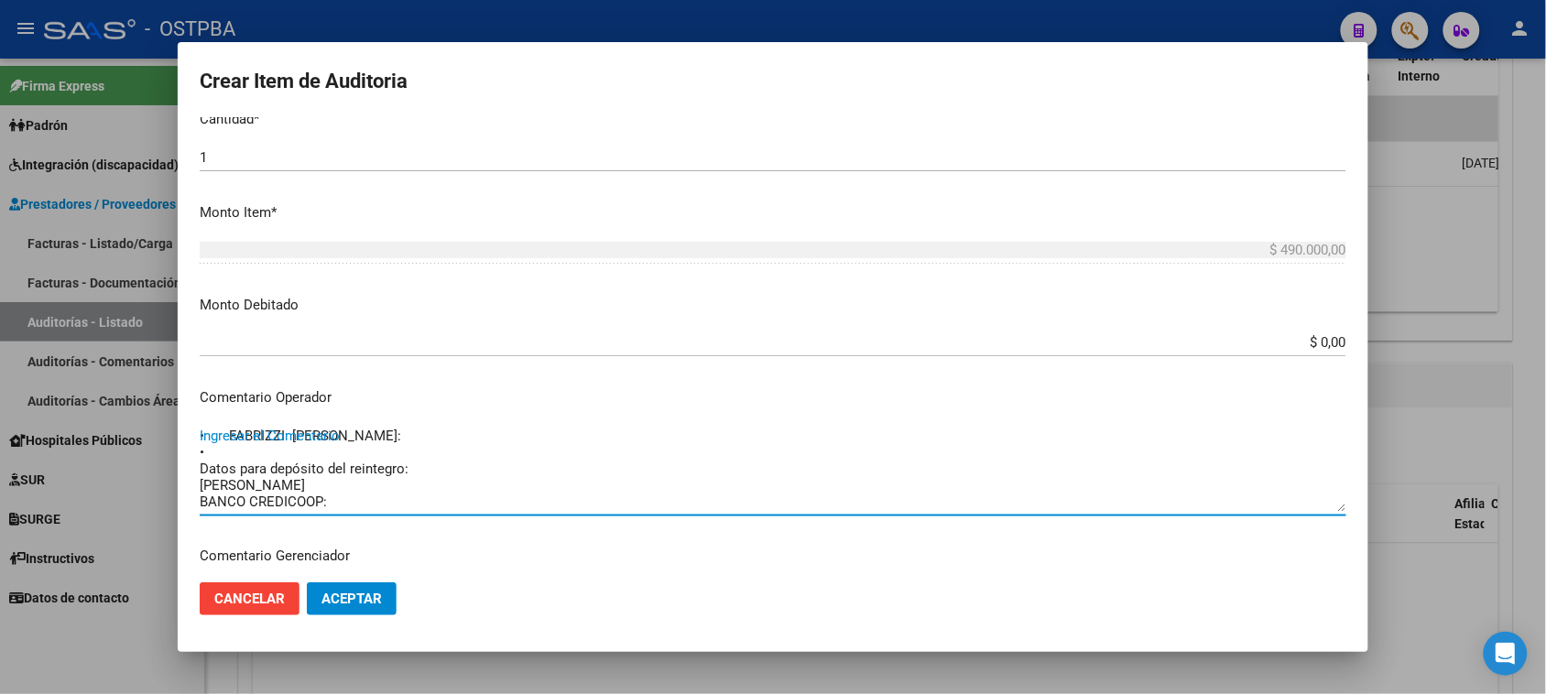
scroll to position [30, 0]
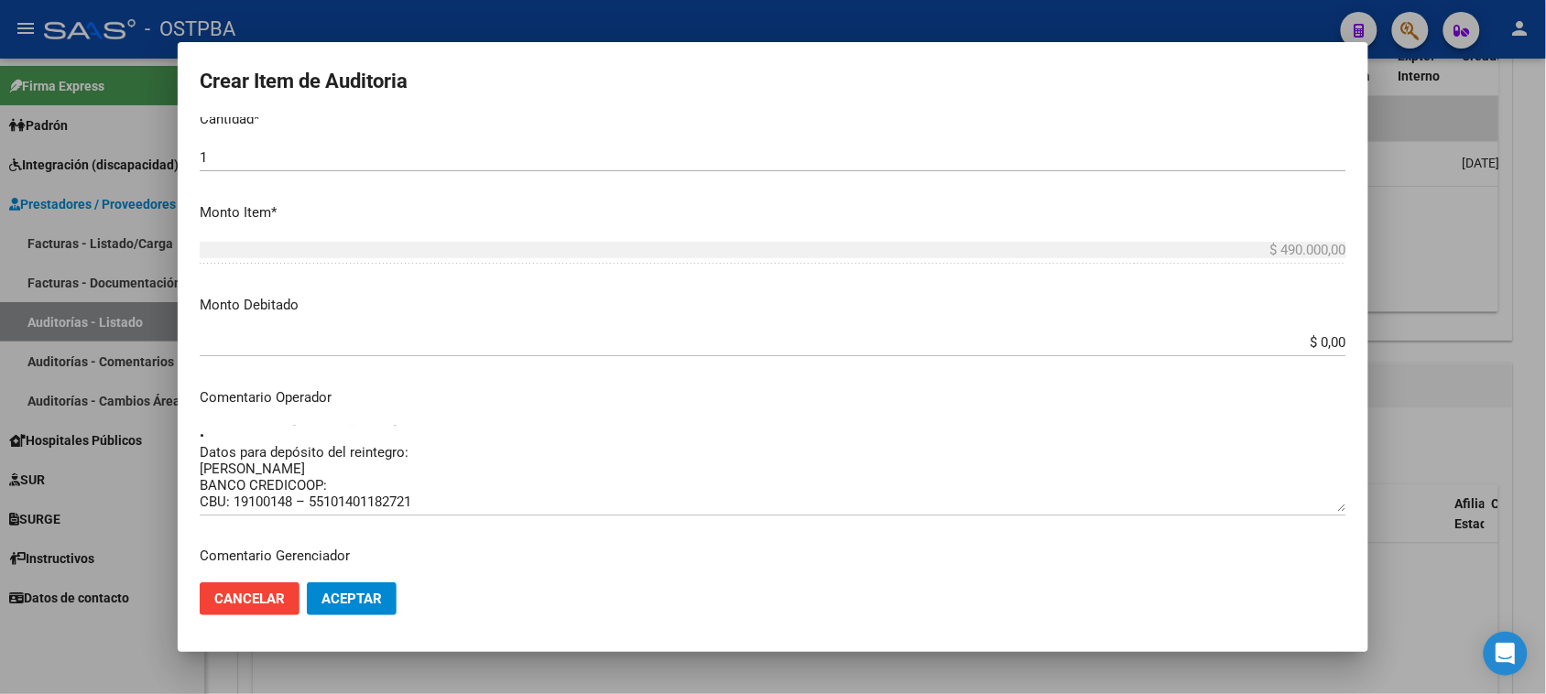
click at [346, 399] on p "Comentario Operador" at bounding box center [773, 398] width 1147 height 21
click at [410, 433] on textarea "• FABRIZZI [PERSON_NAME]: • Datos para depósito del reintegro: [PERSON_NAME] BA…" at bounding box center [773, 469] width 1147 height 86
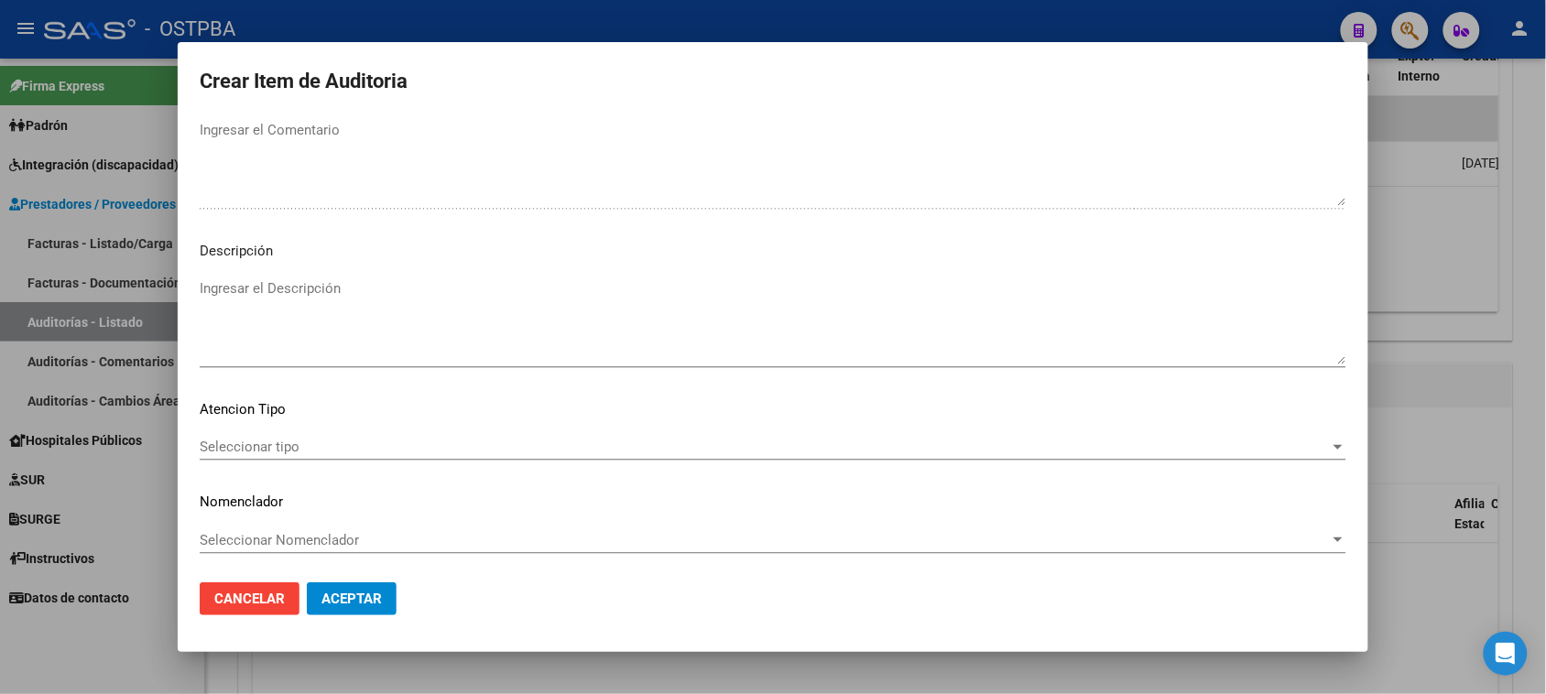
scroll to position [1038, 0]
type textarea "• FABRIZZI [PERSON_NAME]: • Datos para depósito del reintegro: MES DE [DATE] [P…"
click at [257, 440] on span "Seleccionar tipo" at bounding box center [765, 446] width 1131 height 16
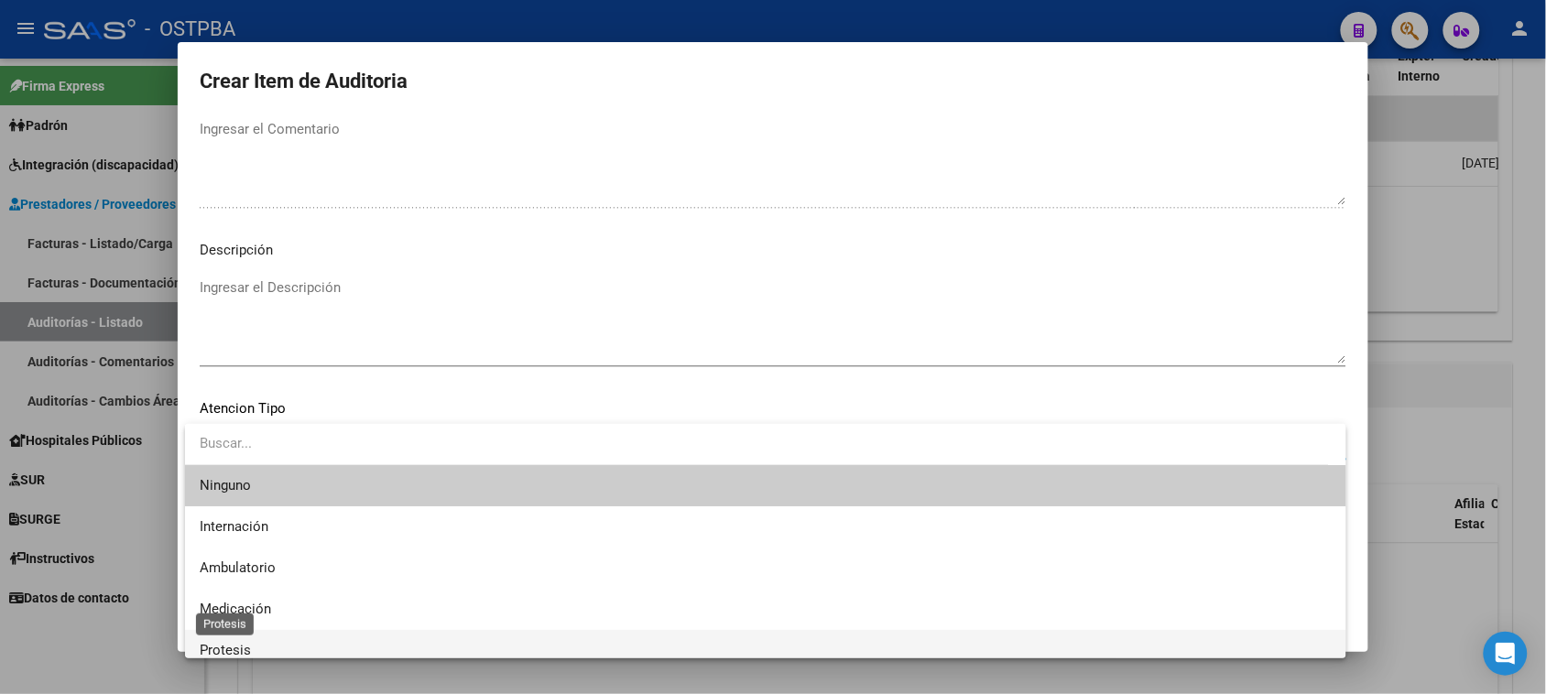
click at [230, 649] on span "Protesis" at bounding box center [225, 650] width 51 height 16
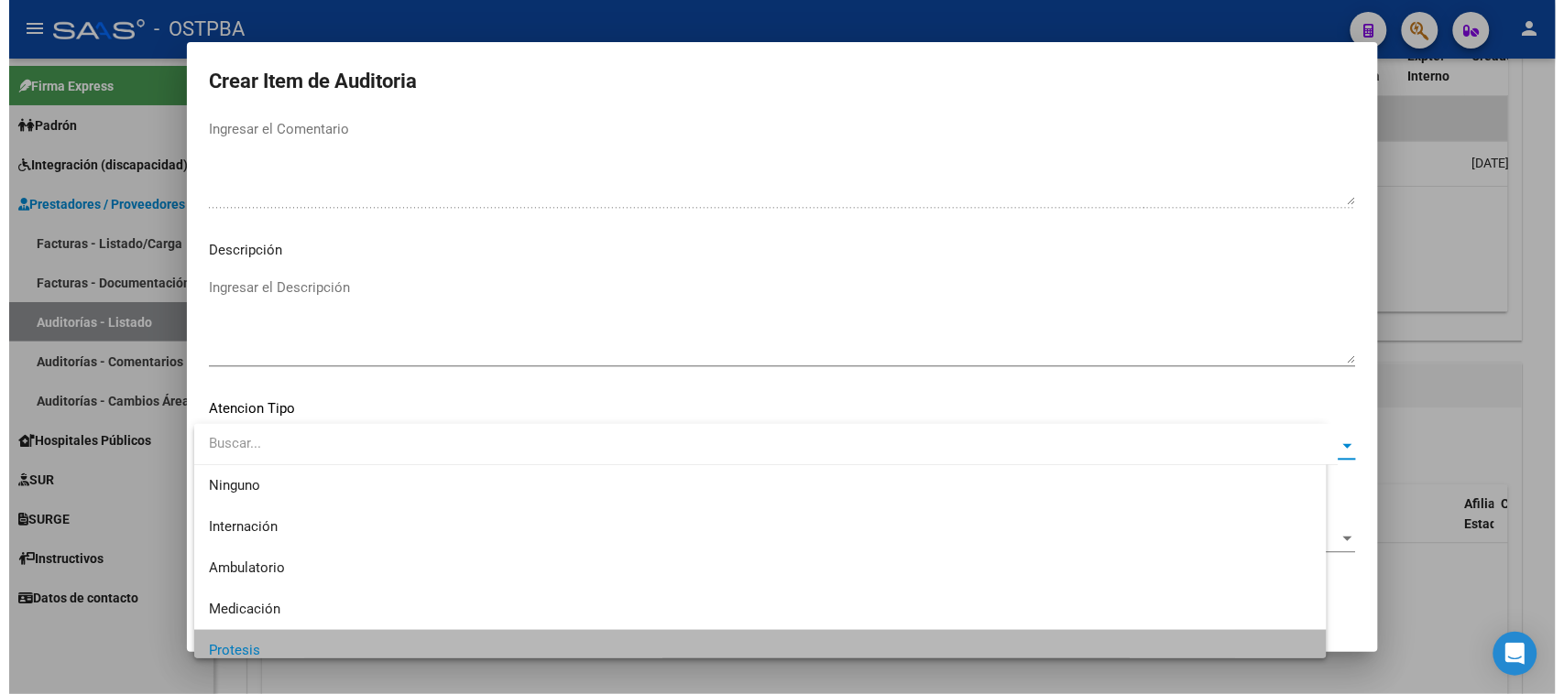
scroll to position [12, 0]
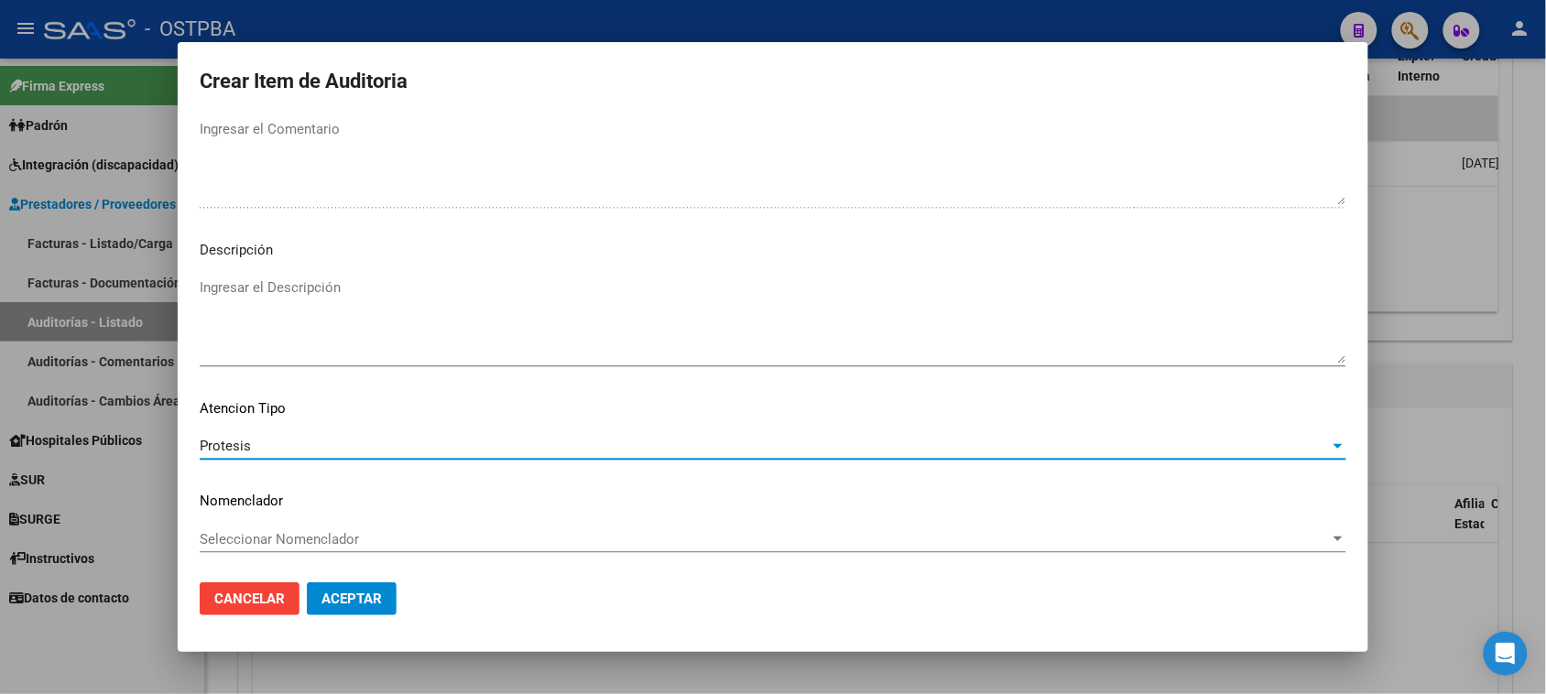
click at [362, 601] on span "Aceptar" at bounding box center [352, 599] width 60 height 16
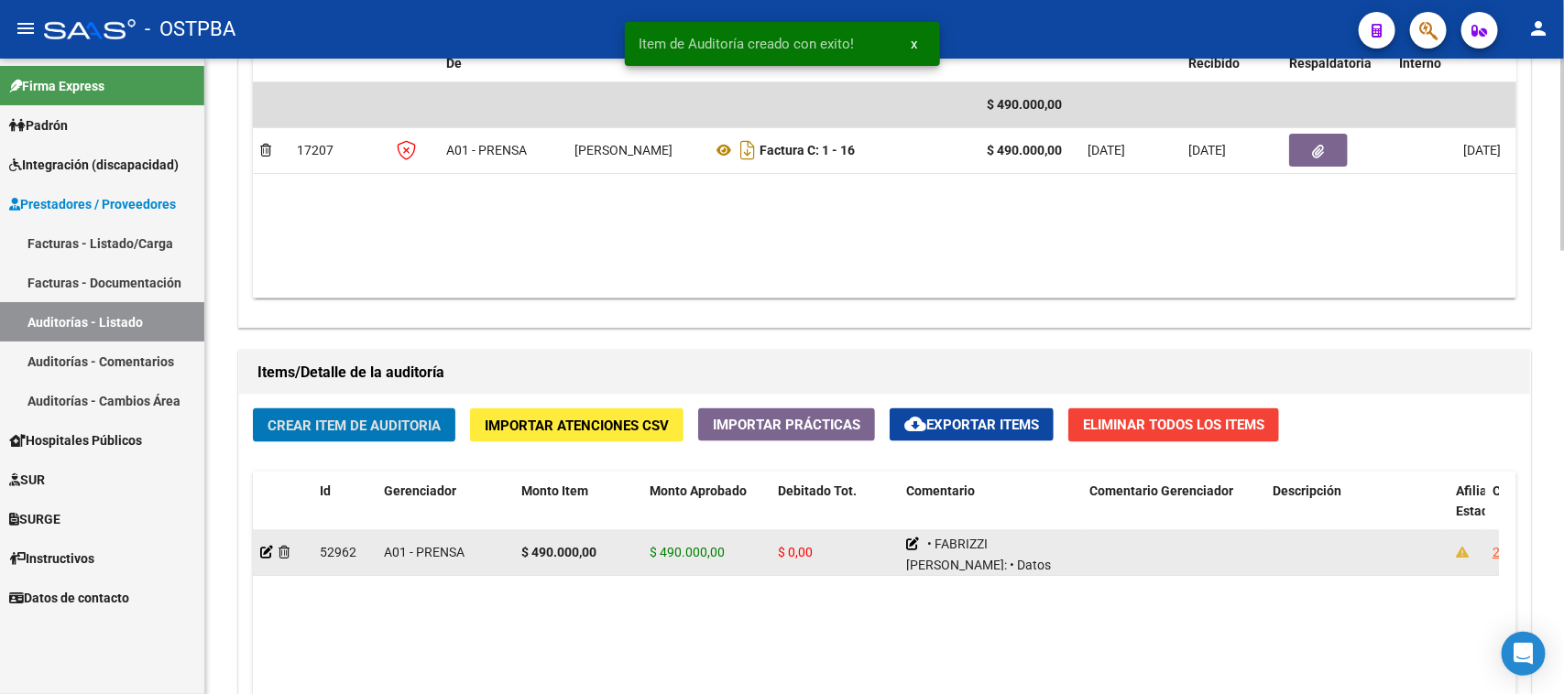
scroll to position [916, 0]
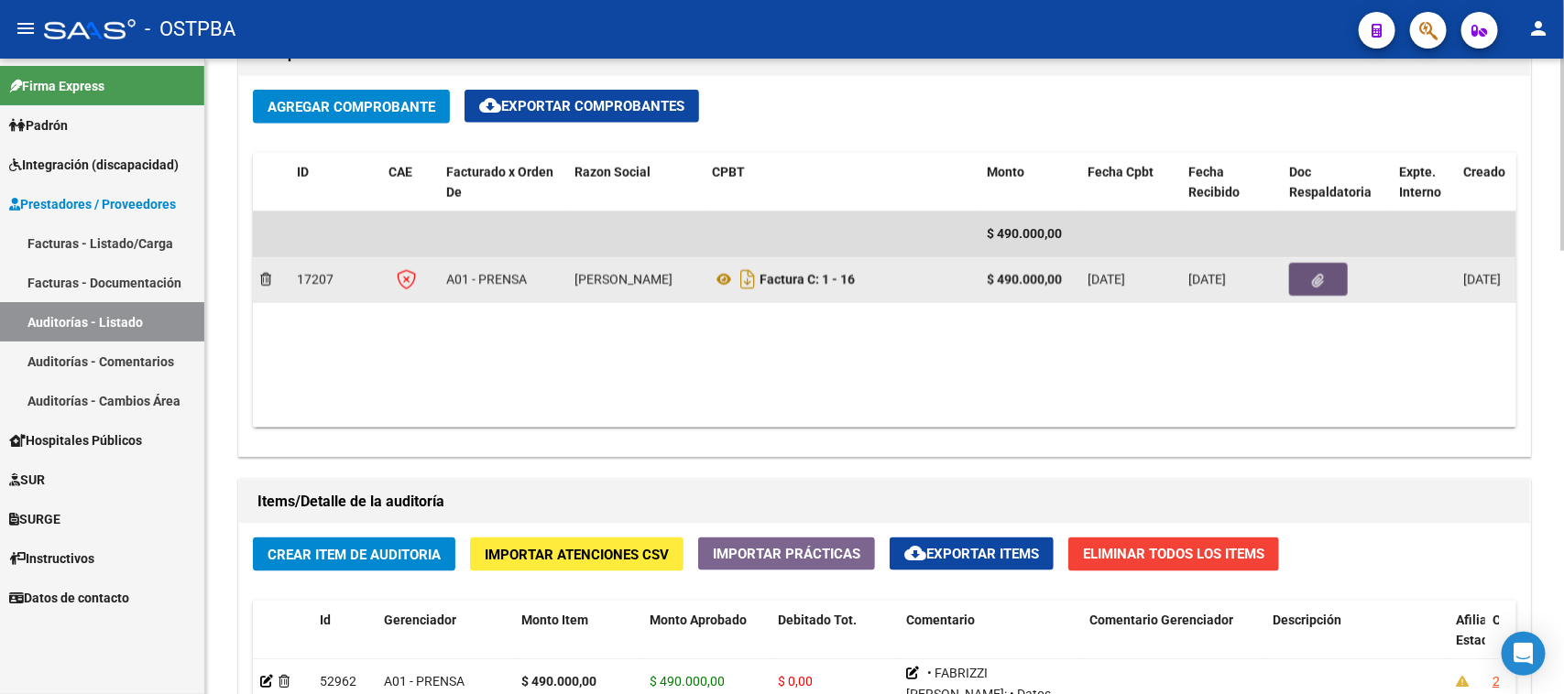
click at [1319, 275] on icon "button" at bounding box center [1319, 281] width 12 height 14
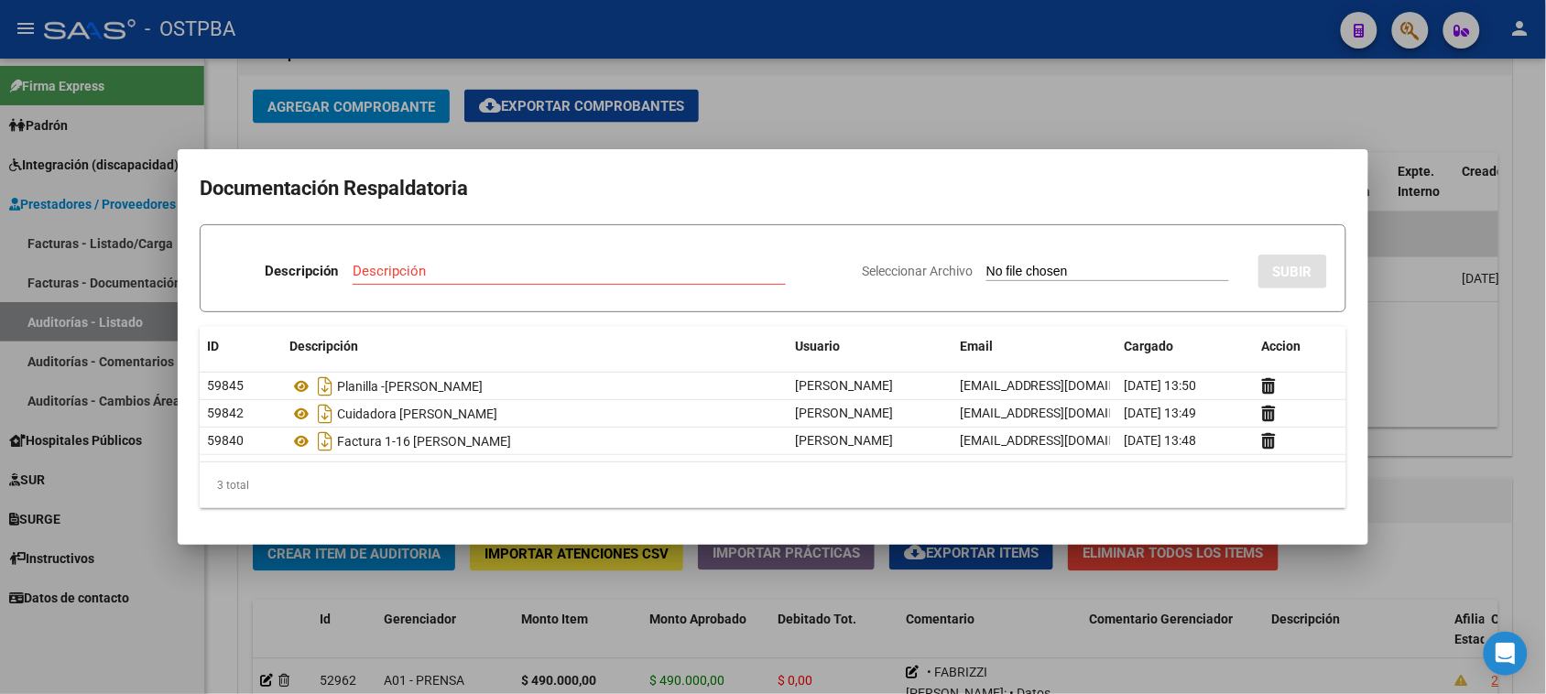
click at [1299, 84] on div at bounding box center [773, 347] width 1546 height 694
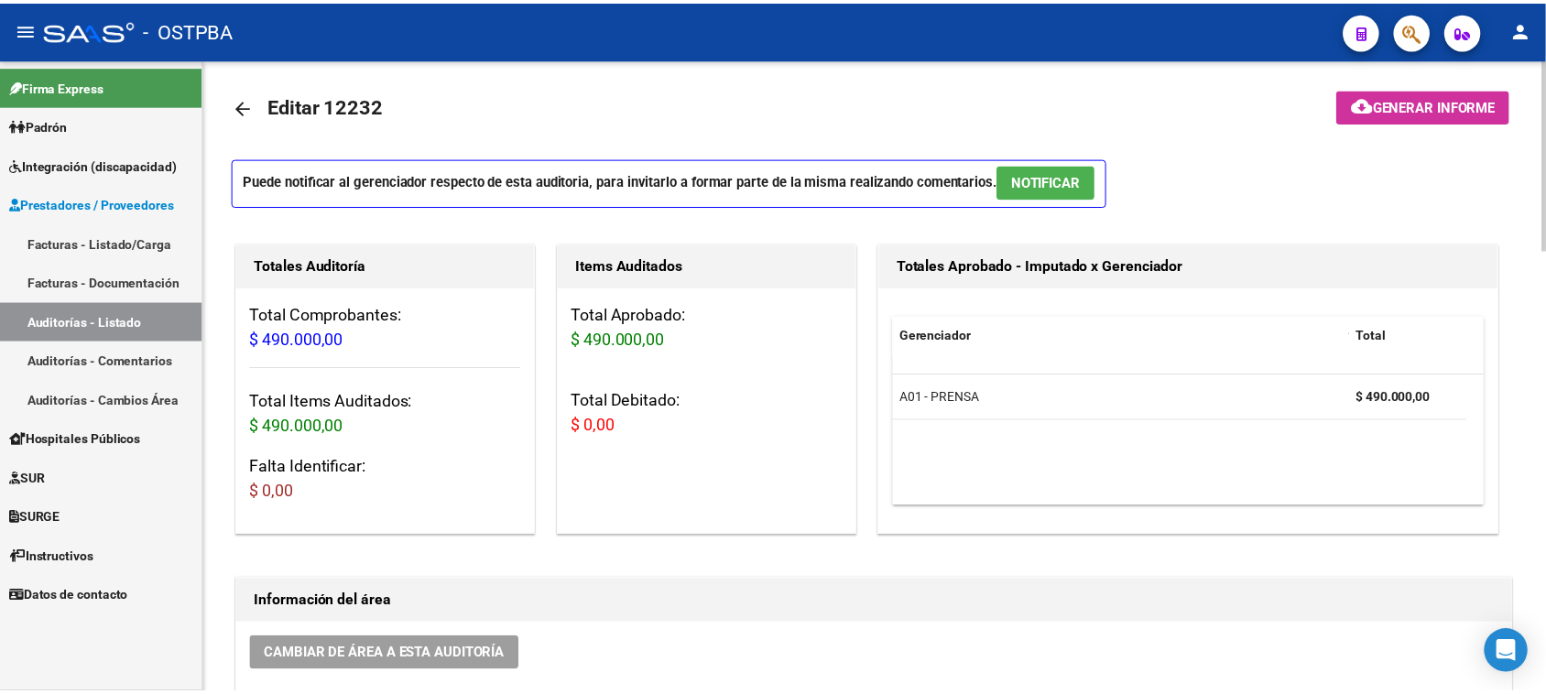
scroll to position [0, 0]
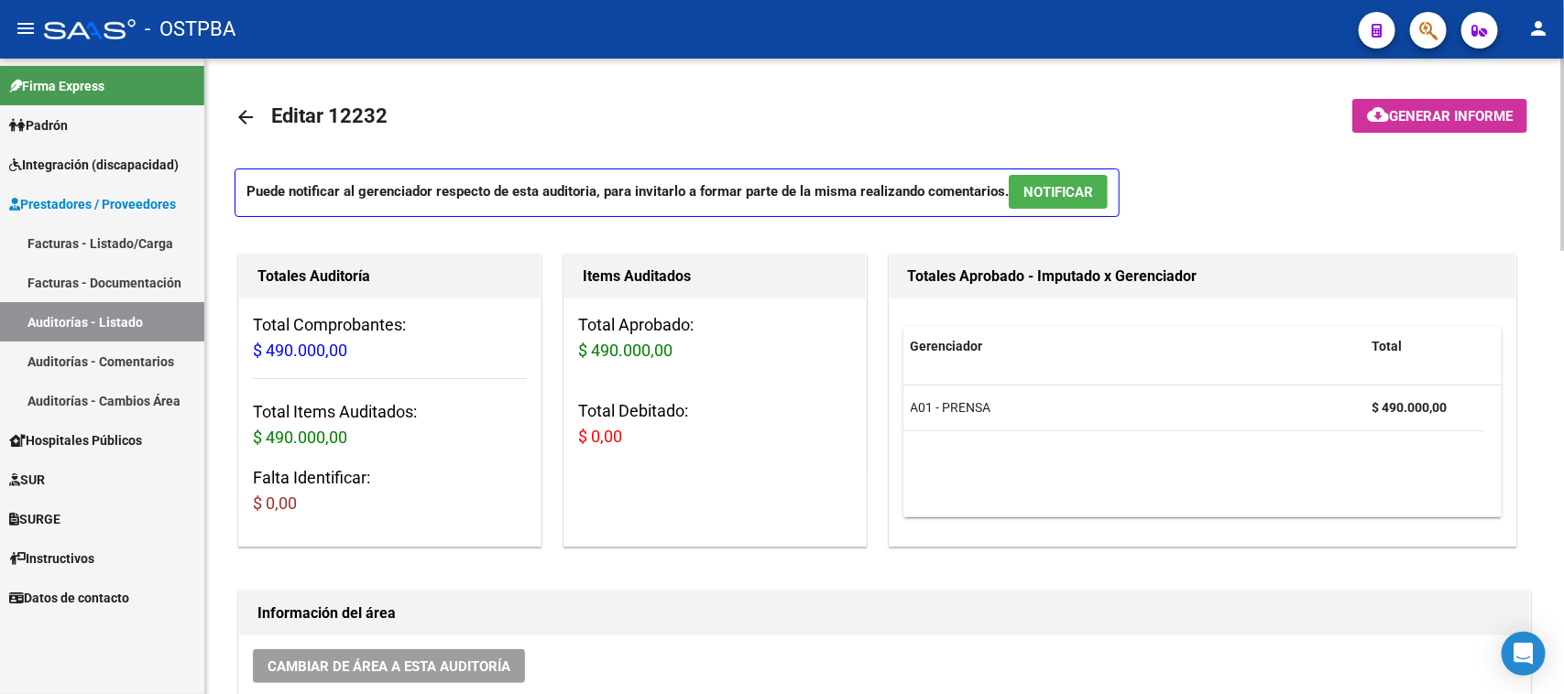
click at [1449, 93] on mat-toolbar-row at bounding box center [1405, 117] width 273 height 59
click at [1438, 108] on span "Generar informe" at bounding box center [1451, 116] width 124 height 16
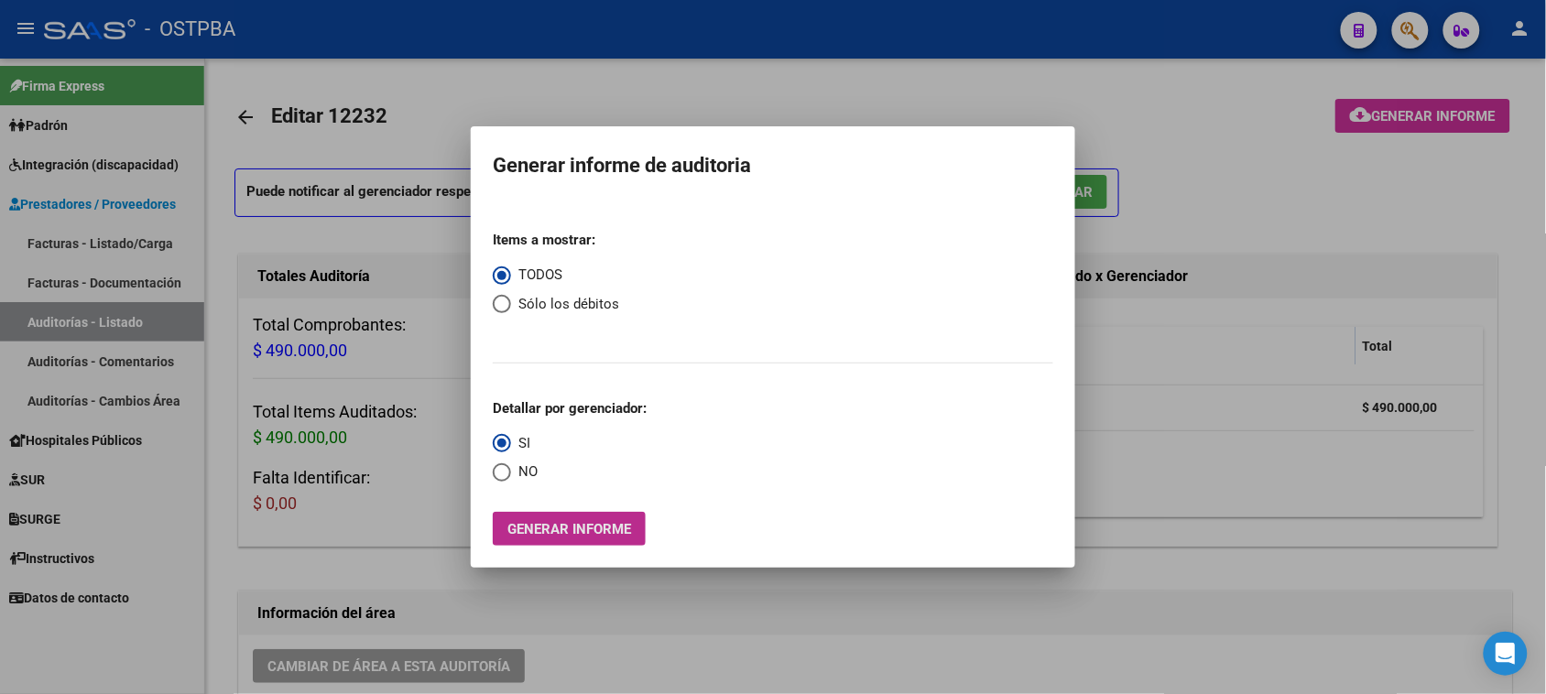
click at [566, 528] on span "Generar informe" at bounding box center [570, 529] width 124 height 16
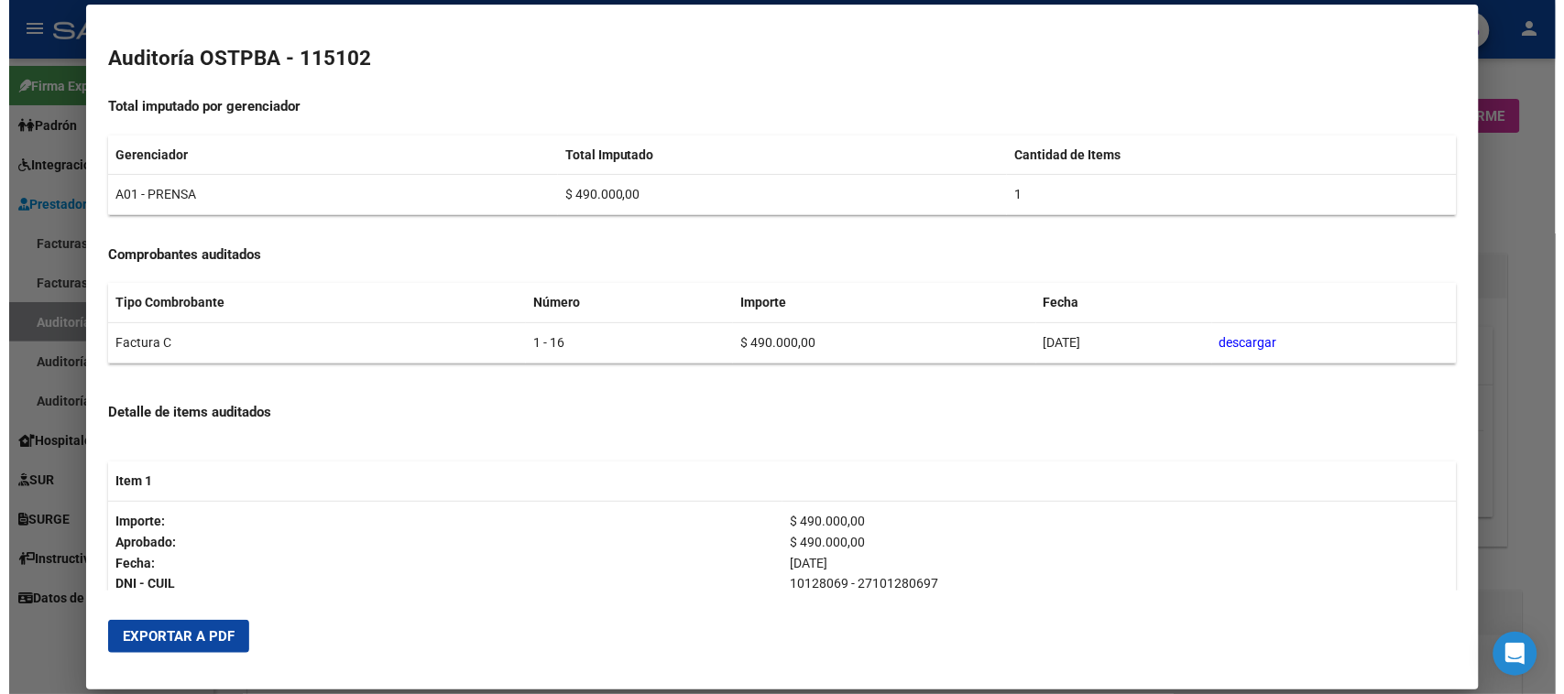
scroll to position [229, 0]
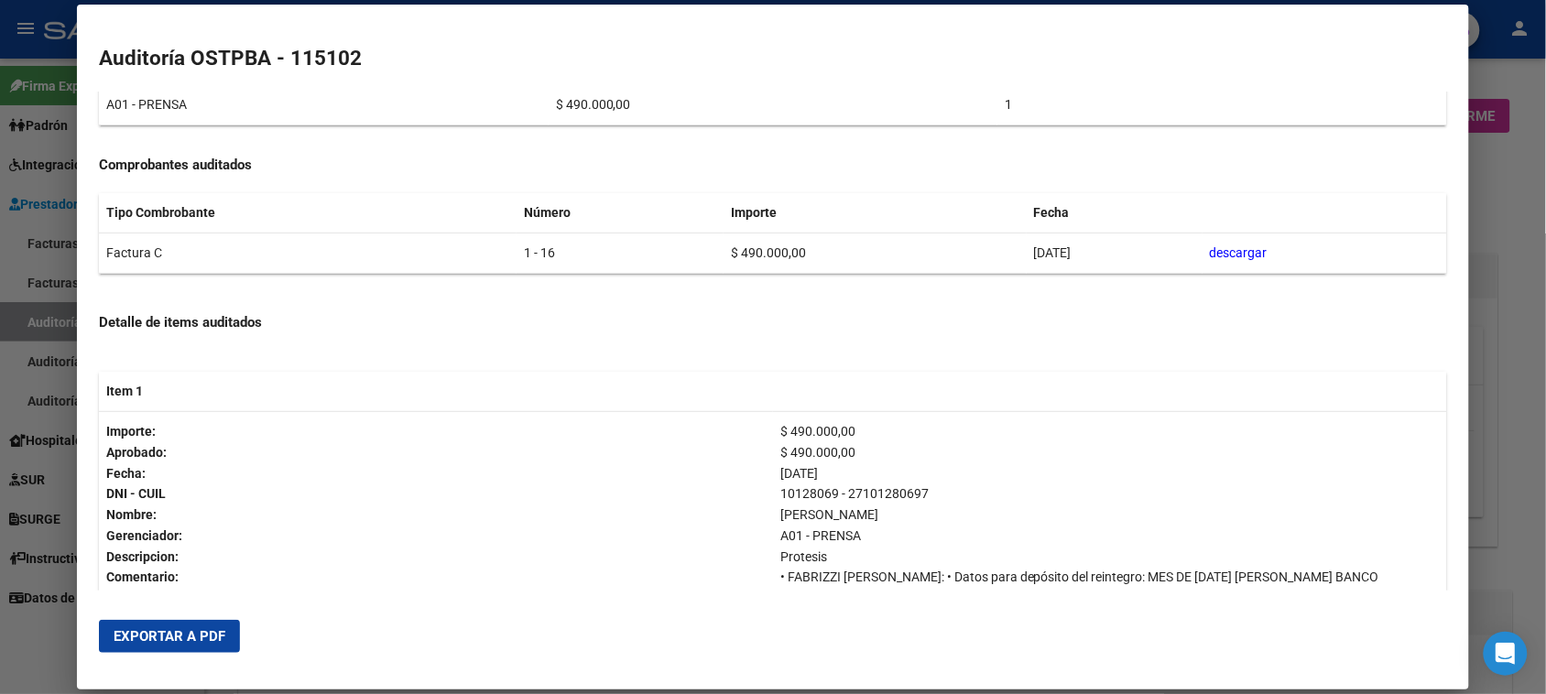
click at [126, 639] on span "Exportar a PDF" at bounding box center [170, 636] width 112 height 16
click at [1496, 213] on div at bounding box center [773, 347] width 1546 height 694
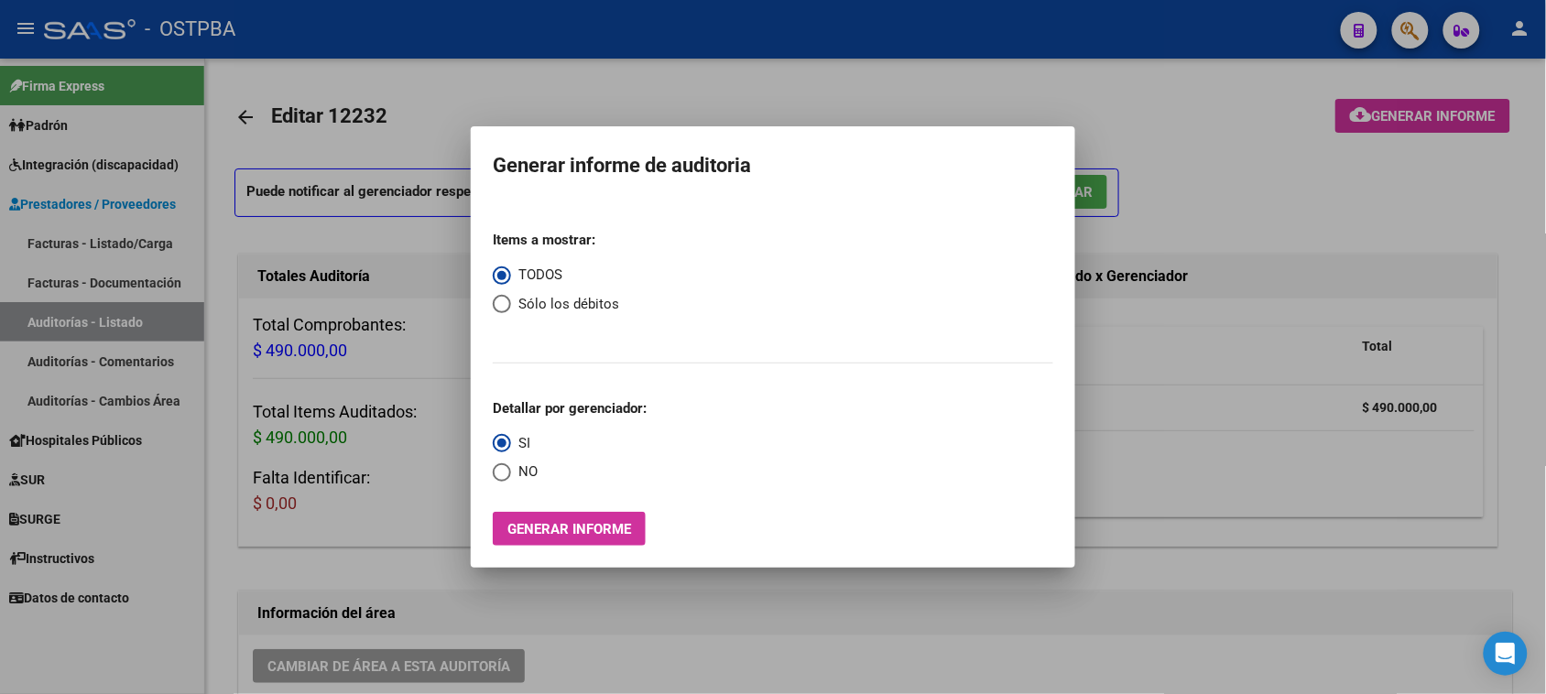
click at [415, 75] on div at bounding box center [773, 347] width 1546 height 694
